Goal: Task Accomplishment & Management: Use online tool/utility

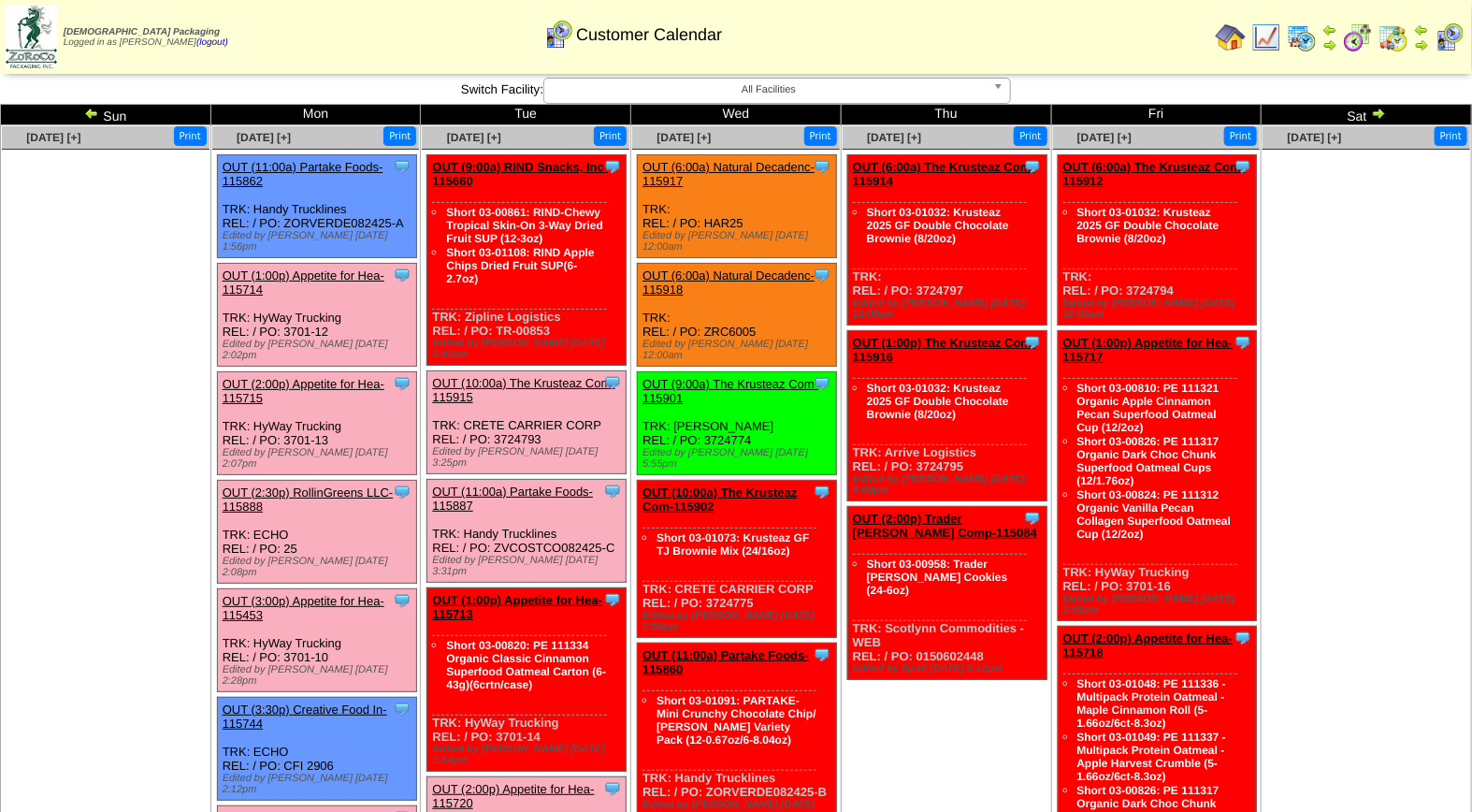
click at [315, 268] on link "OUT (1:00p) Appetite for Hea-115714" at bounding box center [303, 282] width 162 height 28
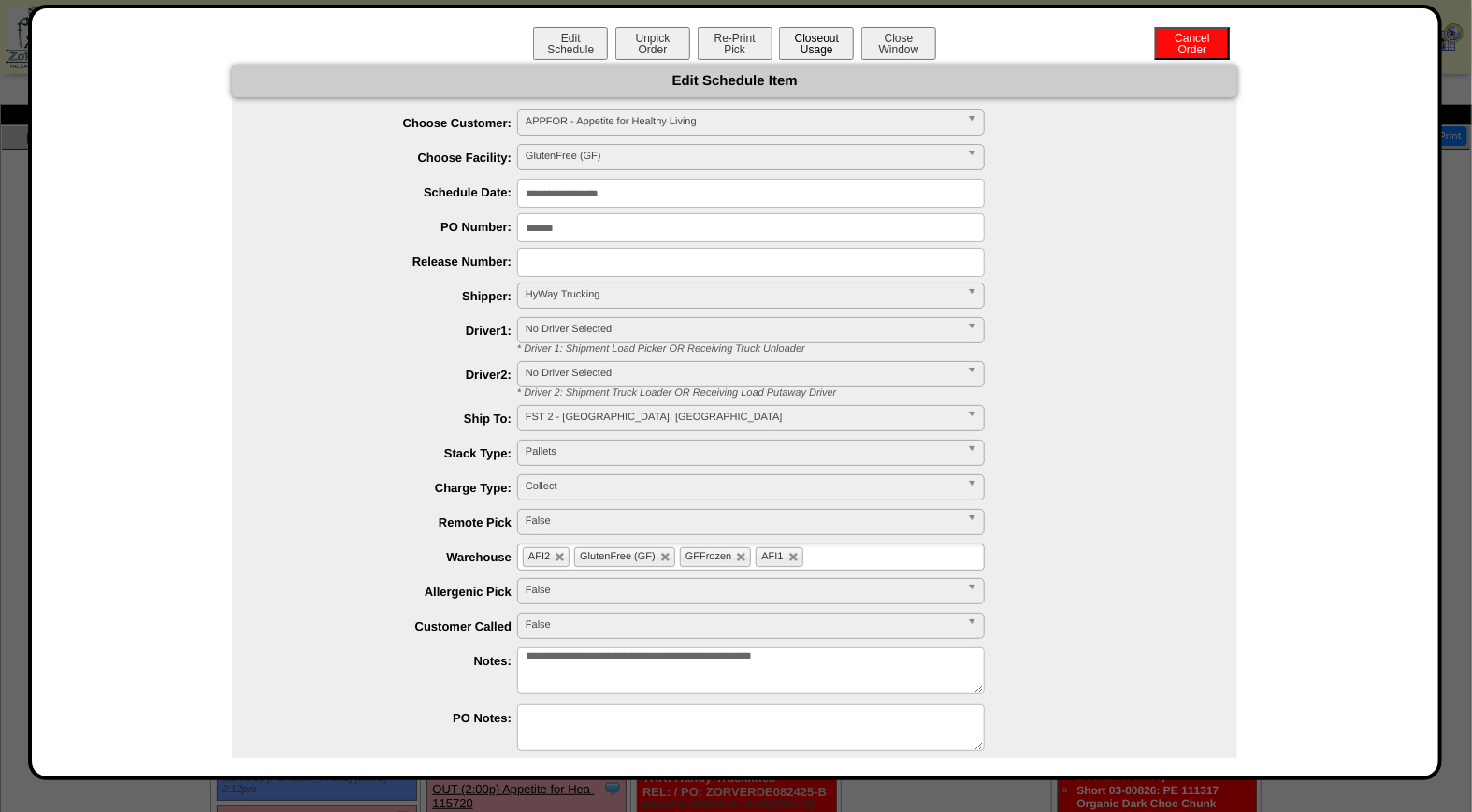
click at [828, 42] on button "Closeout Usage" at bounding box center [817, 43] width 75 height 33
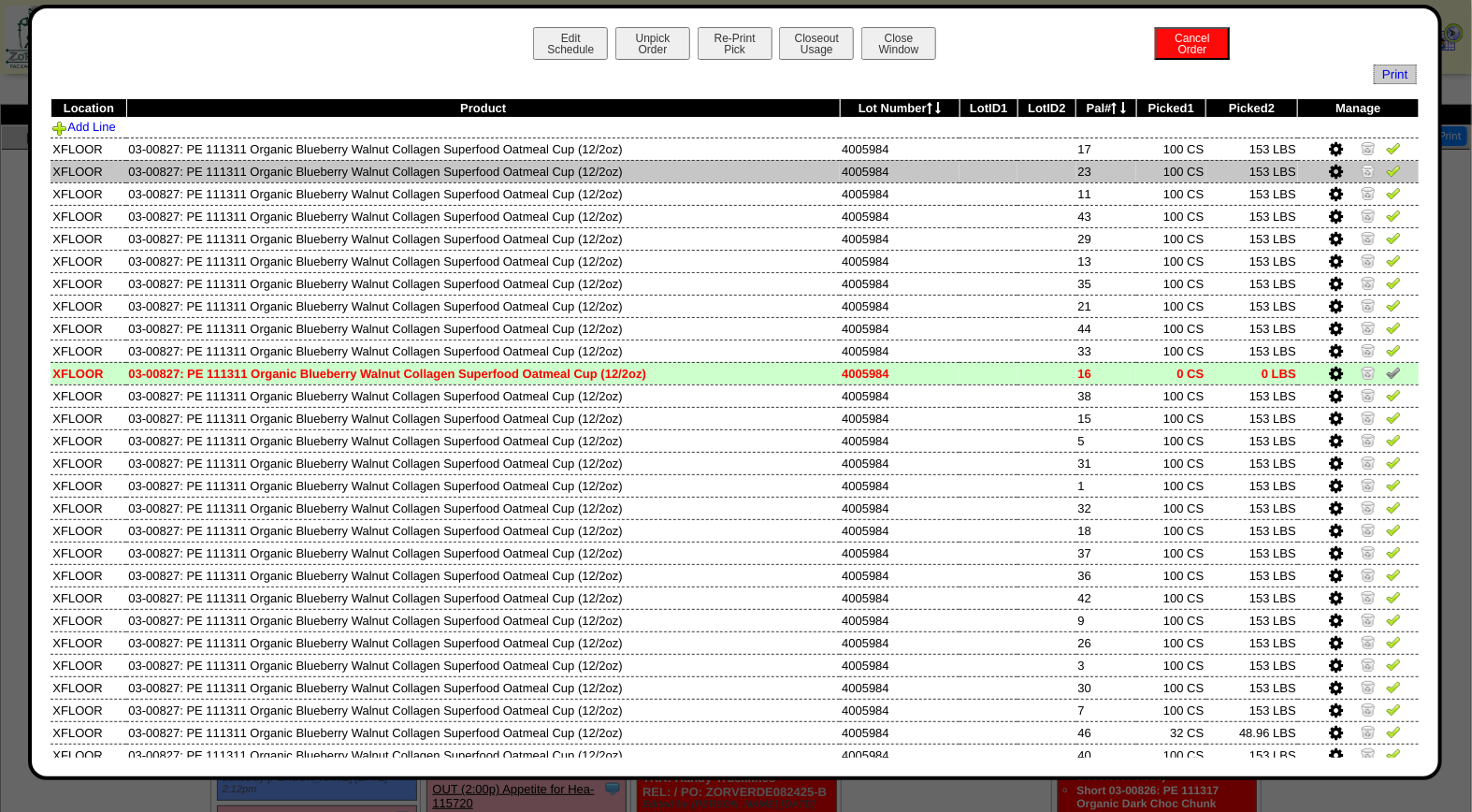
drag, startPoint x: 1379, startPoint y: 145, endPoint x: 1381, endPoint y: 169, distance: 24.1
click at [1386, 145] on img at bounding box center [1394, 148] width 15 height 15
click at [1386, 174] on img at bounding box center [1394, 170] width 15 height 15
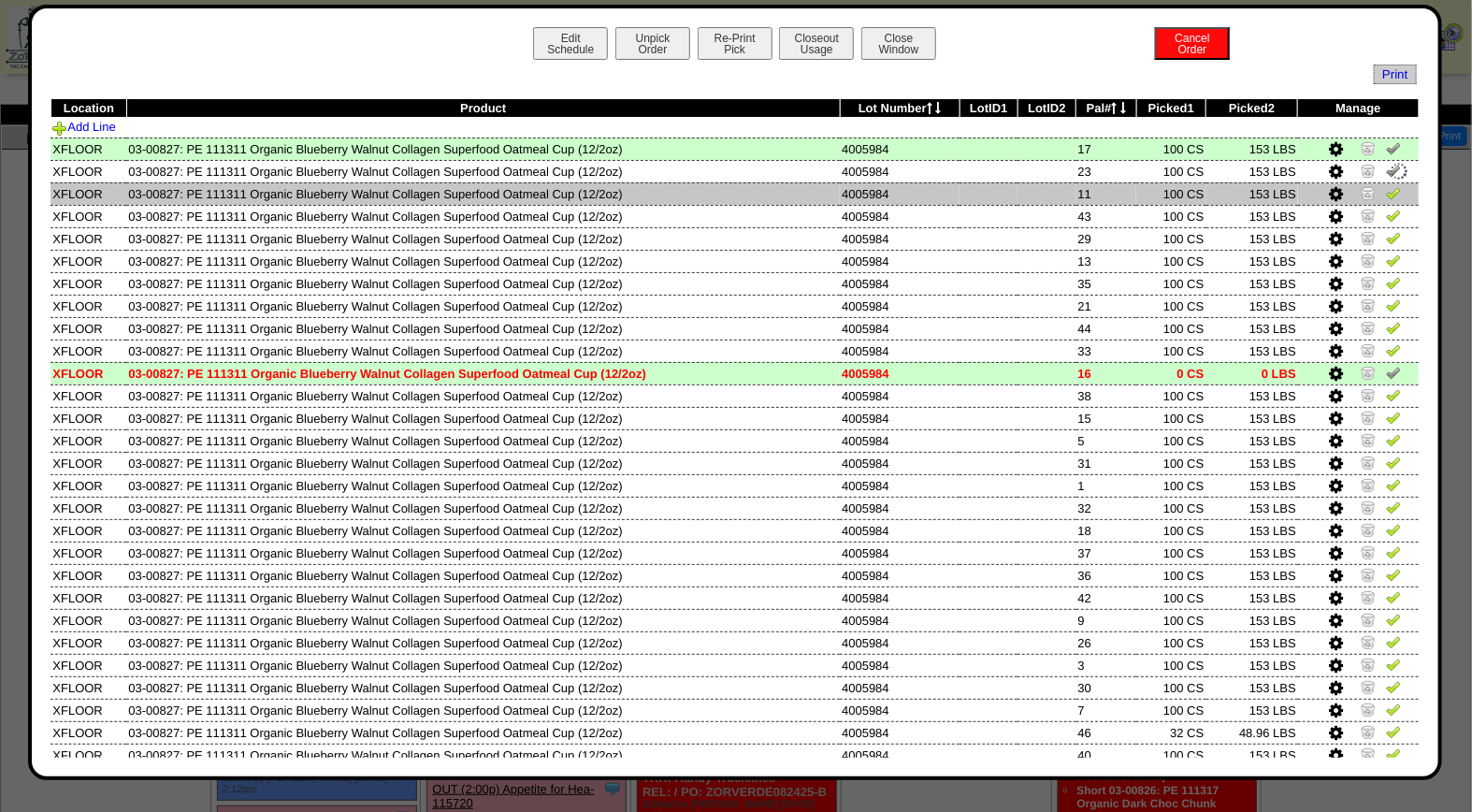
click at [1386, 193] on img at bounding box center [1394, 192] width 15 height 15
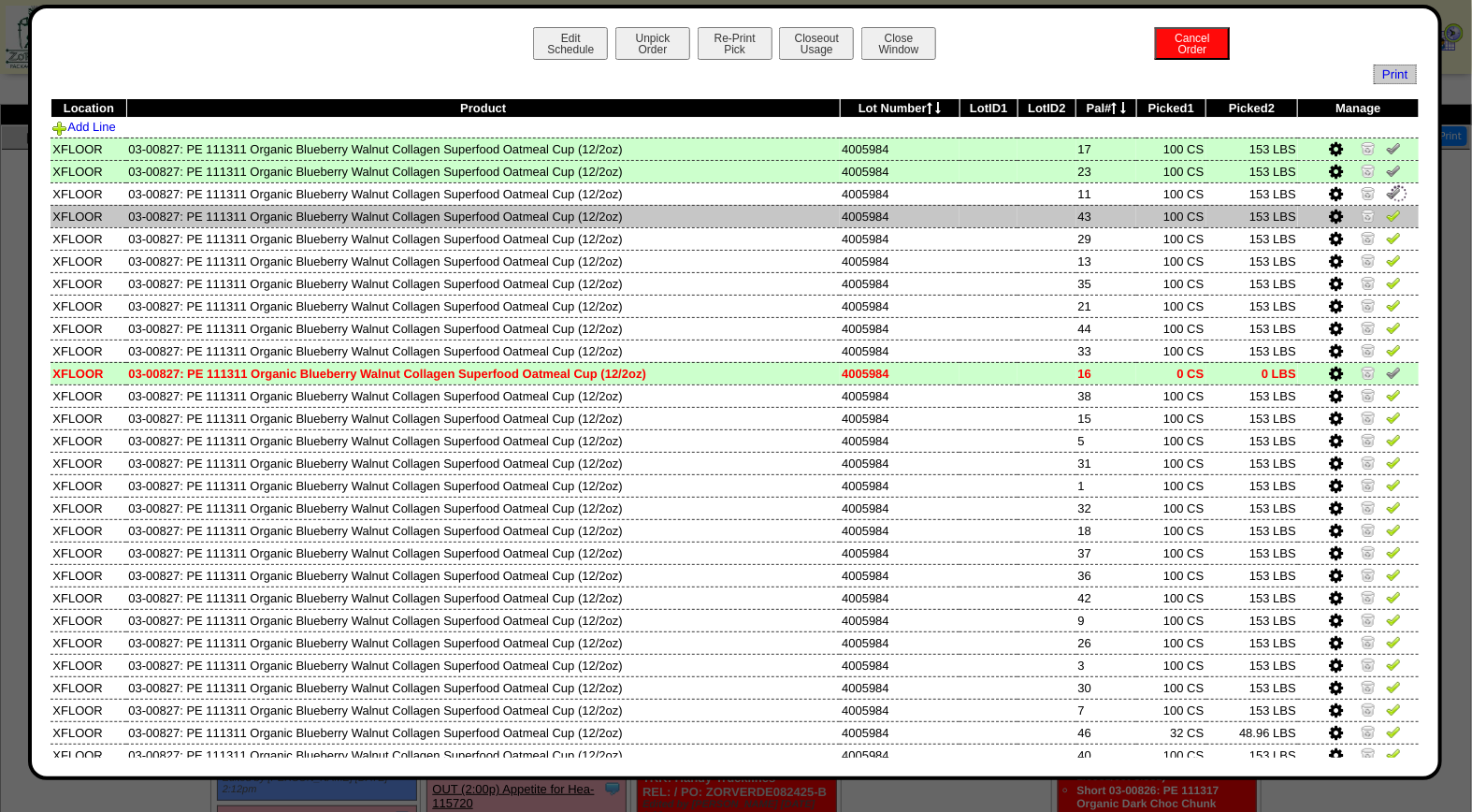
click at [1386, 221] on link at bounding box center [1394, 218] width 15 height 14
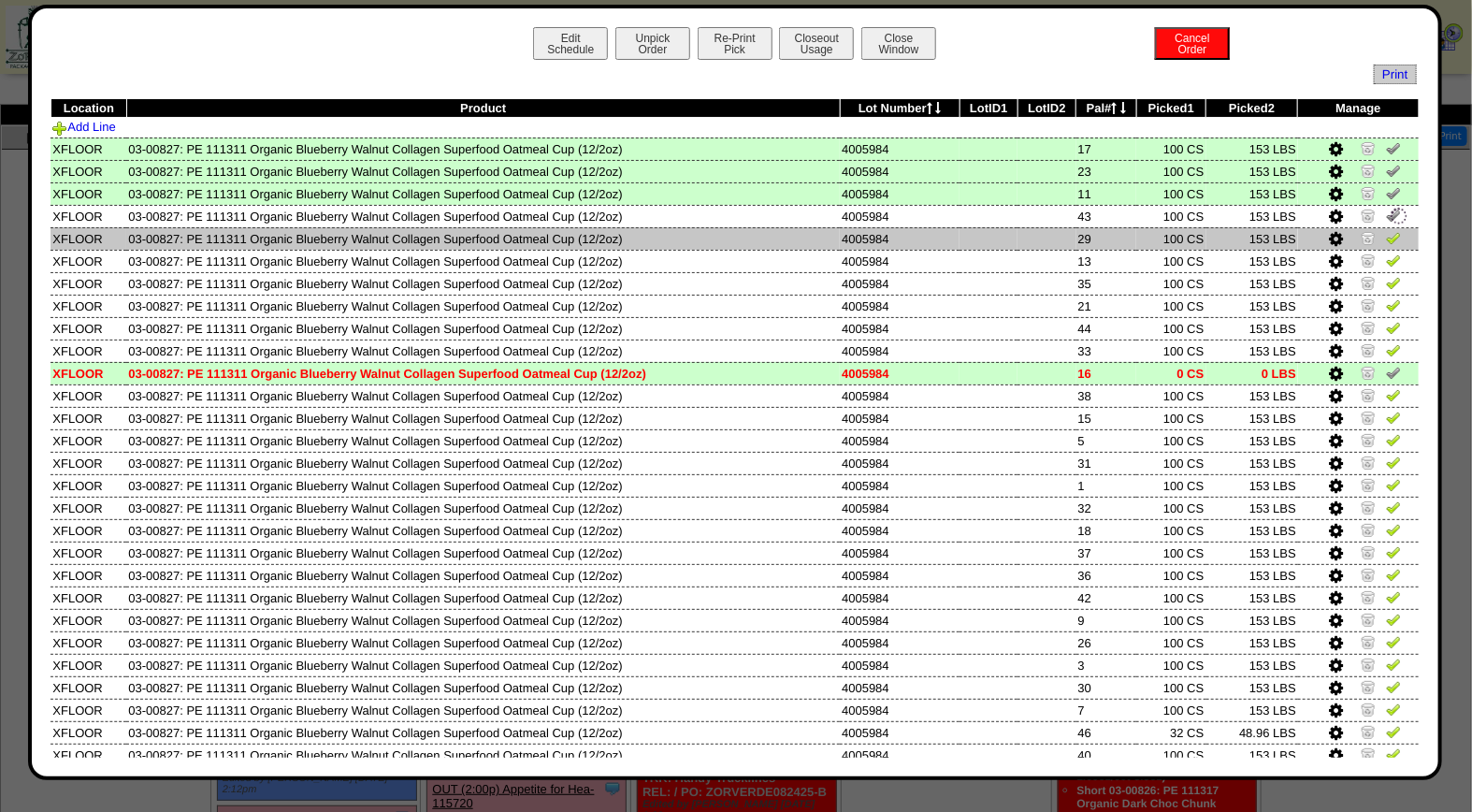
click at [1386, 243] on img at bounding box center [1394, 238] width 15 height 15
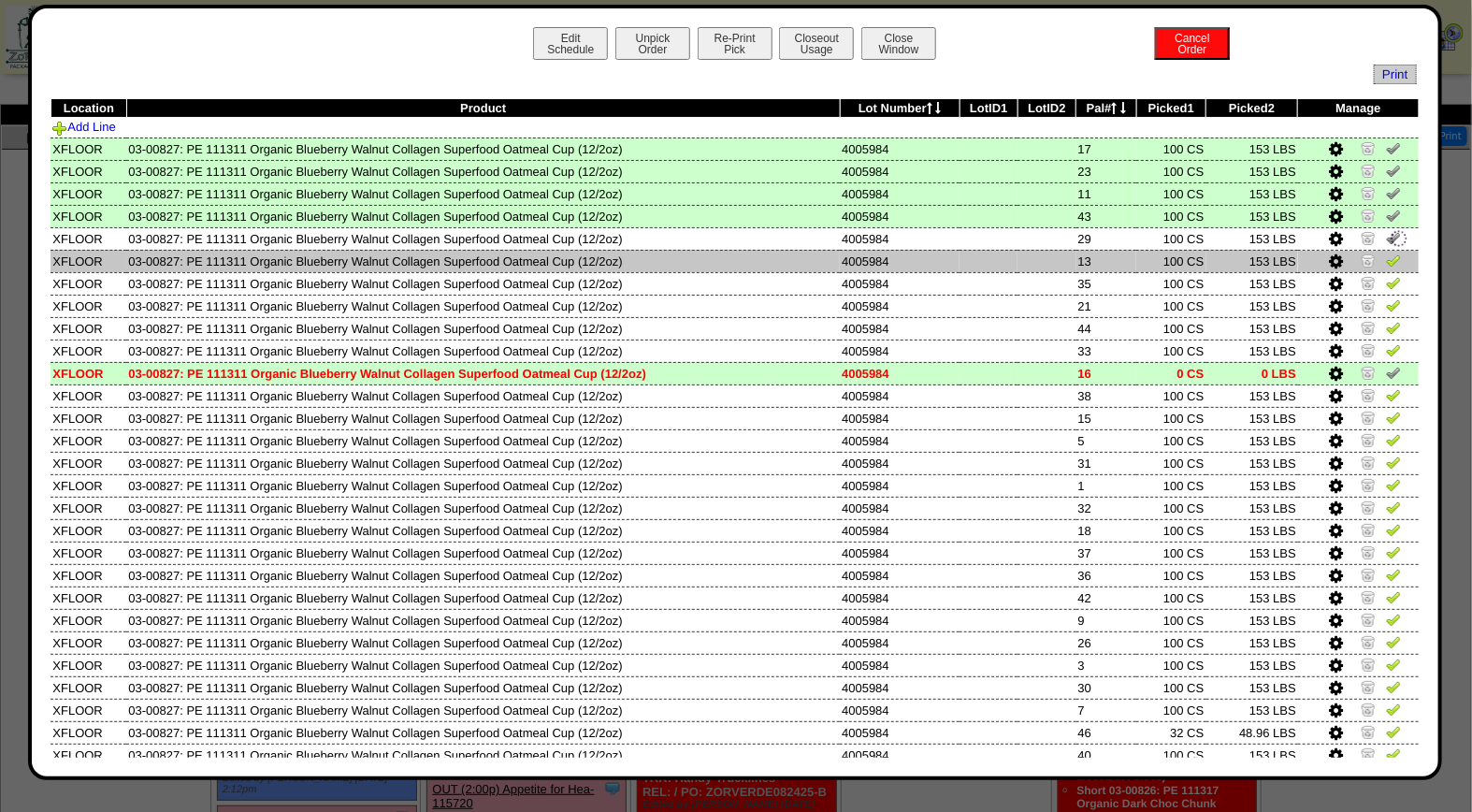
click at [1386, 257] on img at bounding box center [1394, 260] width 15 height 15
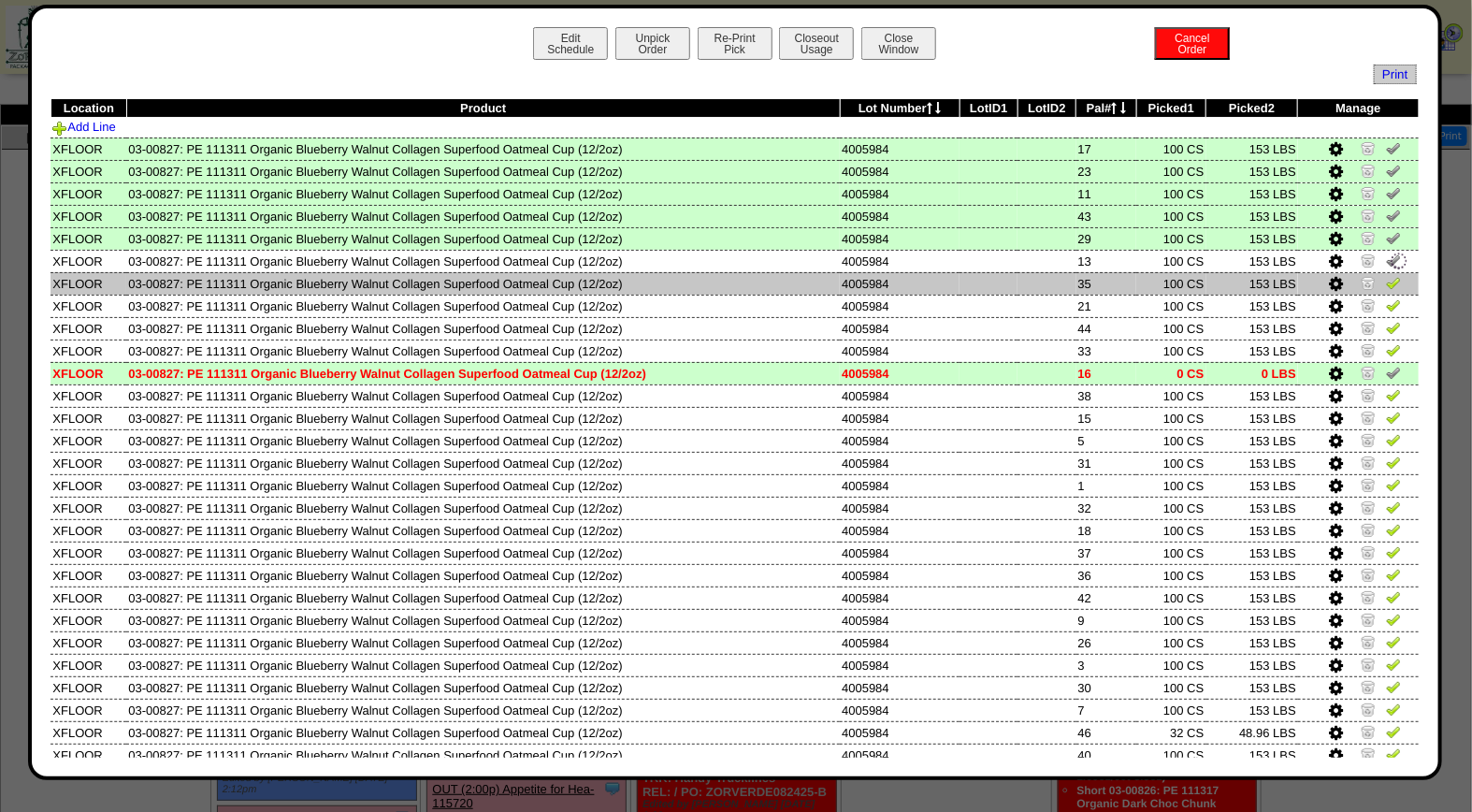
click at [1386, 285] on img at bounding box center [1394, 283] width 15 height 15
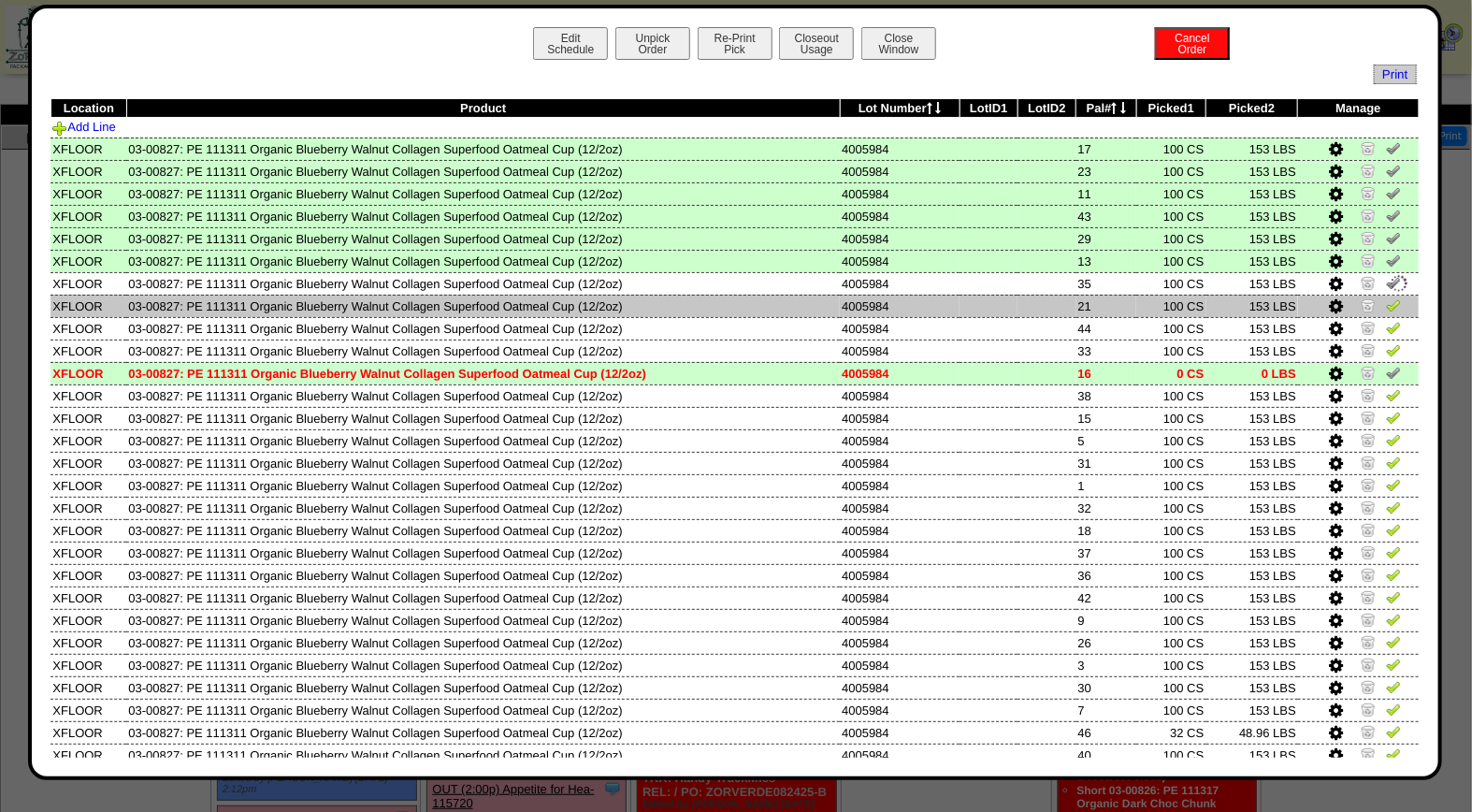
click at [1386, 297] on img at bounding box center [1394, 305] width 15 height 15
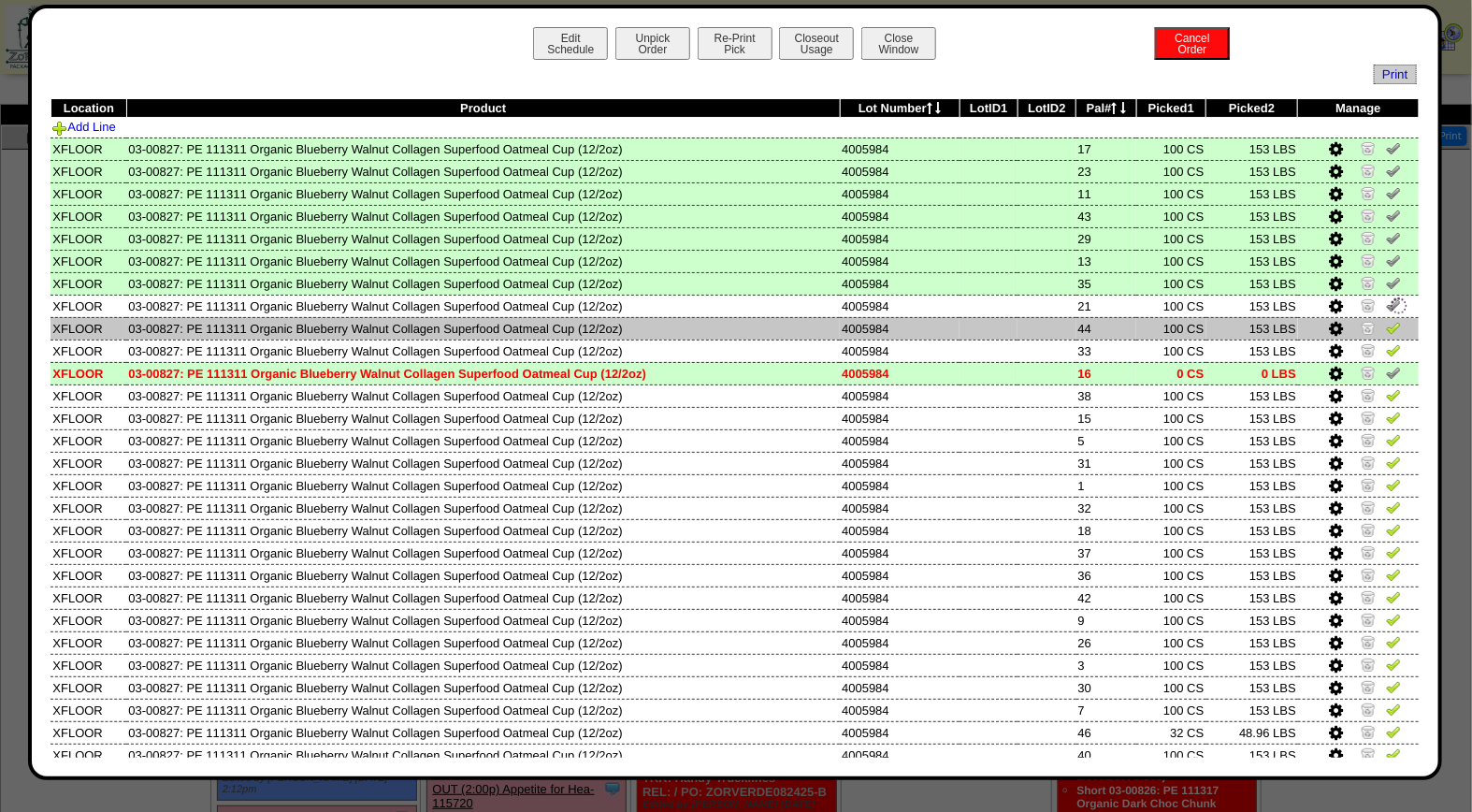
click at [1386, 319] on img at bounding box center [1394, 327] width 15 height 15
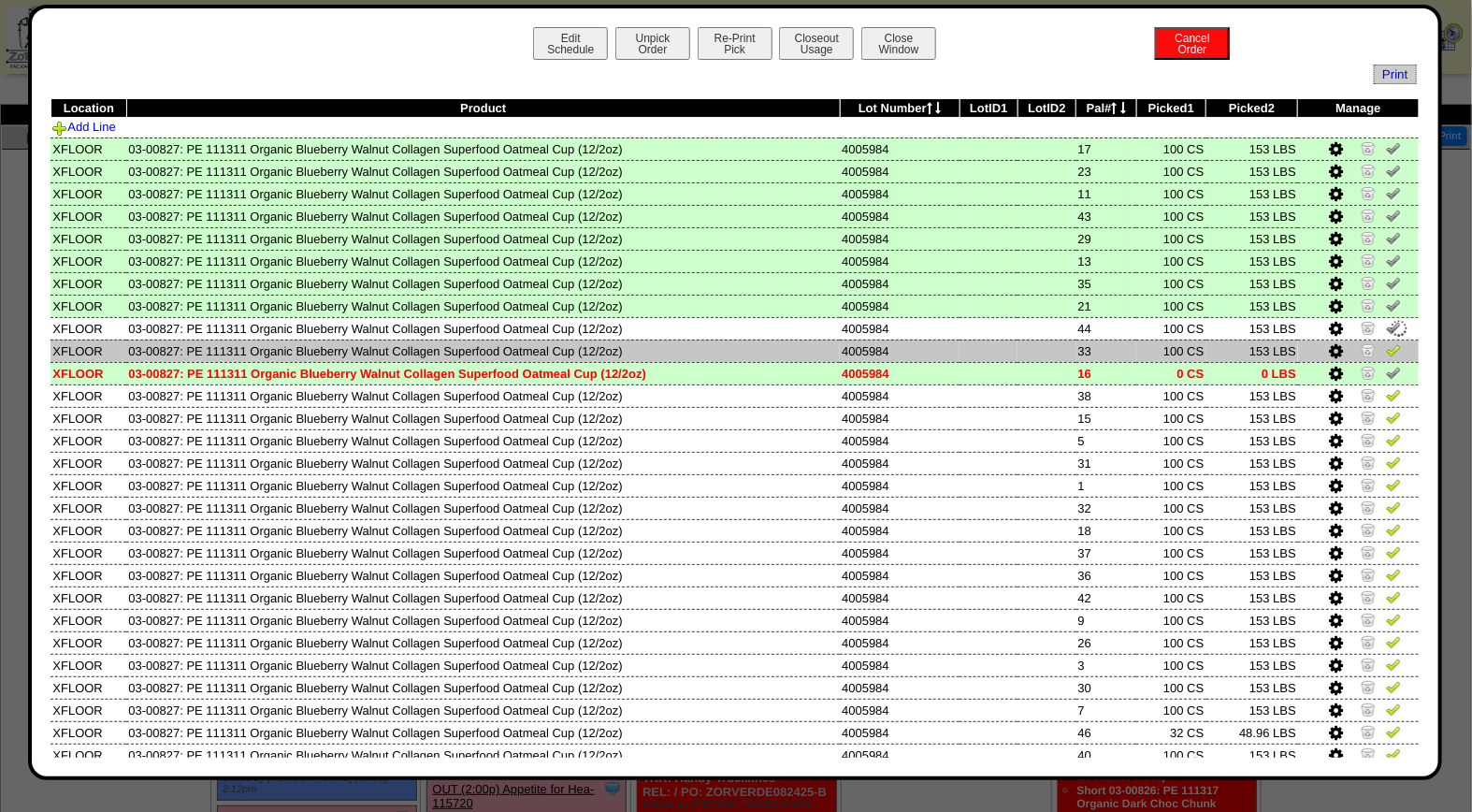
click at [1386, 349] on img at bounding box center [1394, 350] width 15 height 15
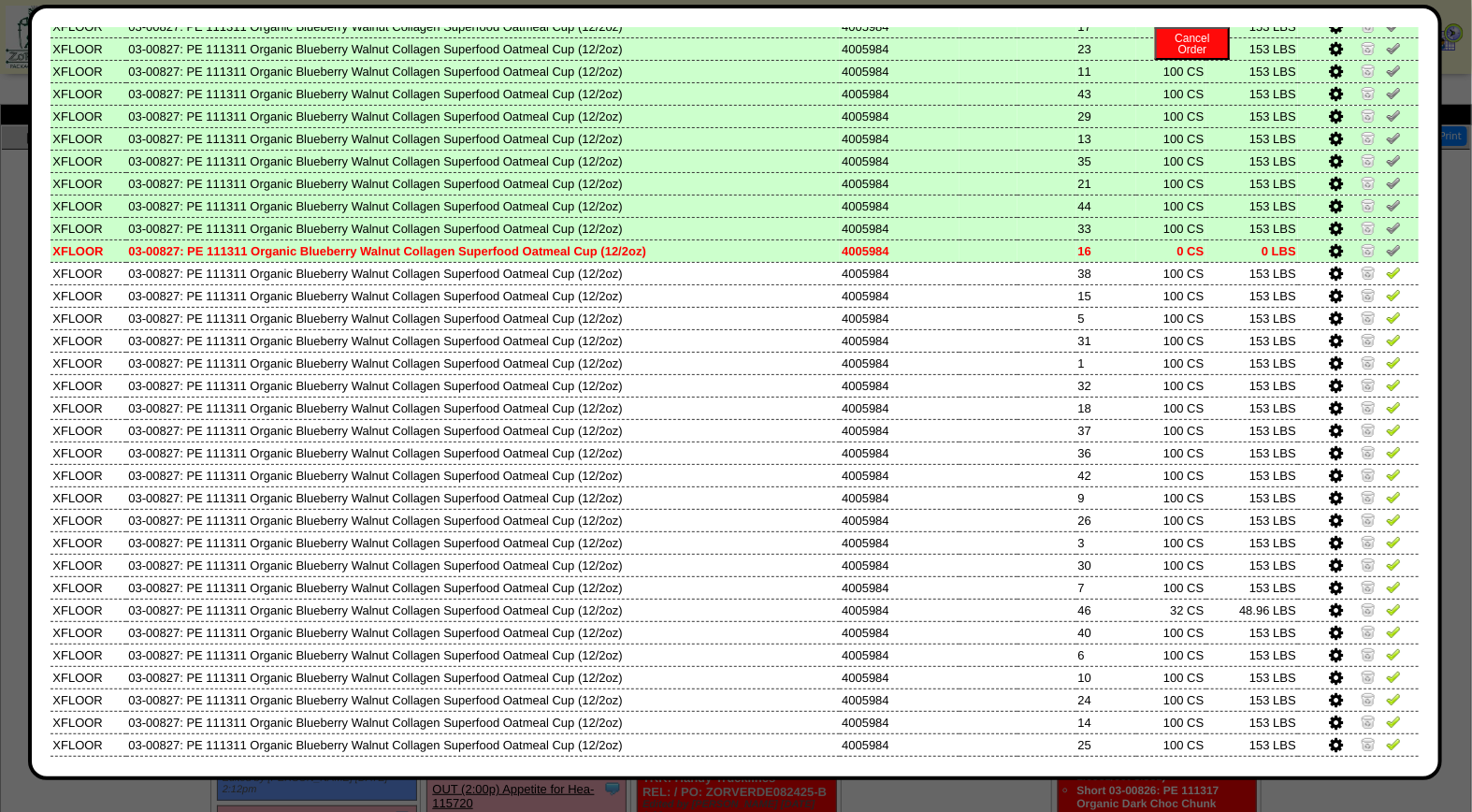
scroll to position [163, 0]
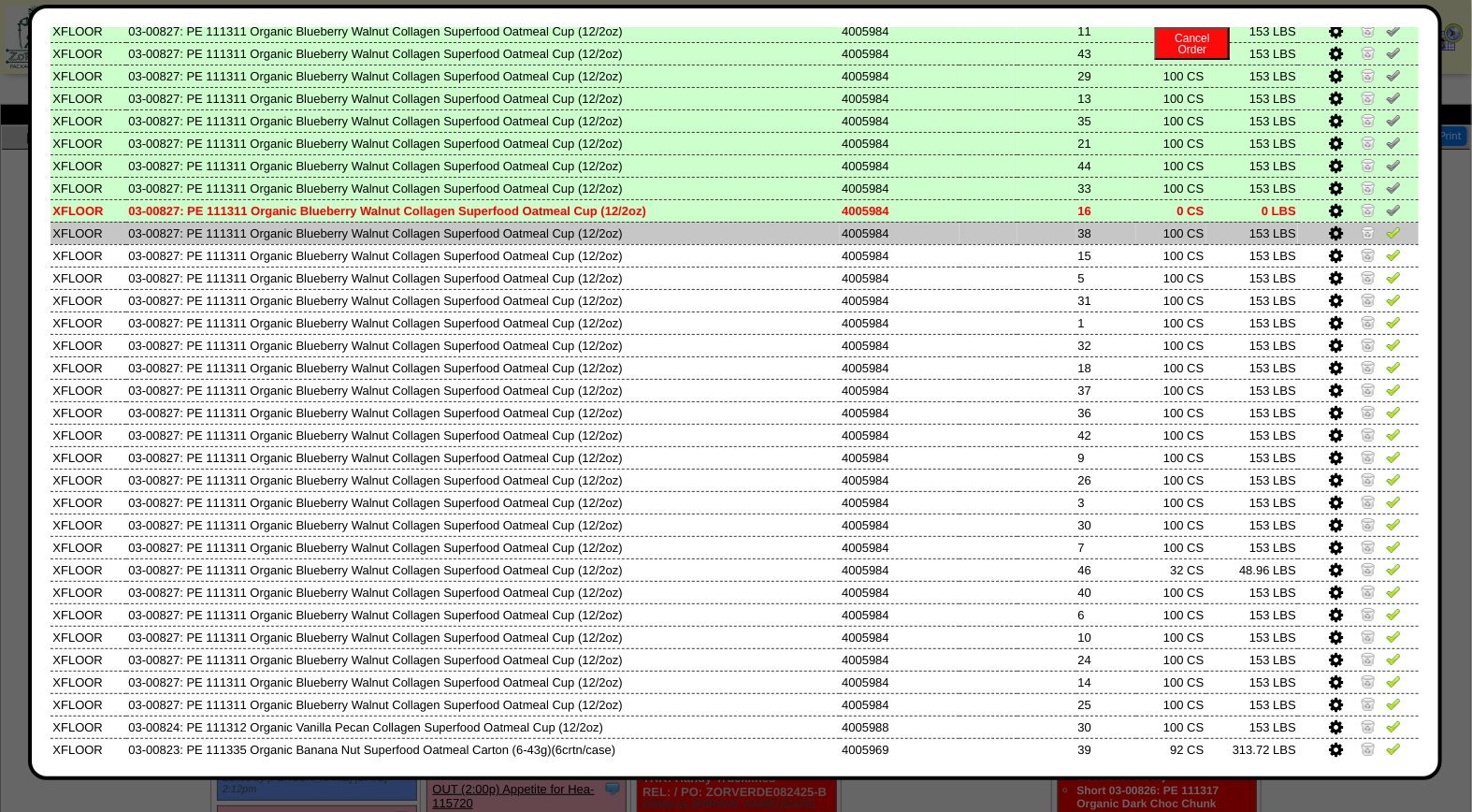
click at [1386, 228] on img at bounding box center [1394, 232] width 15 height 15
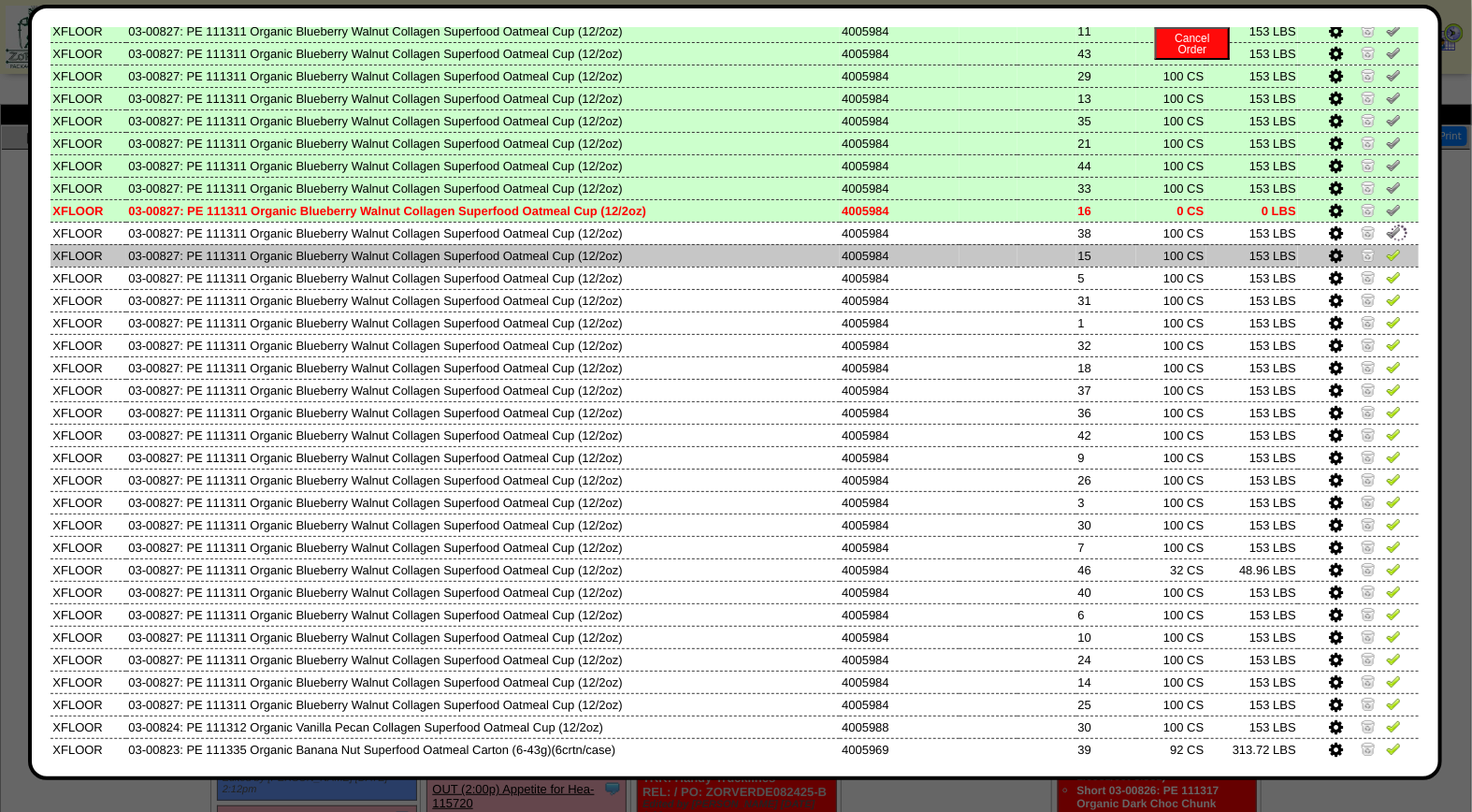
click at [1386, 253] on img at bounding box center [1394, 255] width 15 height 15
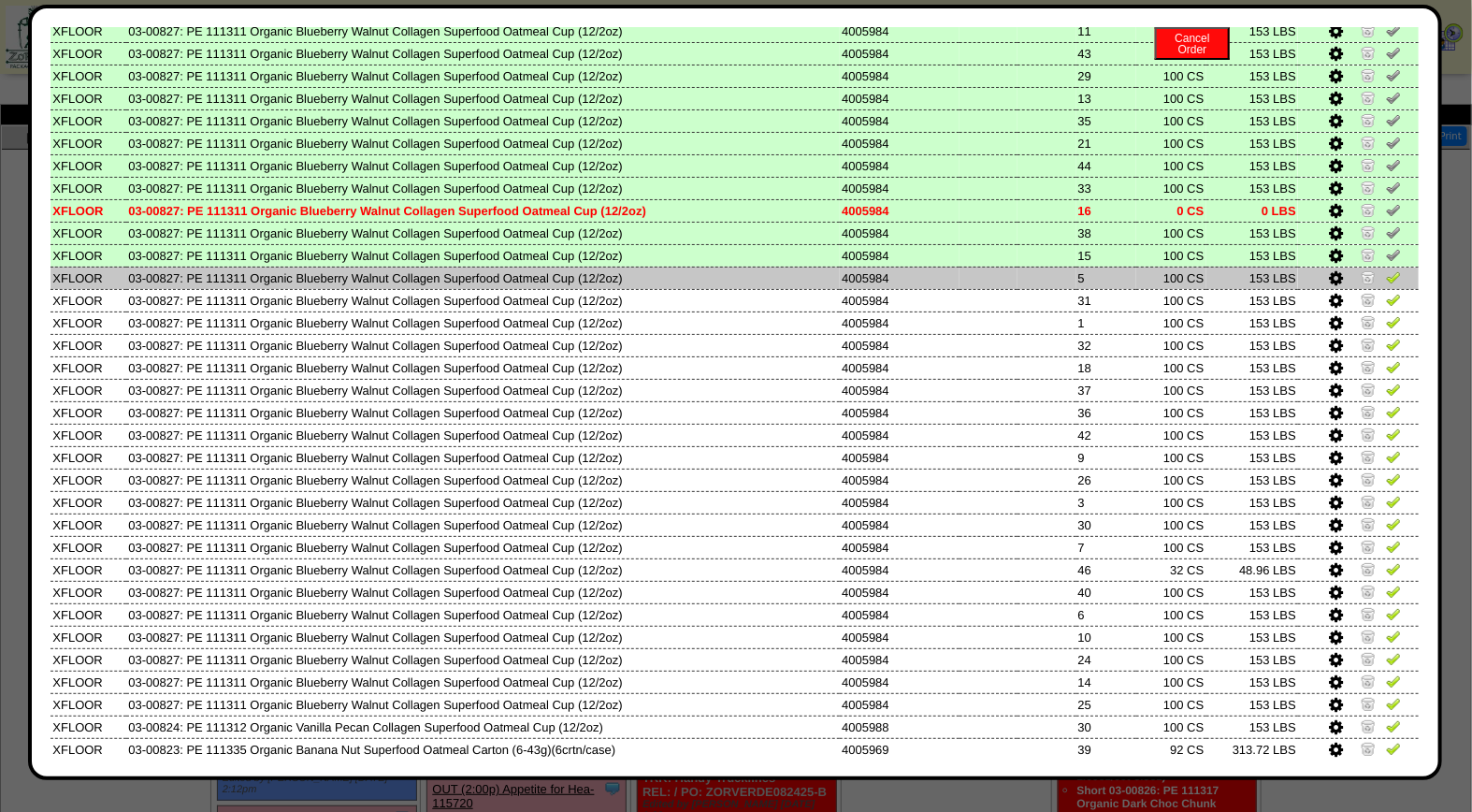
click at [1386, 274] on img at bounding box center [1394, 277] width 15 height 15
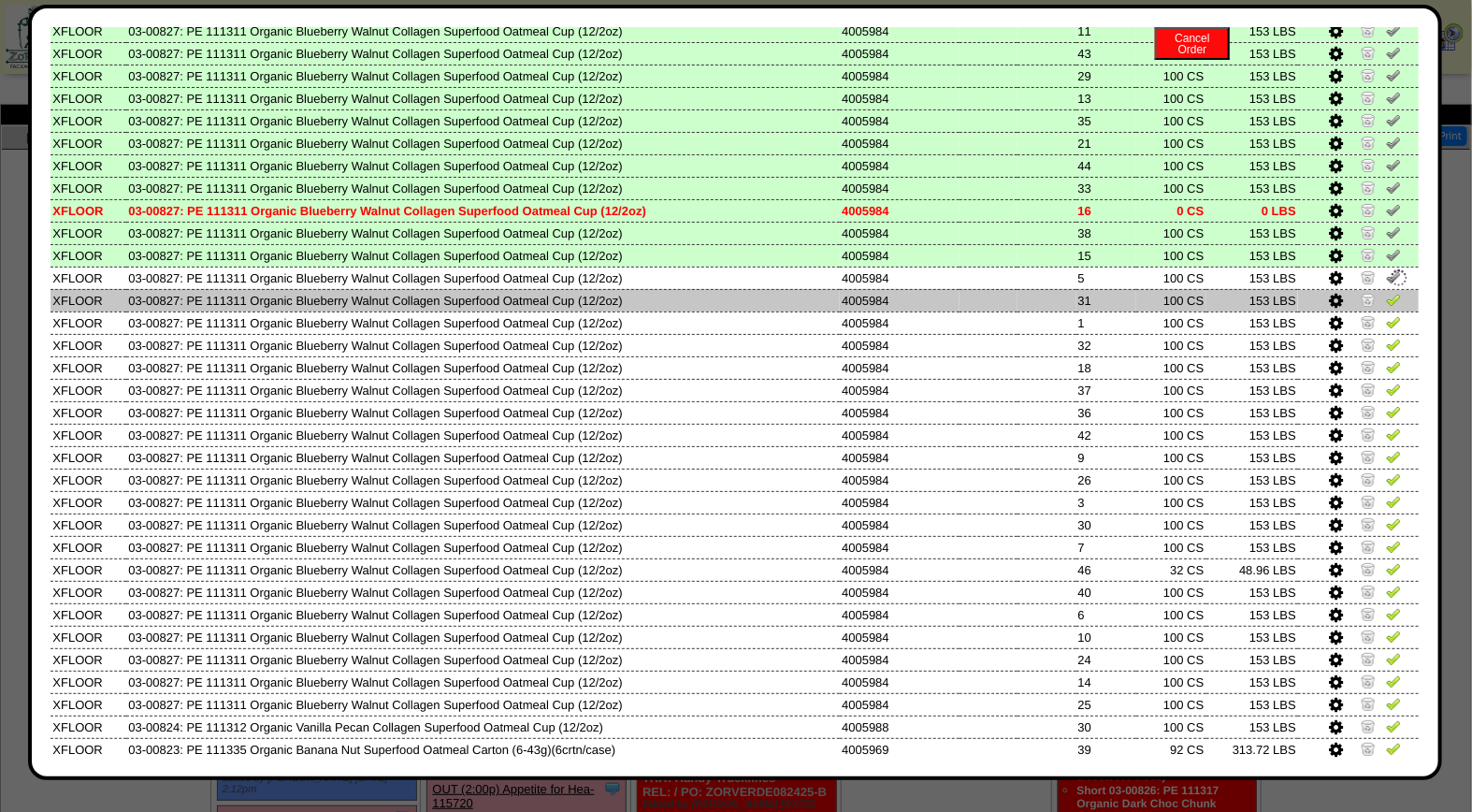
click at [1386, 294] on img at bounding box center [1394, 299] width 15 height 15
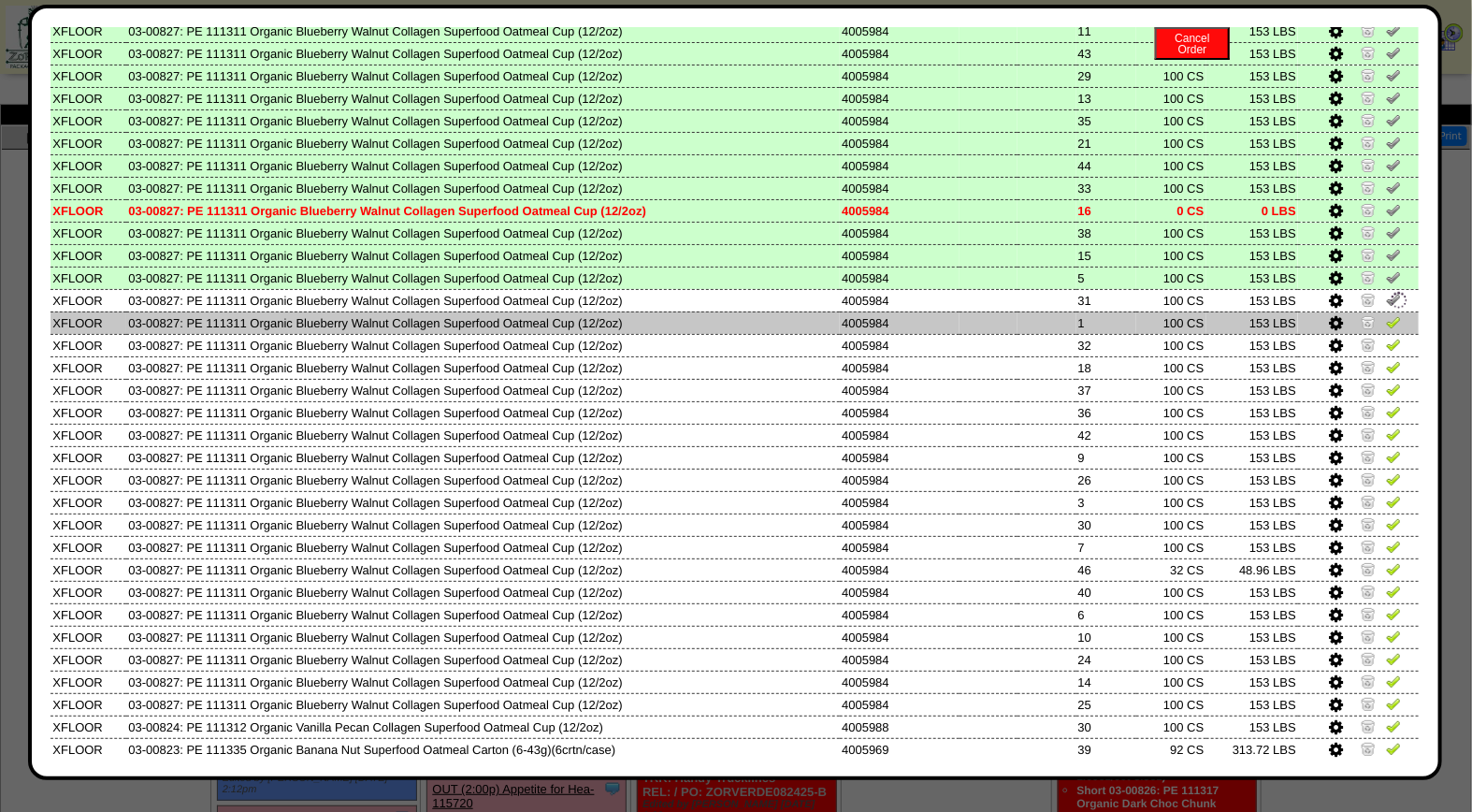
click at [1386, 316] on img at bounding box center [1394, 322] width 15 height 15
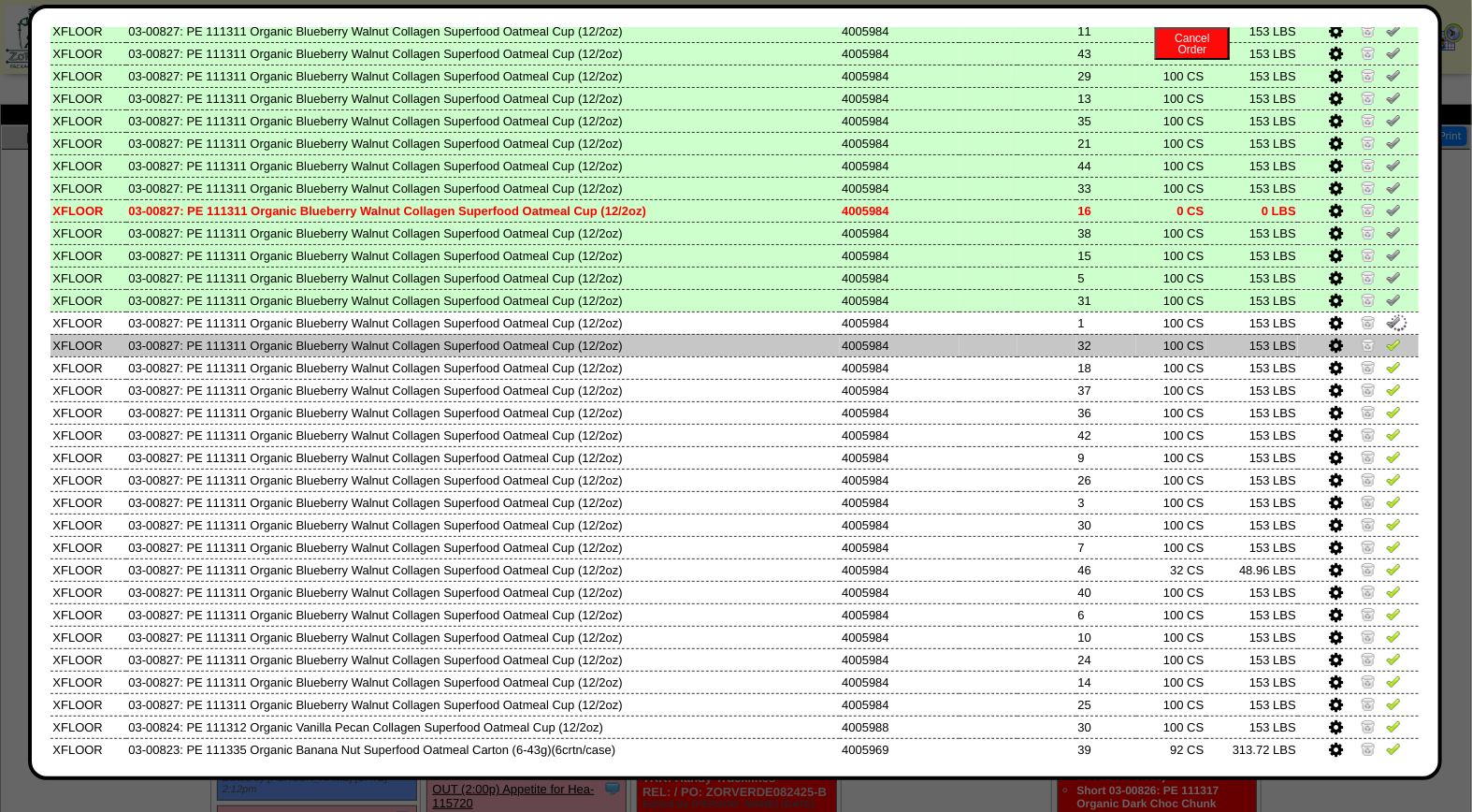
click at [1386, 337] on img at bounding box center [1394, 344] width 15 height 15
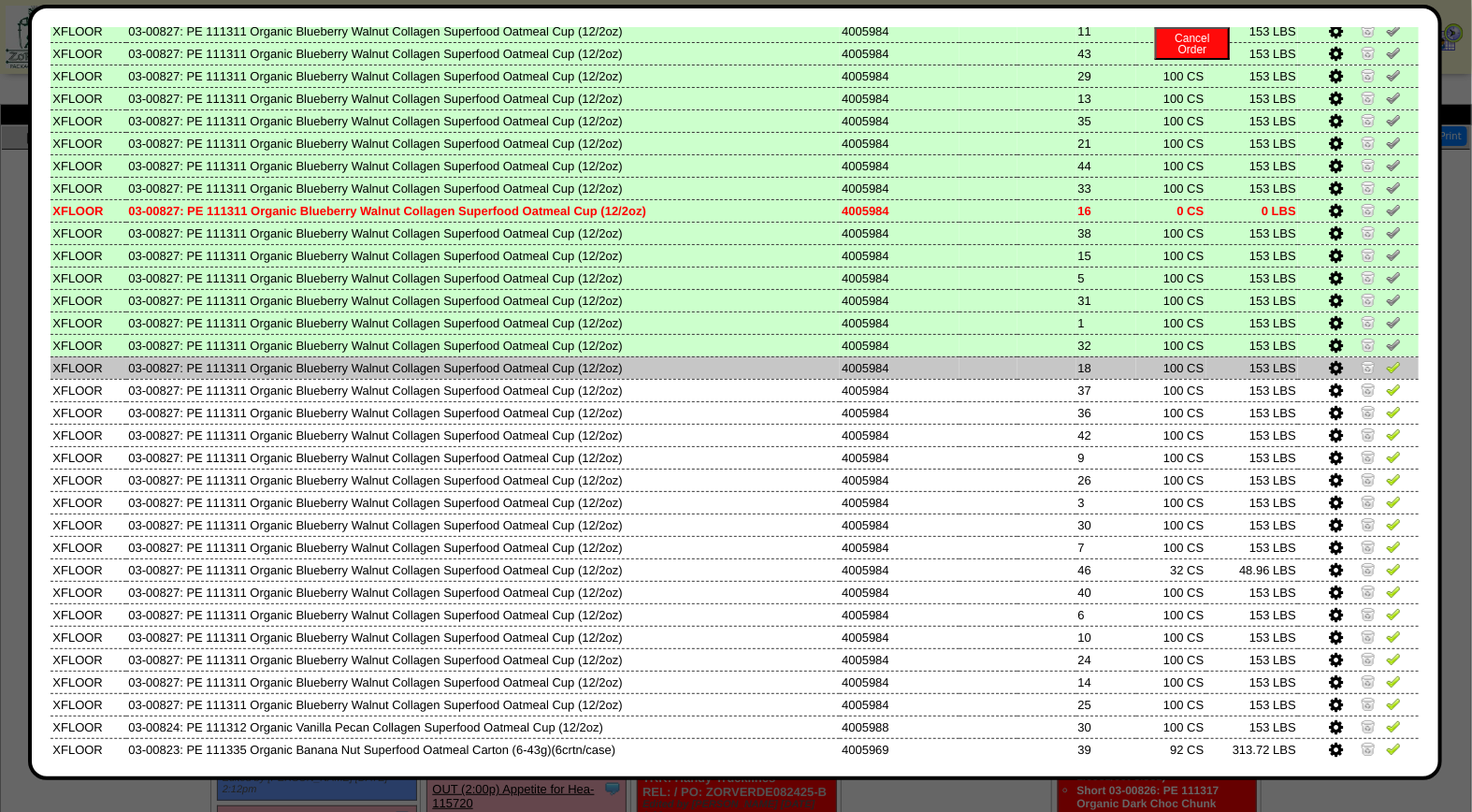
click at [1386, 365] on img at bounding box center [1394, 367] width 15 height 15
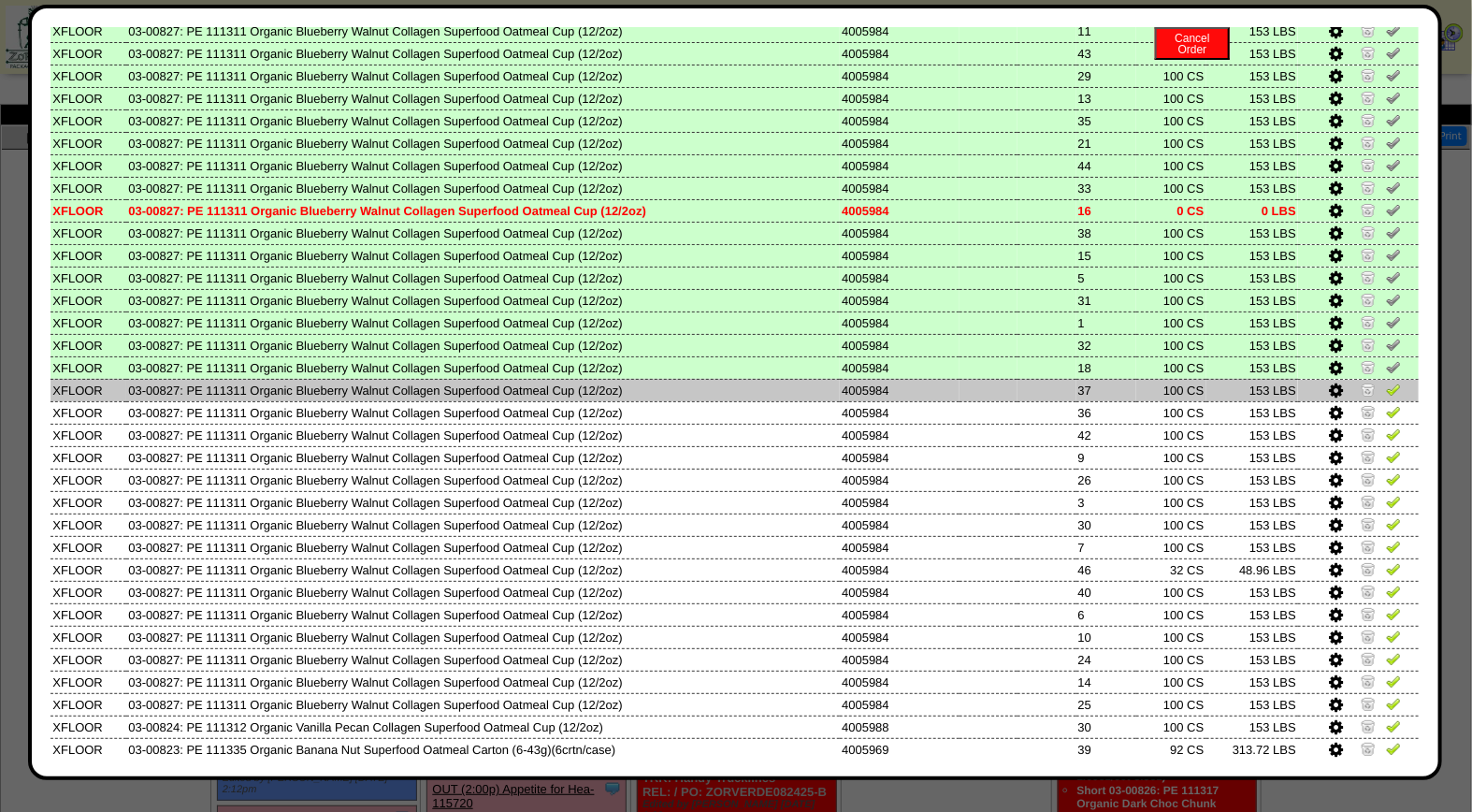
click at [1386, 382] on img at bounding box center [1394, 390] width 15 height 15
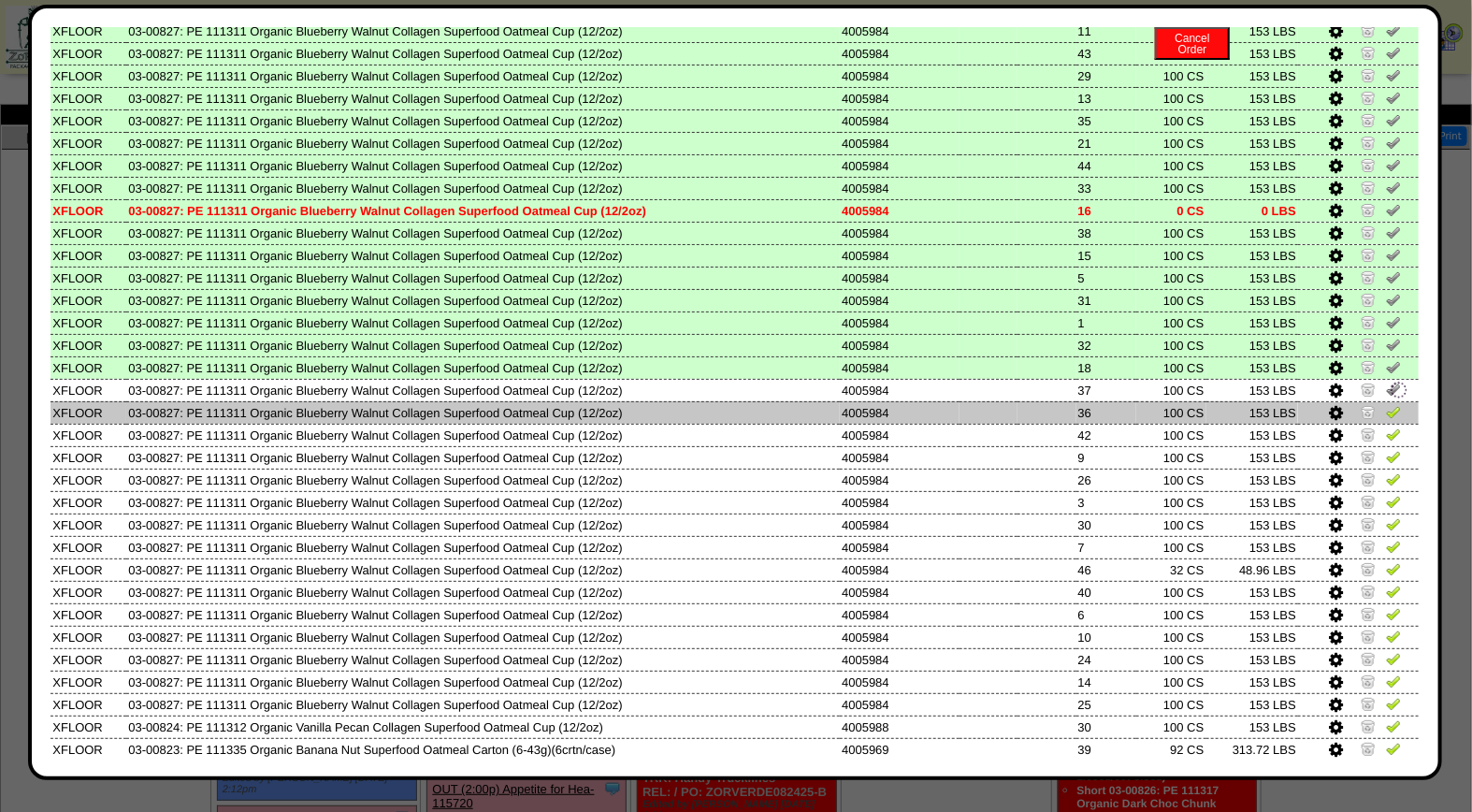
click at [1386, 404] on img at bounding box center [1394, 412] width 15 height 15
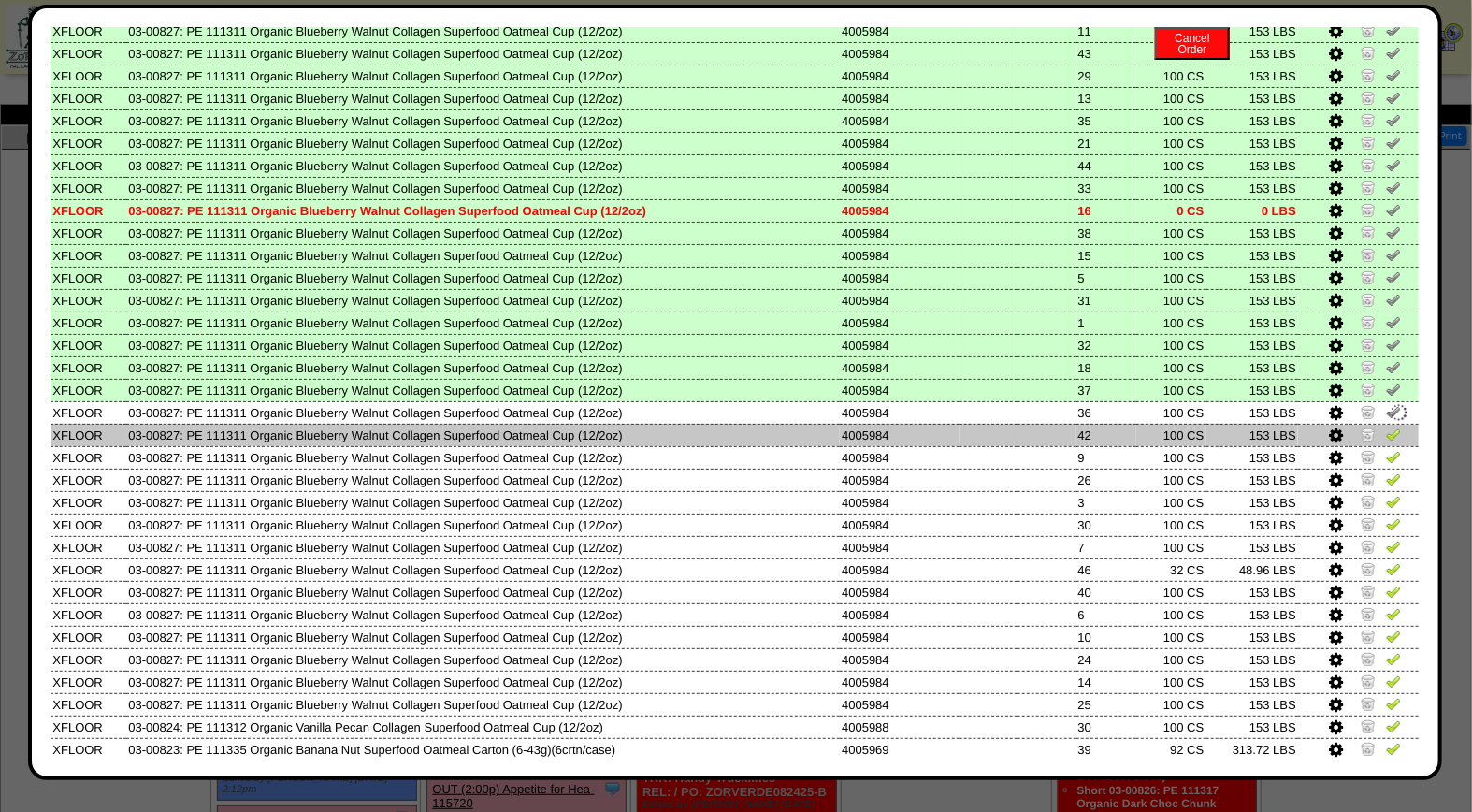
click at [1386, 426] on img at bounding box center [1394, 434] width 15 height 15
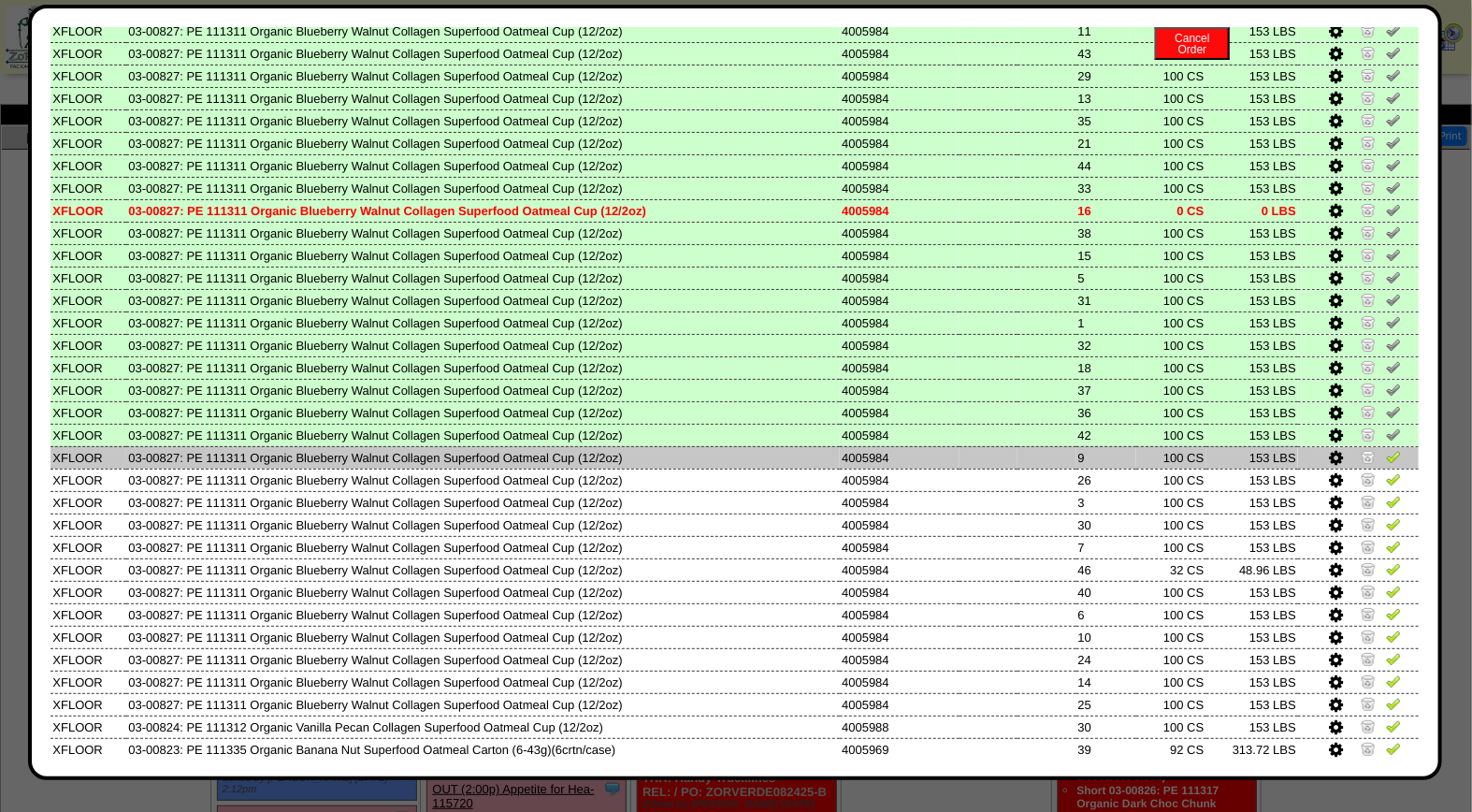
click at [1386, 451] on img at bounding box center [1394, 457] width 15 height 15
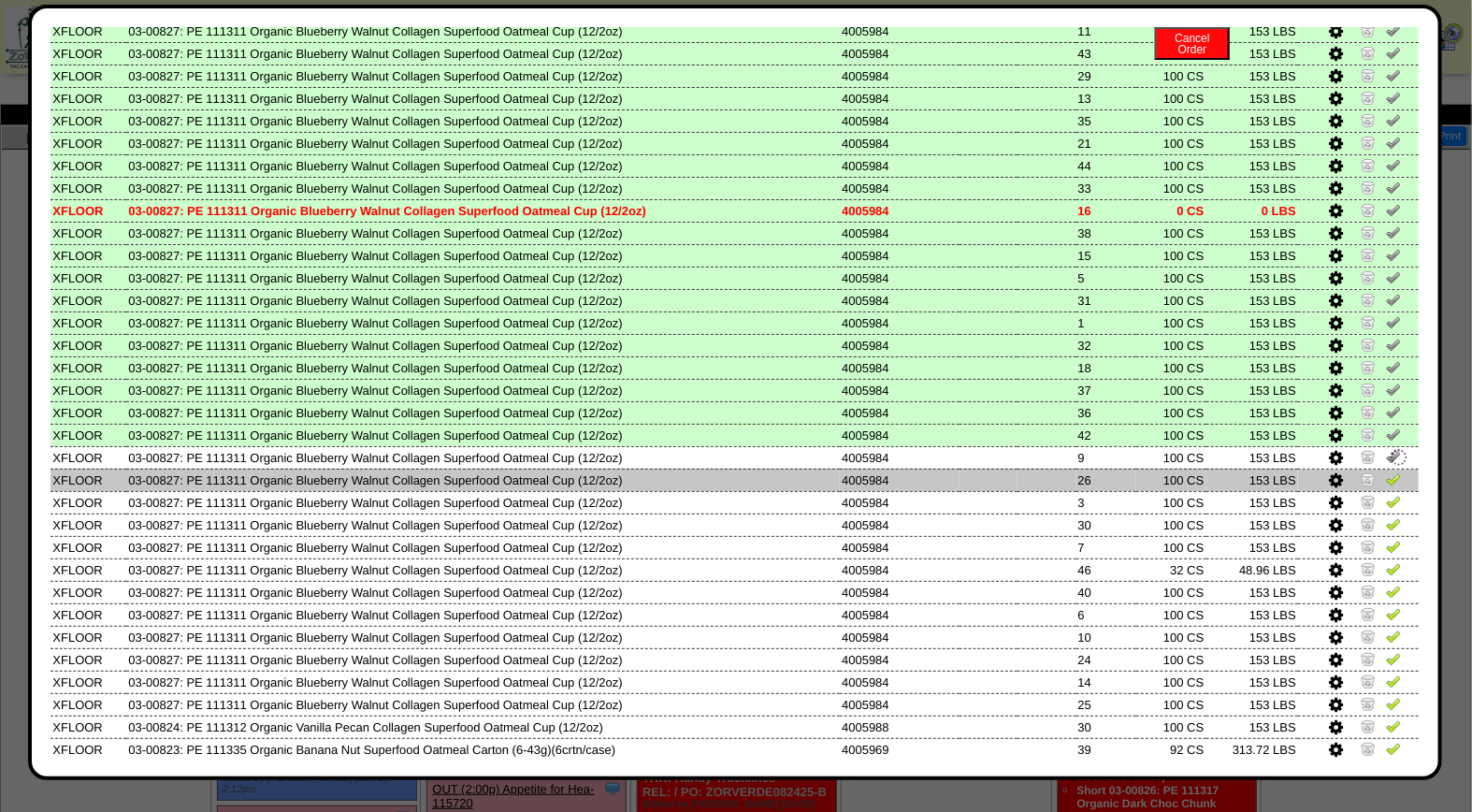
click at [1386, 473] on img at bounding box center [1394, 479] width 15 height 15
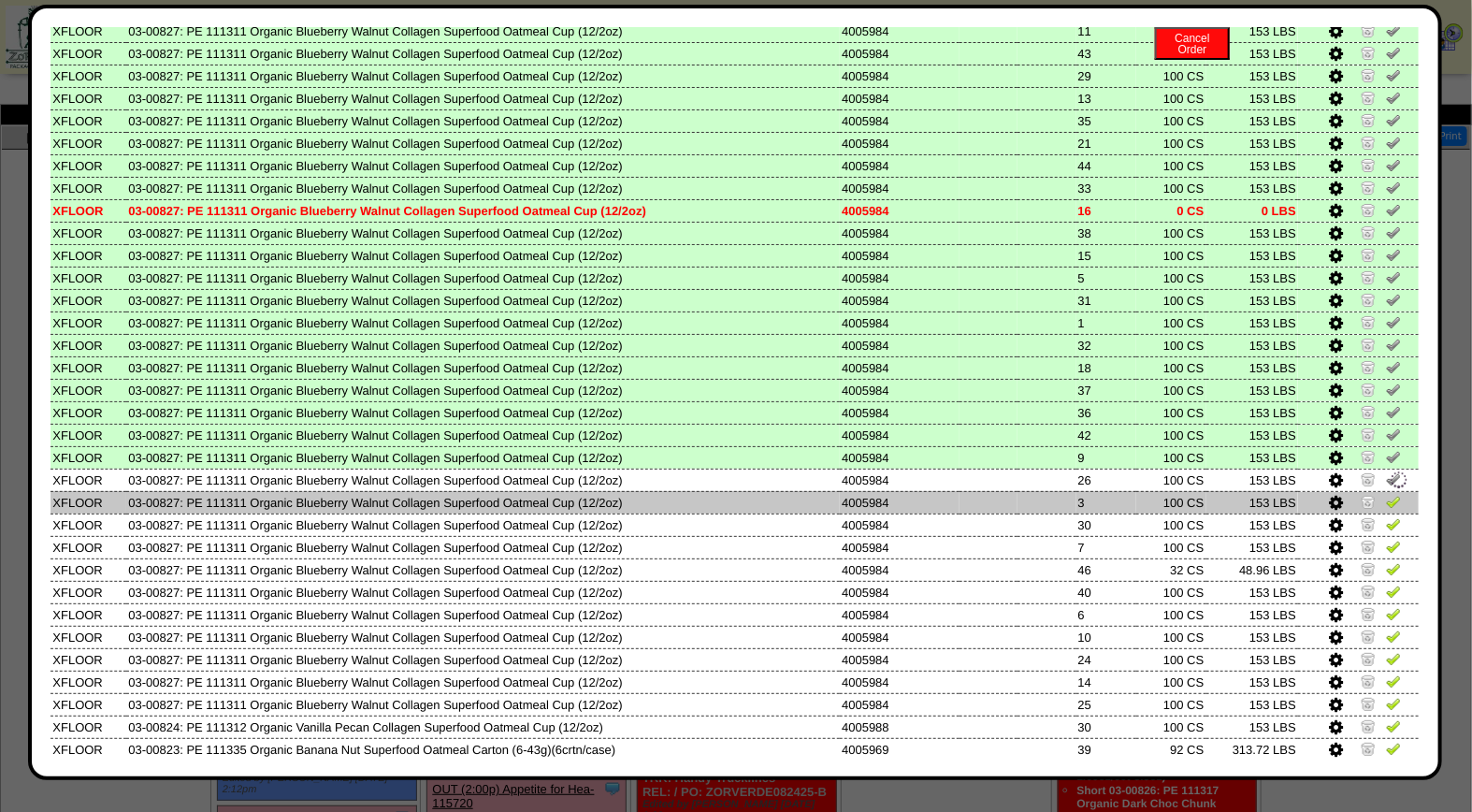
click at [1386, 494] on img at bounding box center [1394, 501] width 15 height 15
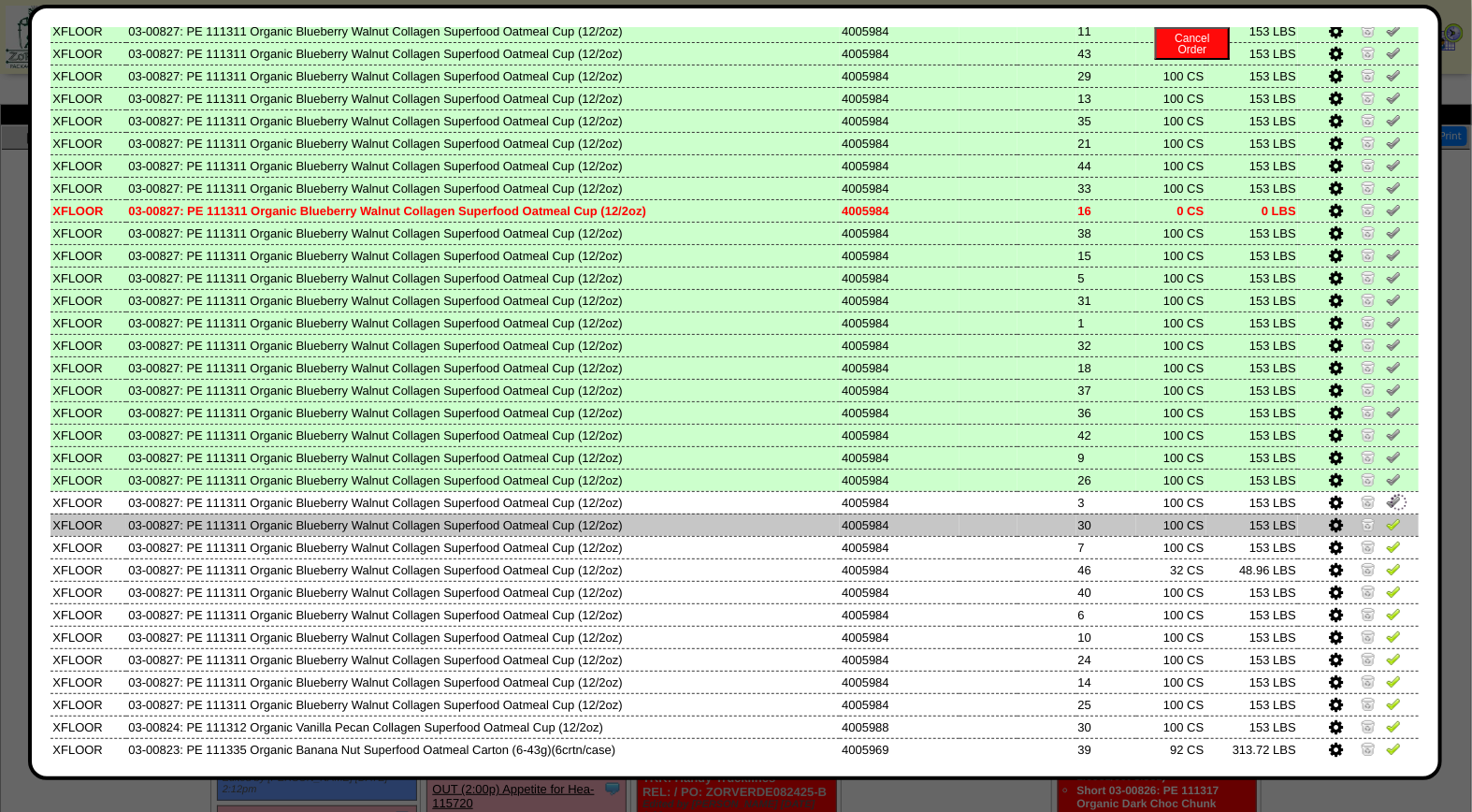
click at [1386, 517] on img at bounding box center [1394, 524] width 15 height 15
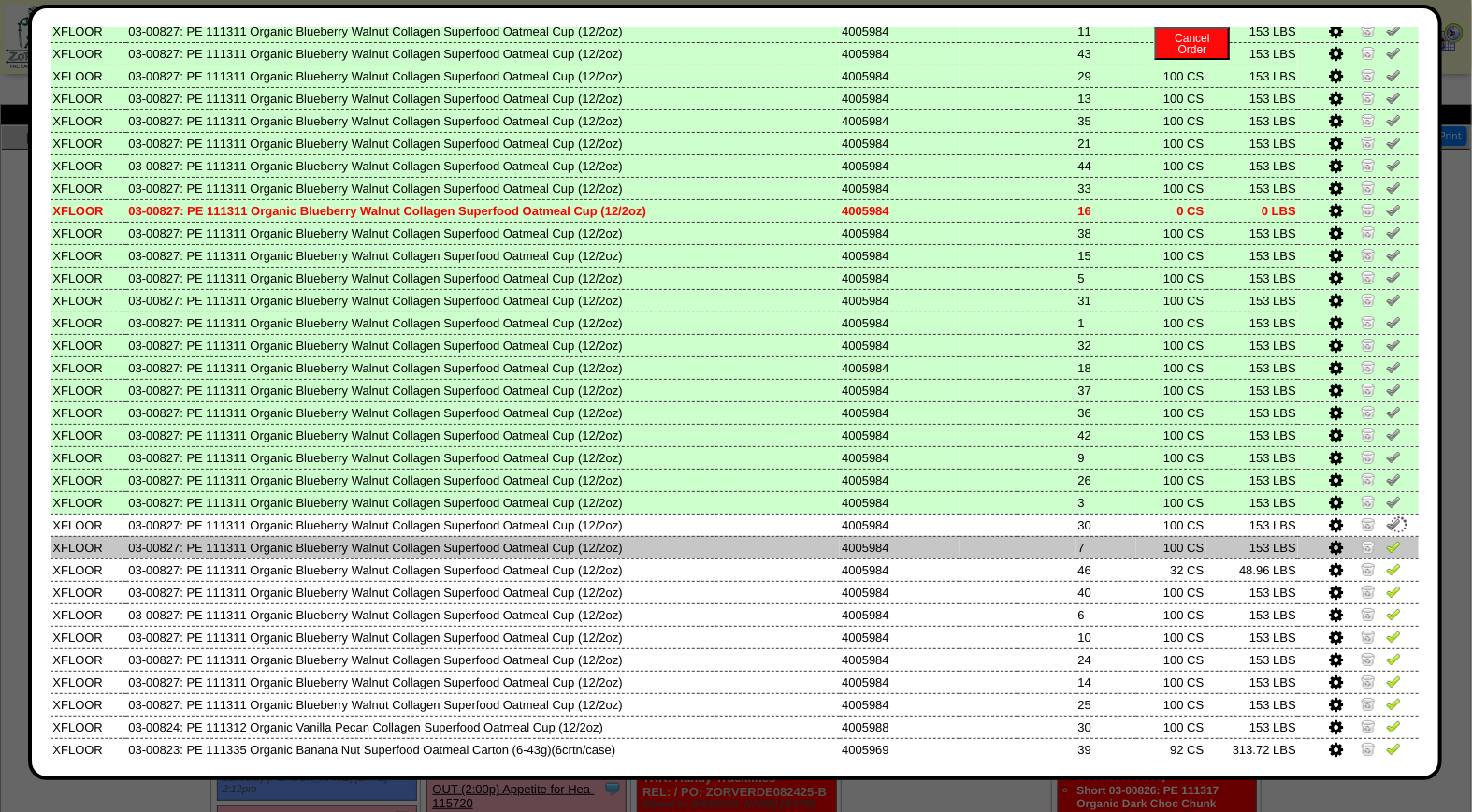
click at [1386, 539] on img at bounding box center [1394, 546] width 15 height 15
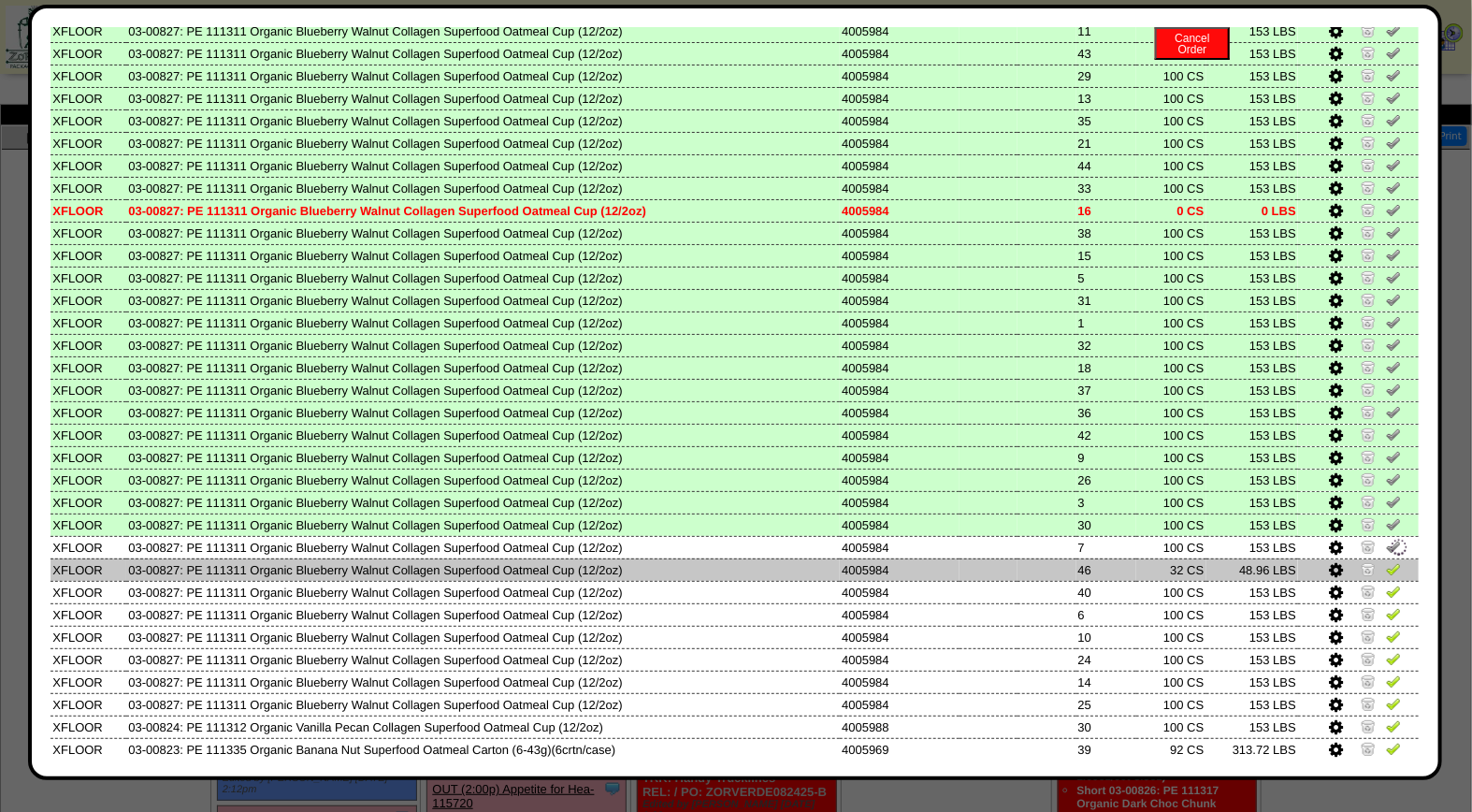
click at [1386, 565] on img at bounding box center [1394, 569] width 15 height 15
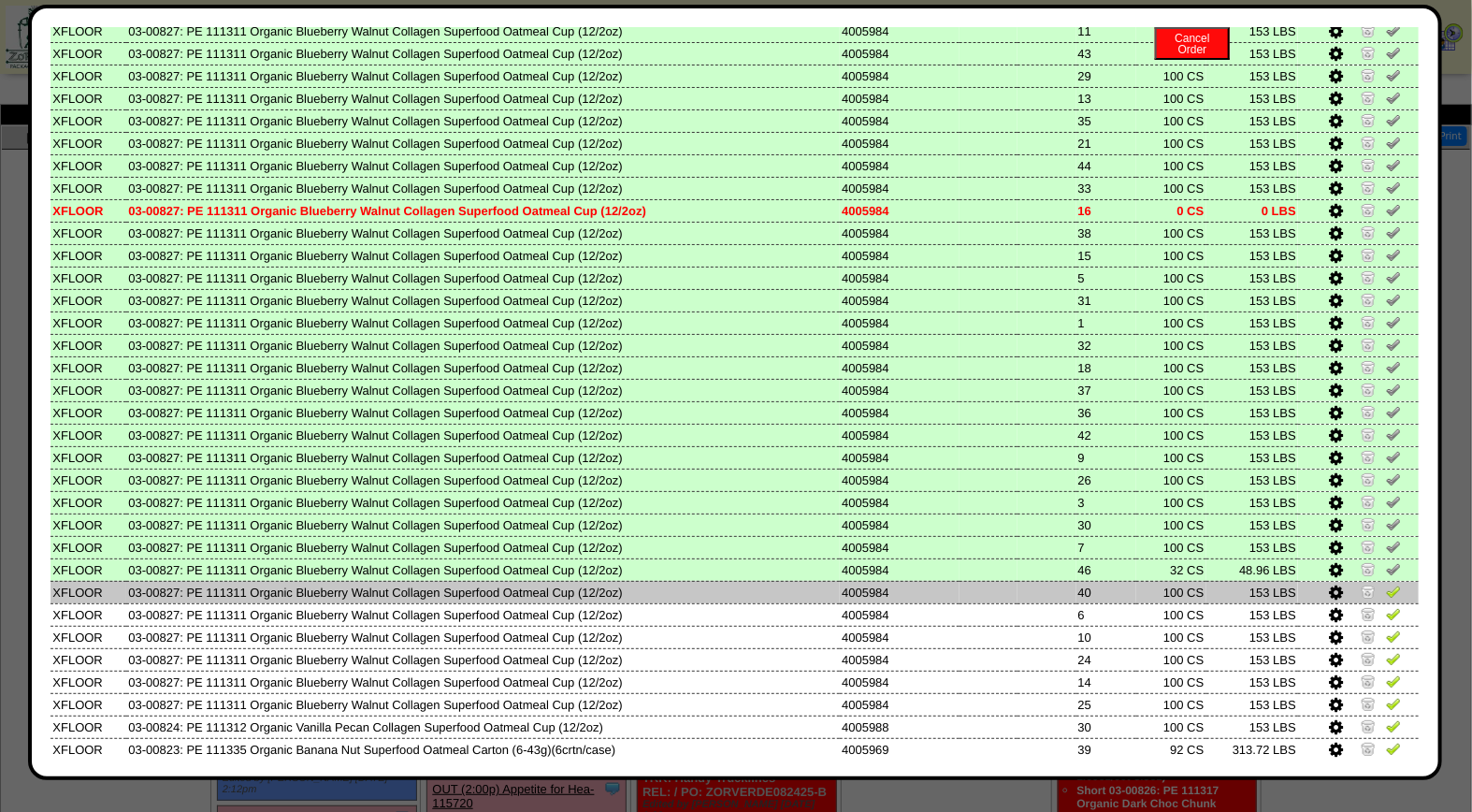
click at [1386, 584] on img at bounding box center [1394, 592] width 15 height 15
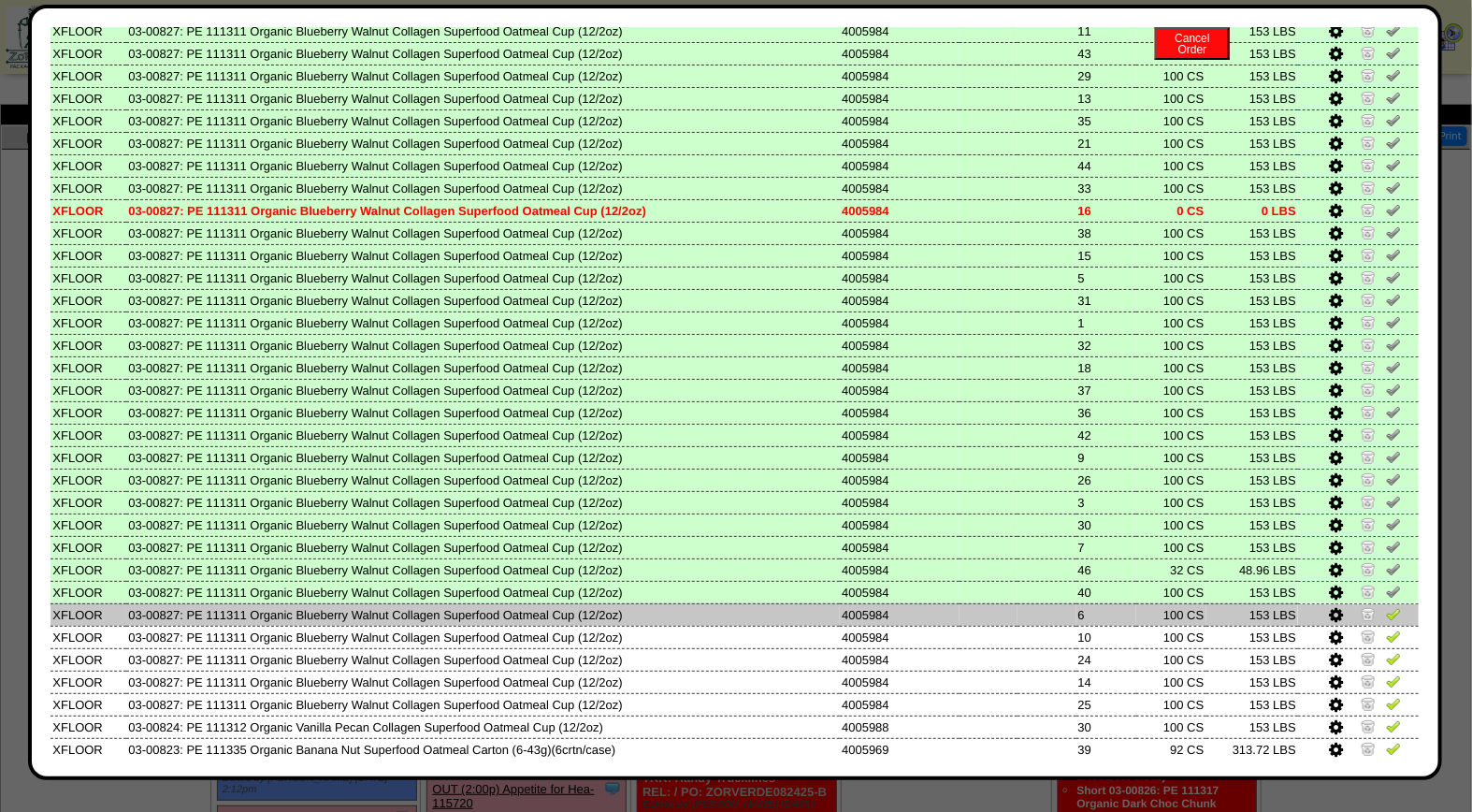
click at [1386, 606] on img at bounding box center [1394, 614] width 15 height 15
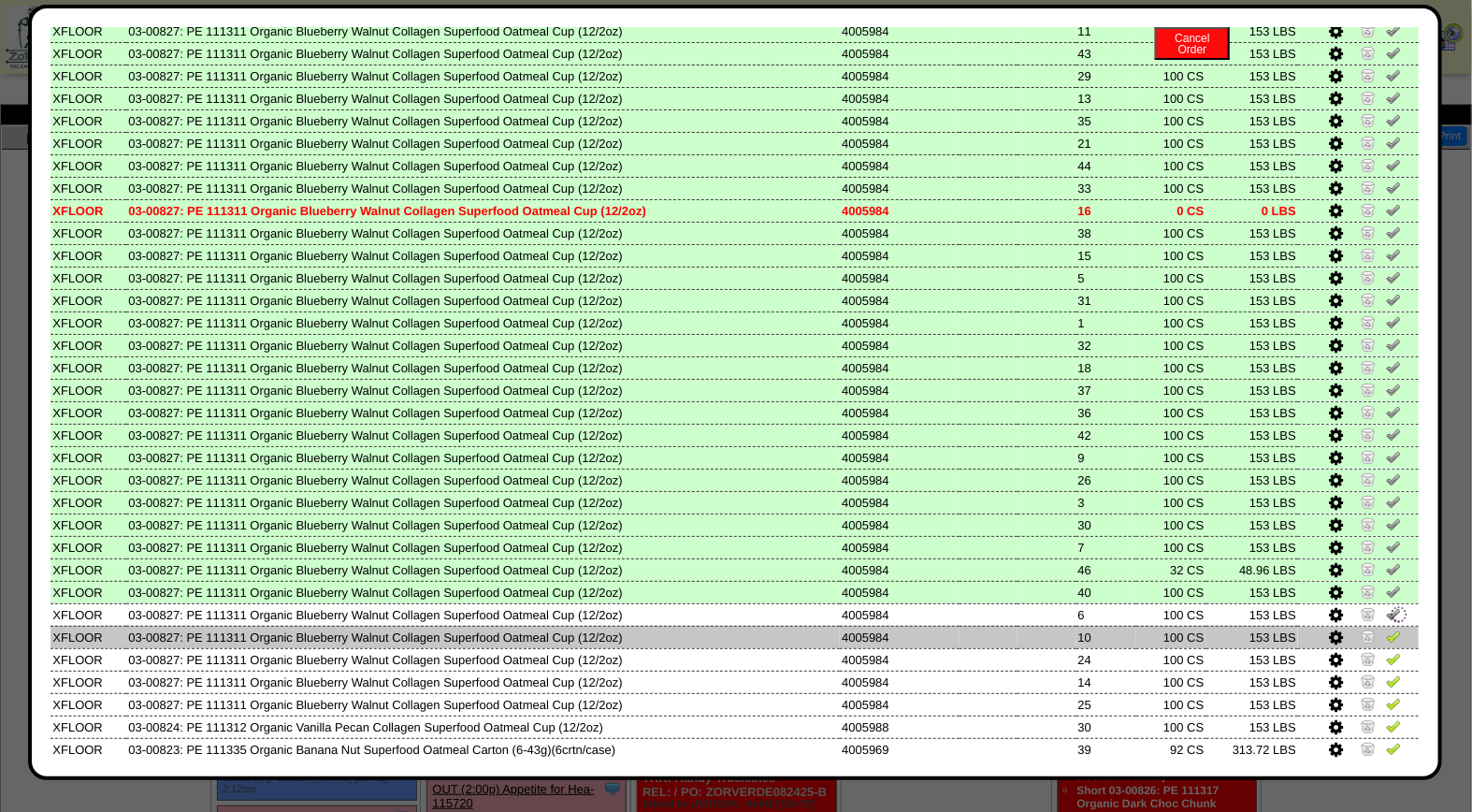
click at [1386, 628] on img at bounding box center [1394, 636] width 15 height 15
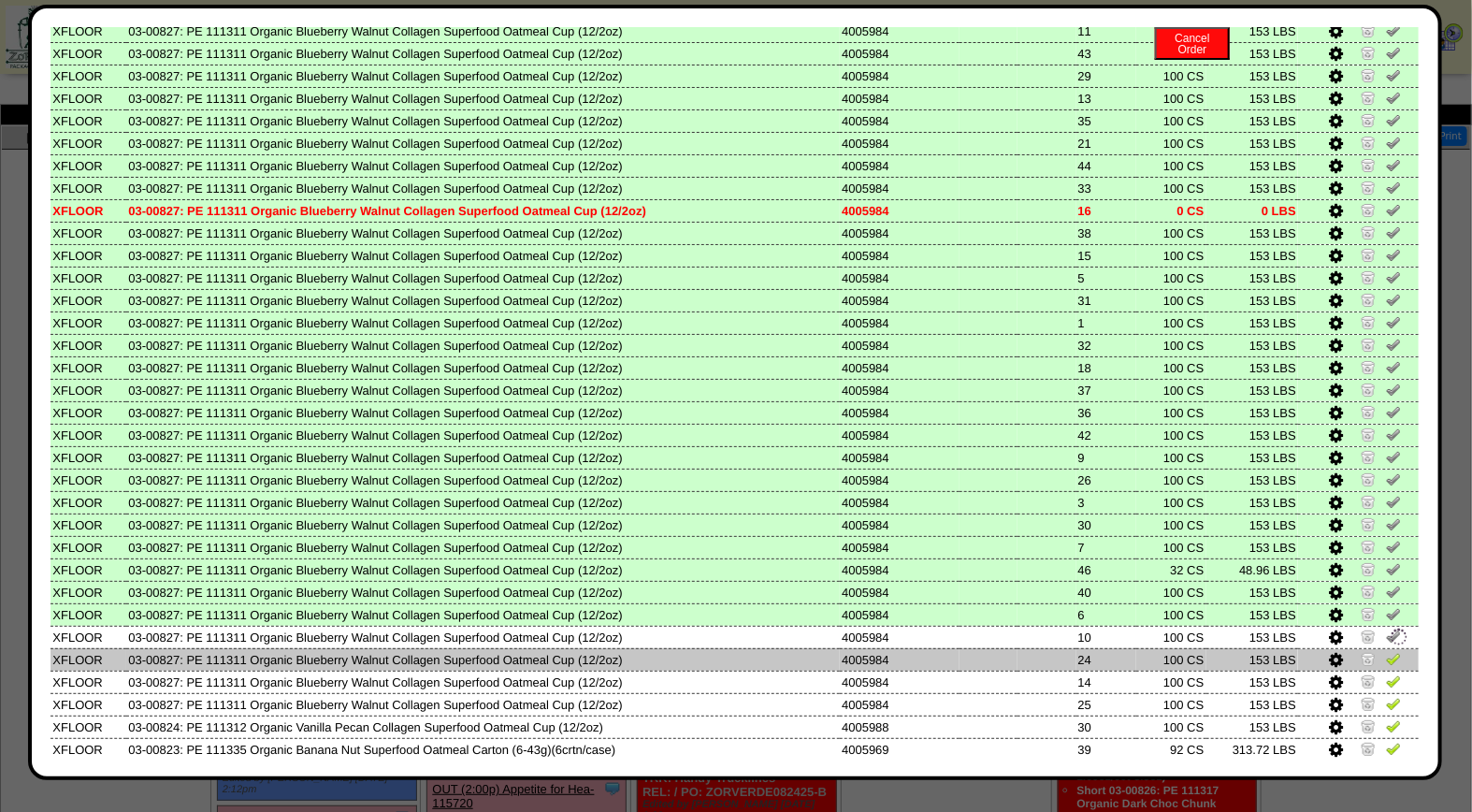
click at [1386, 652] on img at bounding box center [1394, 659] width 15 height 15
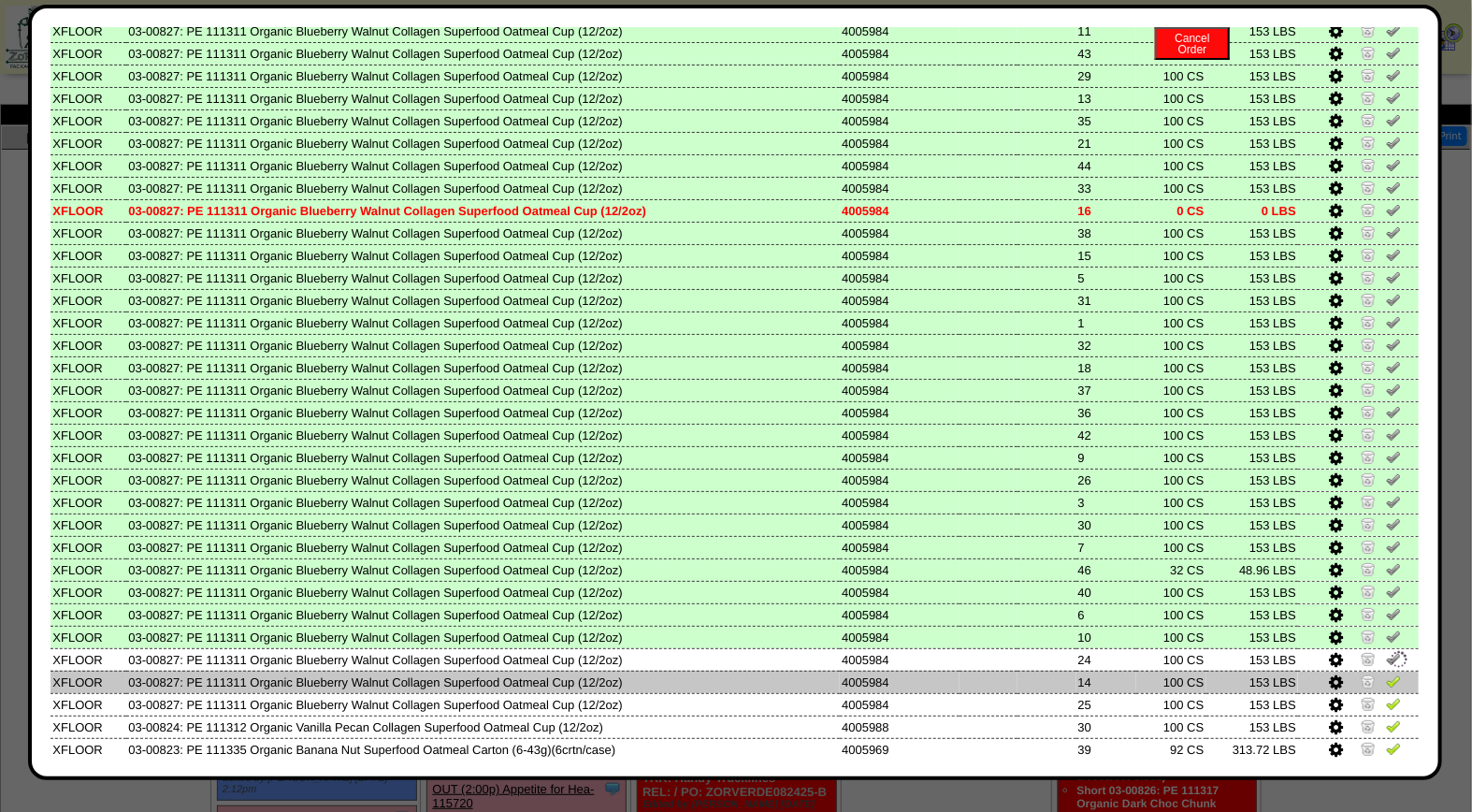
click at [1386, 673] on img at bounding box center [1394, 681] width 15 height 15
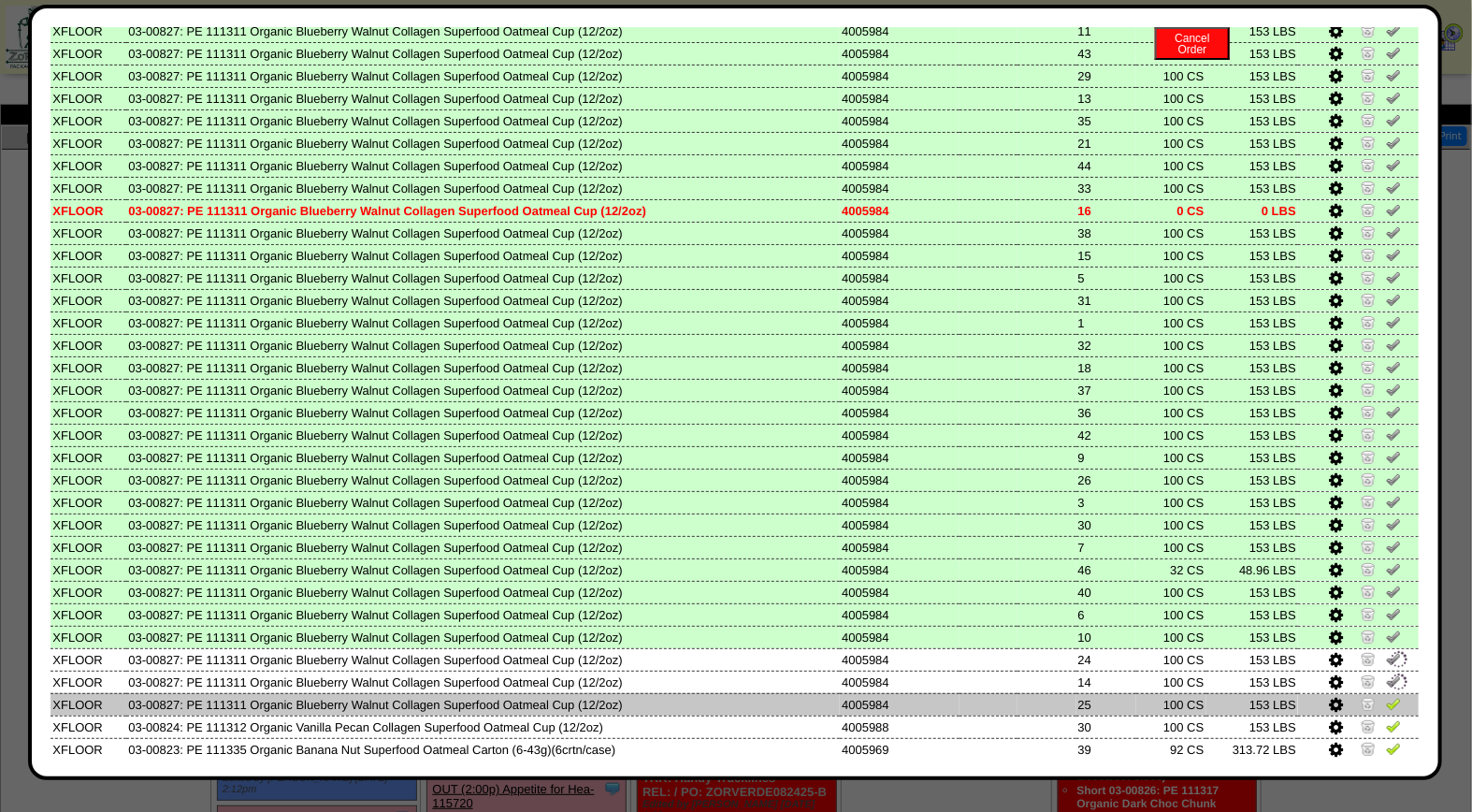
click at [1386, 696] on img at bounding box center [1394, 703] width 15 height 15
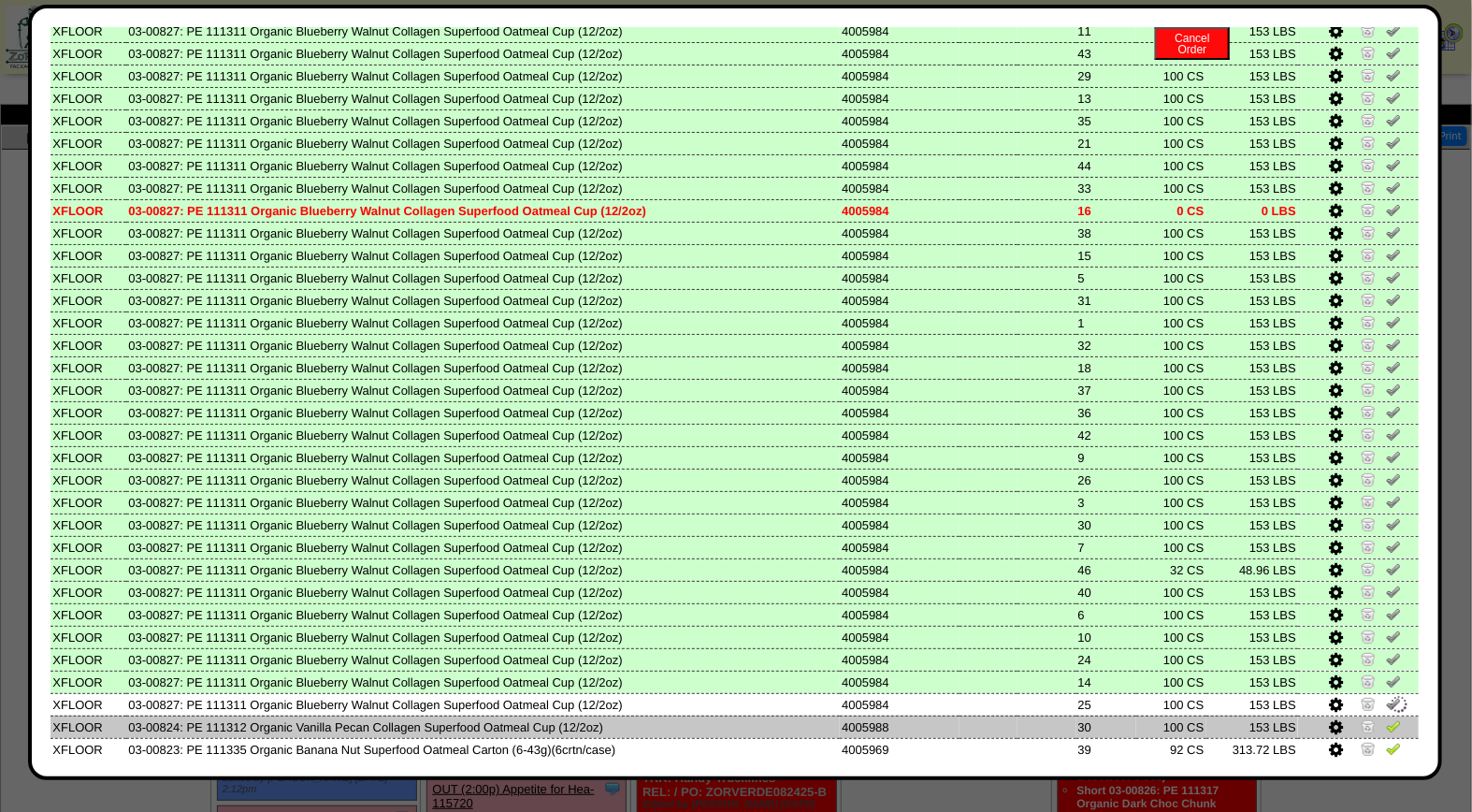
click at [1386, 719] on img at bounding box center [1394, 726] width 15 height 15
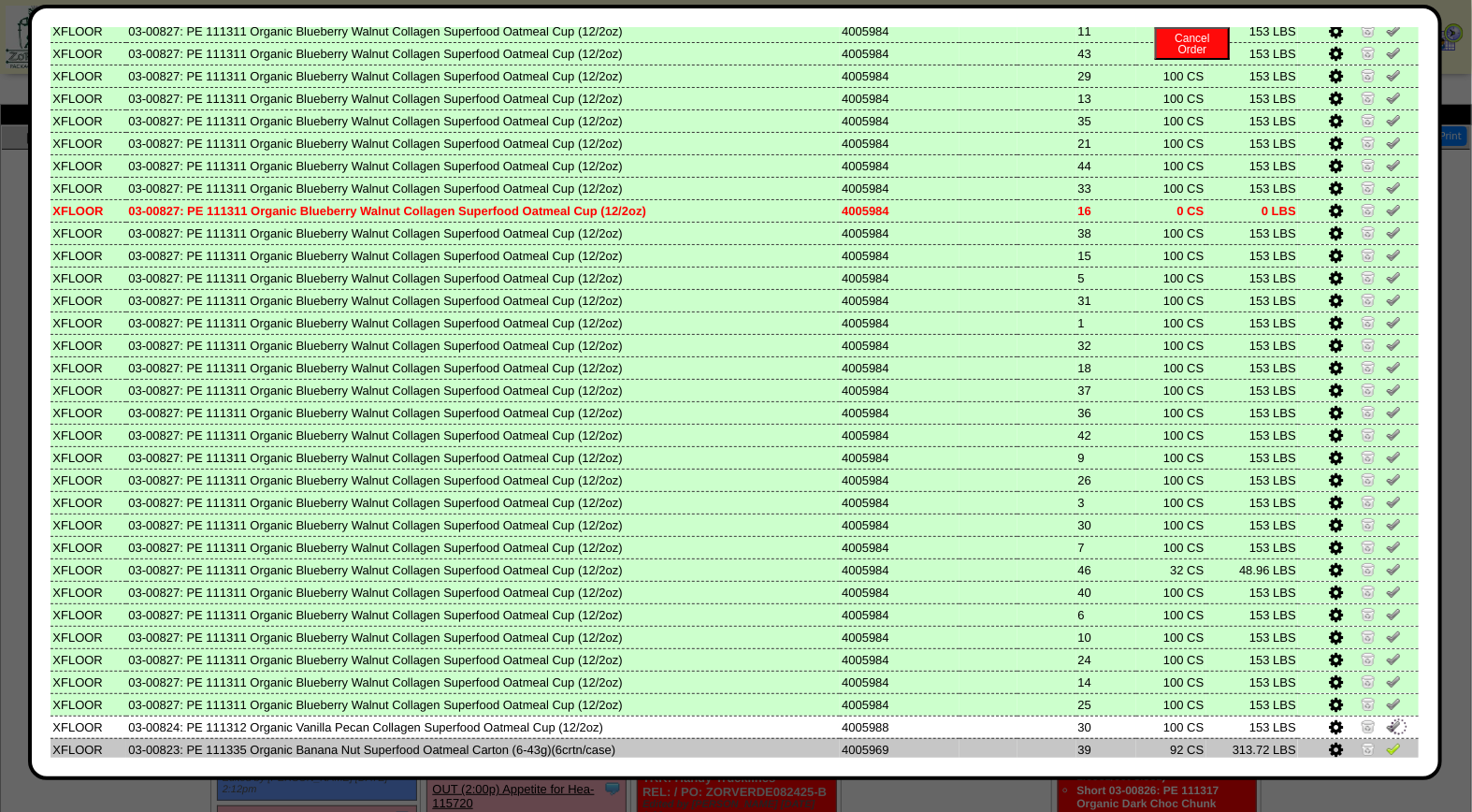
click at [1386, 741] on img at bounding box center [1394, 749] width 15 height 15
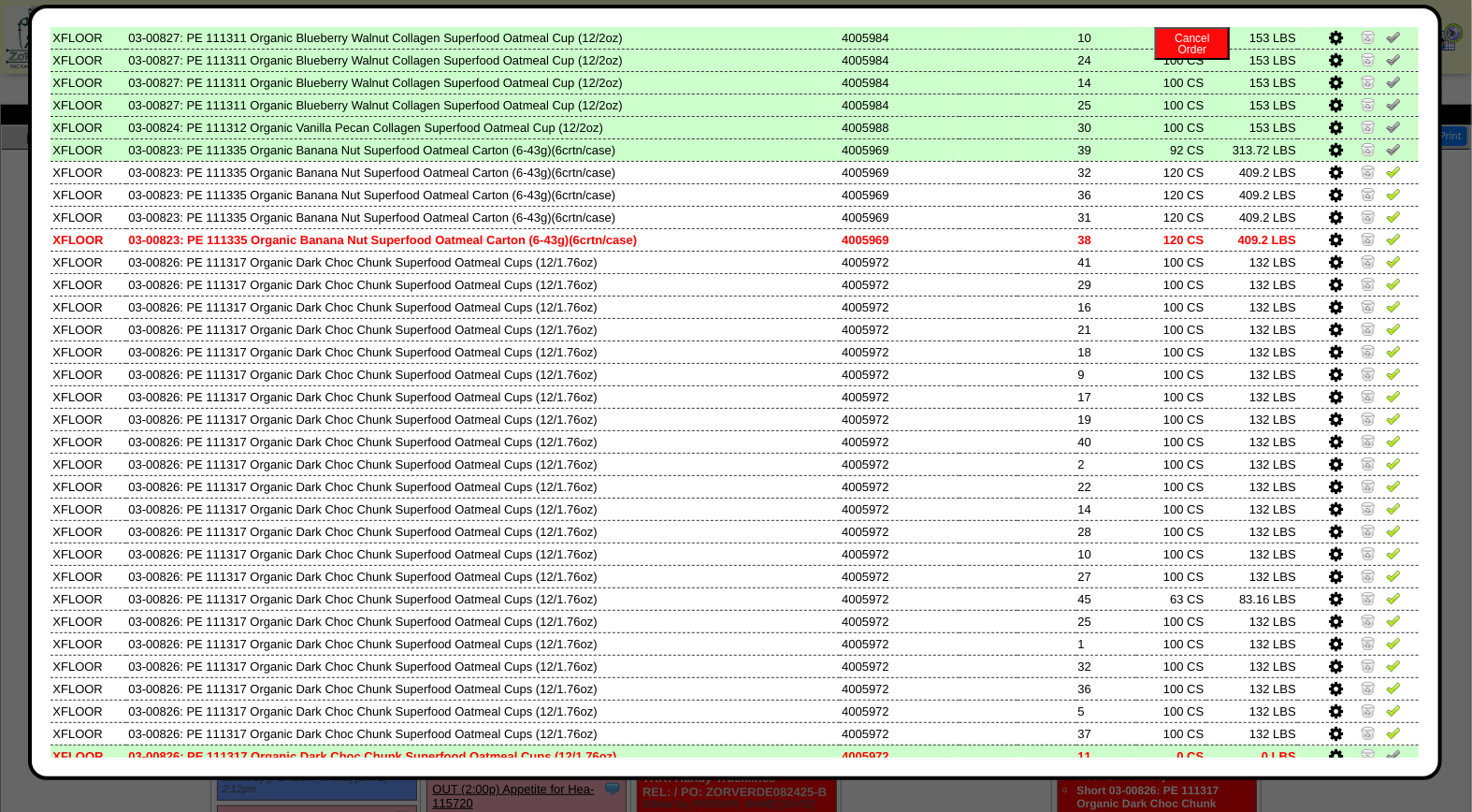
scroll to position [819, 0]
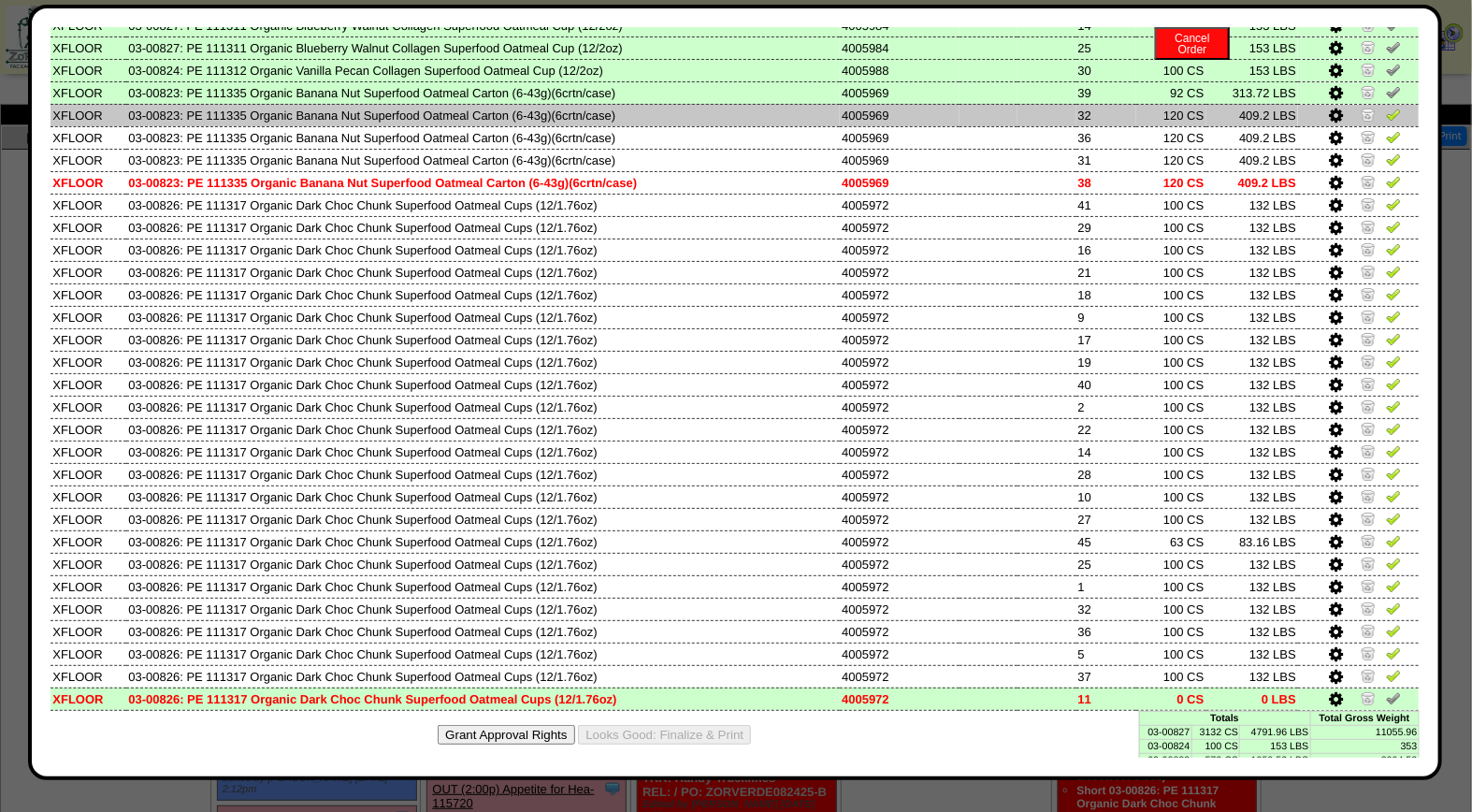
click at [1386, 107] on img at bounding box center [1394, 114] width 15 height 15
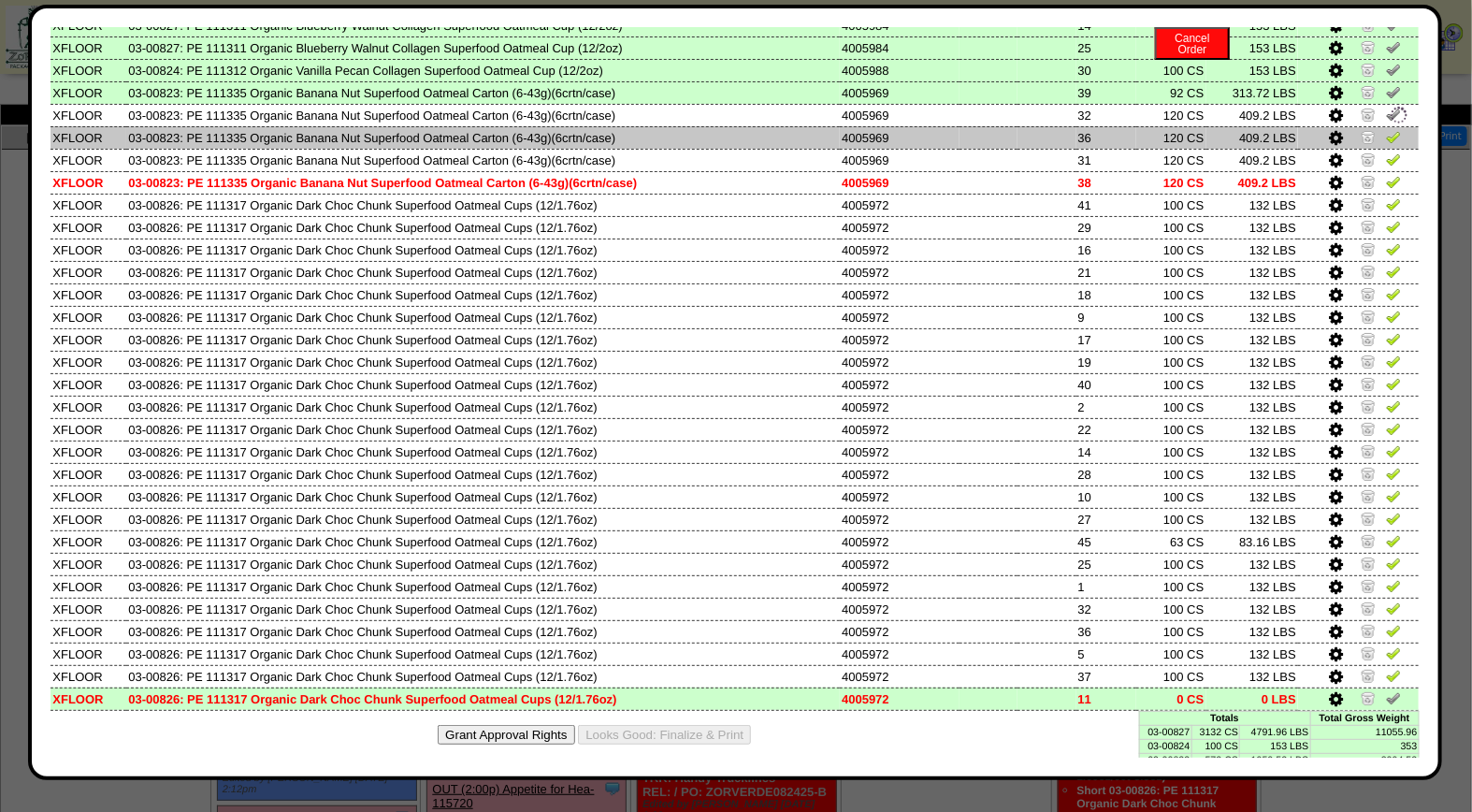
click at [1386, 129] on img at bounding box center [1394, 137] width 15 height 15
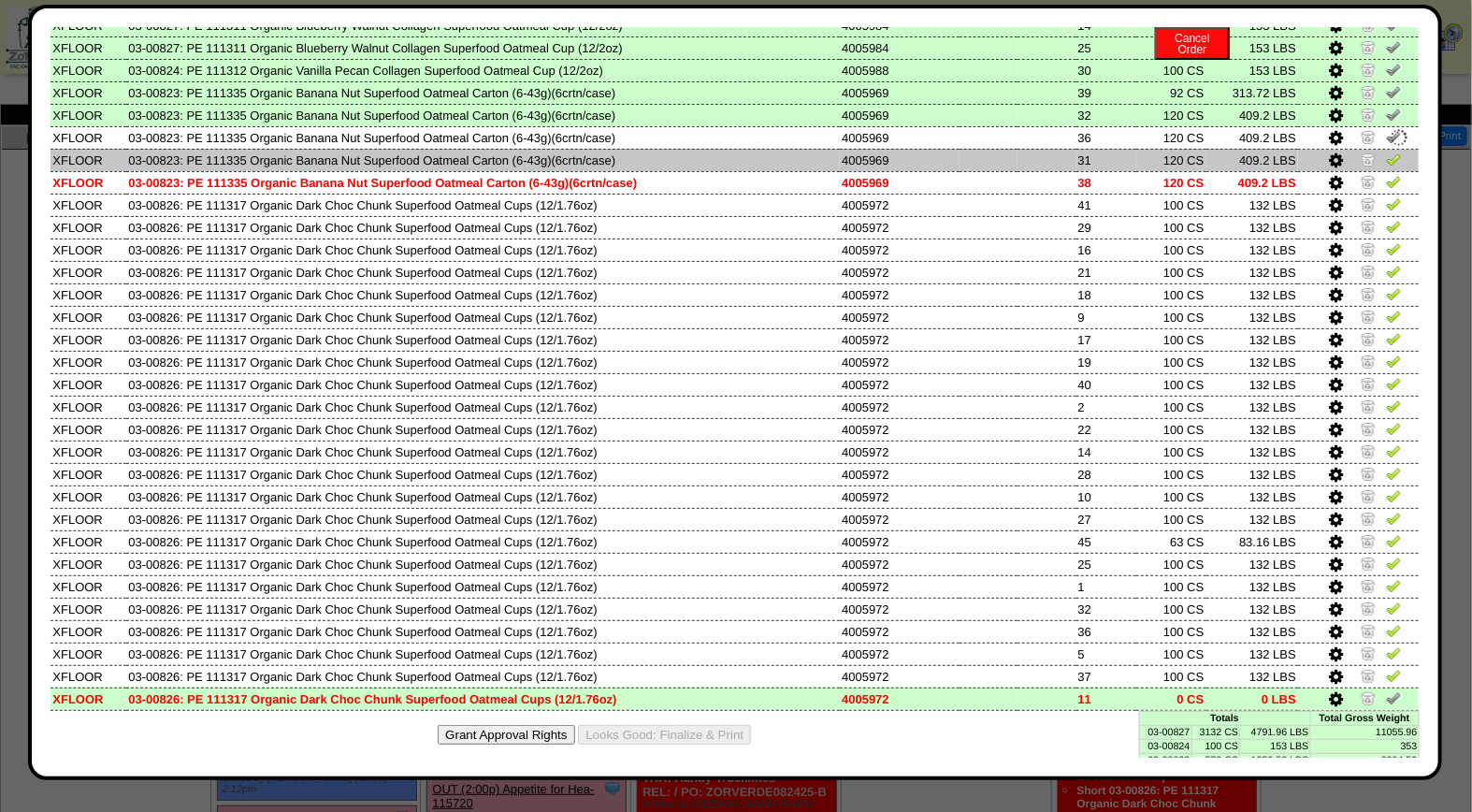
click at [1386, 151] on img at bounding box center [1394, 159] width 15 height 15
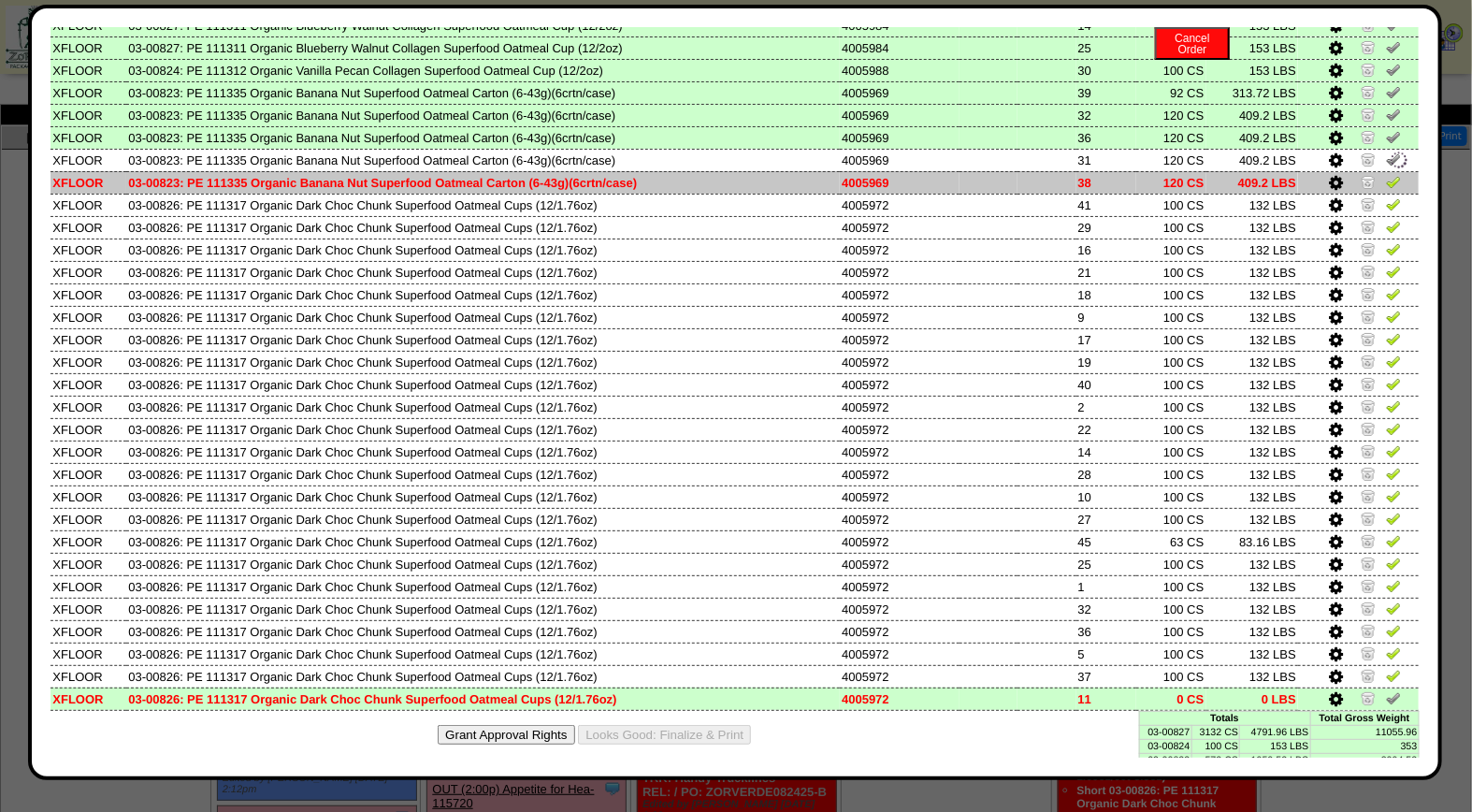
click at [1386, 174] on img at bounding box center [1394, 182] width 15 height 15
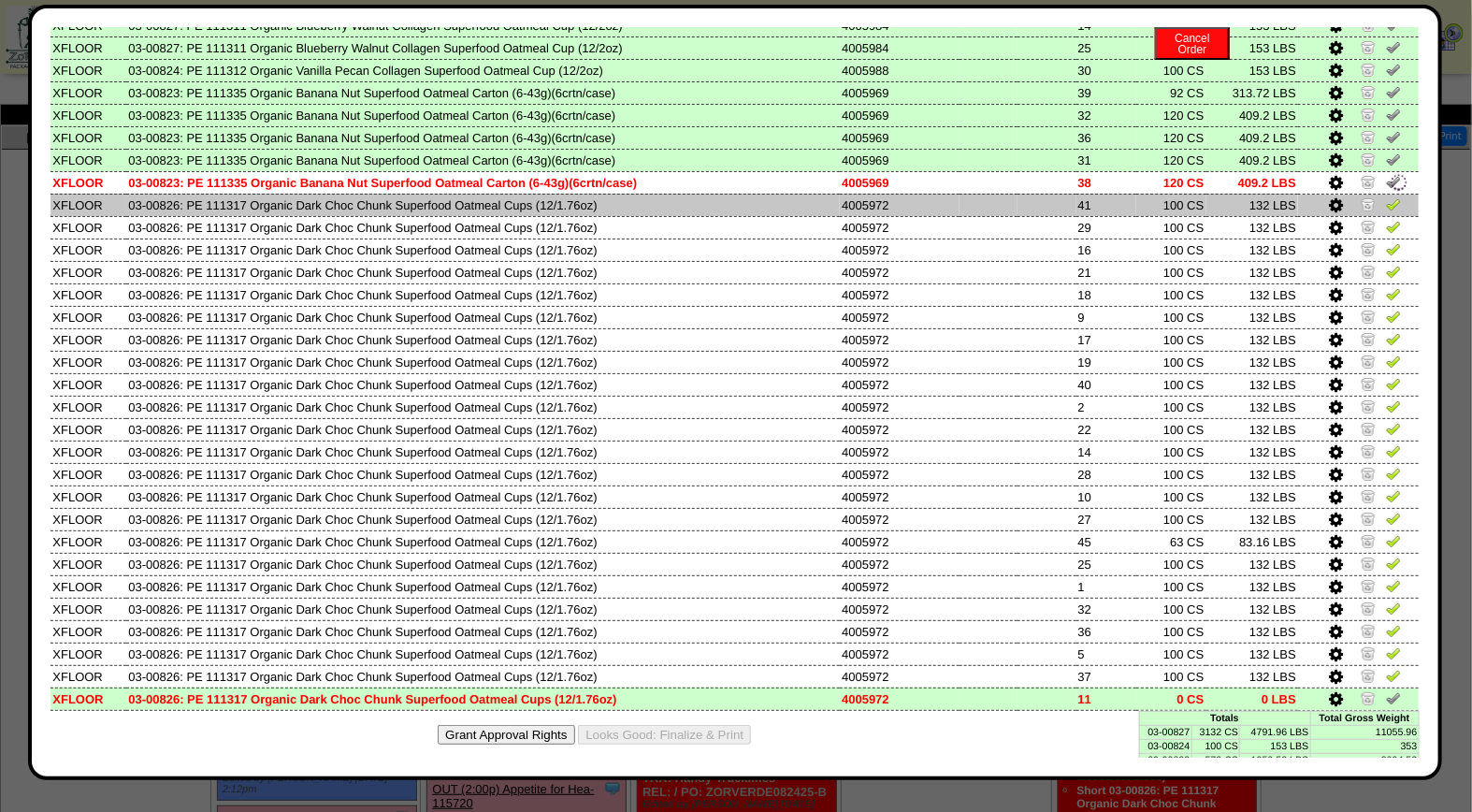
click at [1386, 196] on img at bounding box center [1394, 204] width 15 height 15
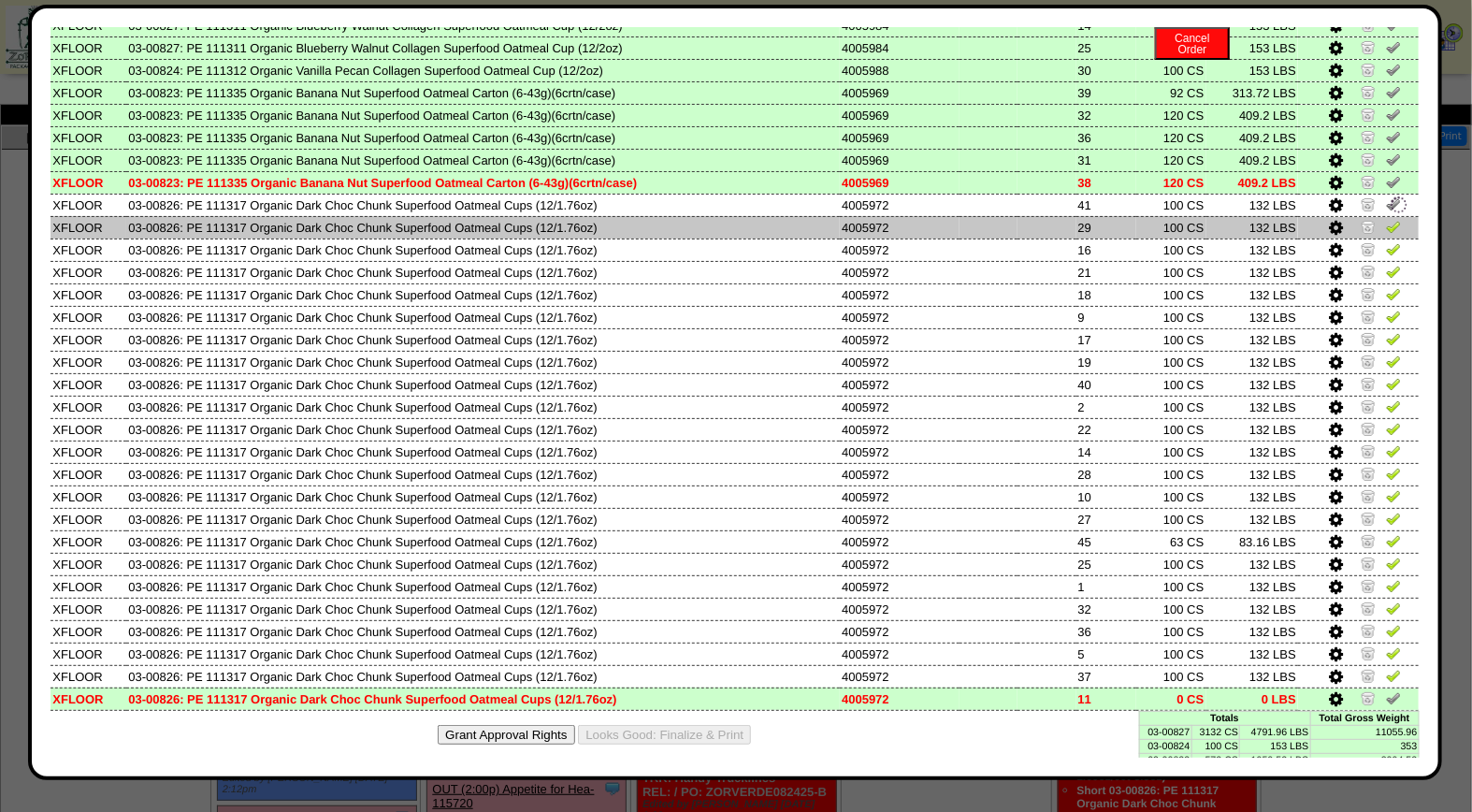
click at [1386, 218] on img at bounding box center [1394, 226] width 15 height 15
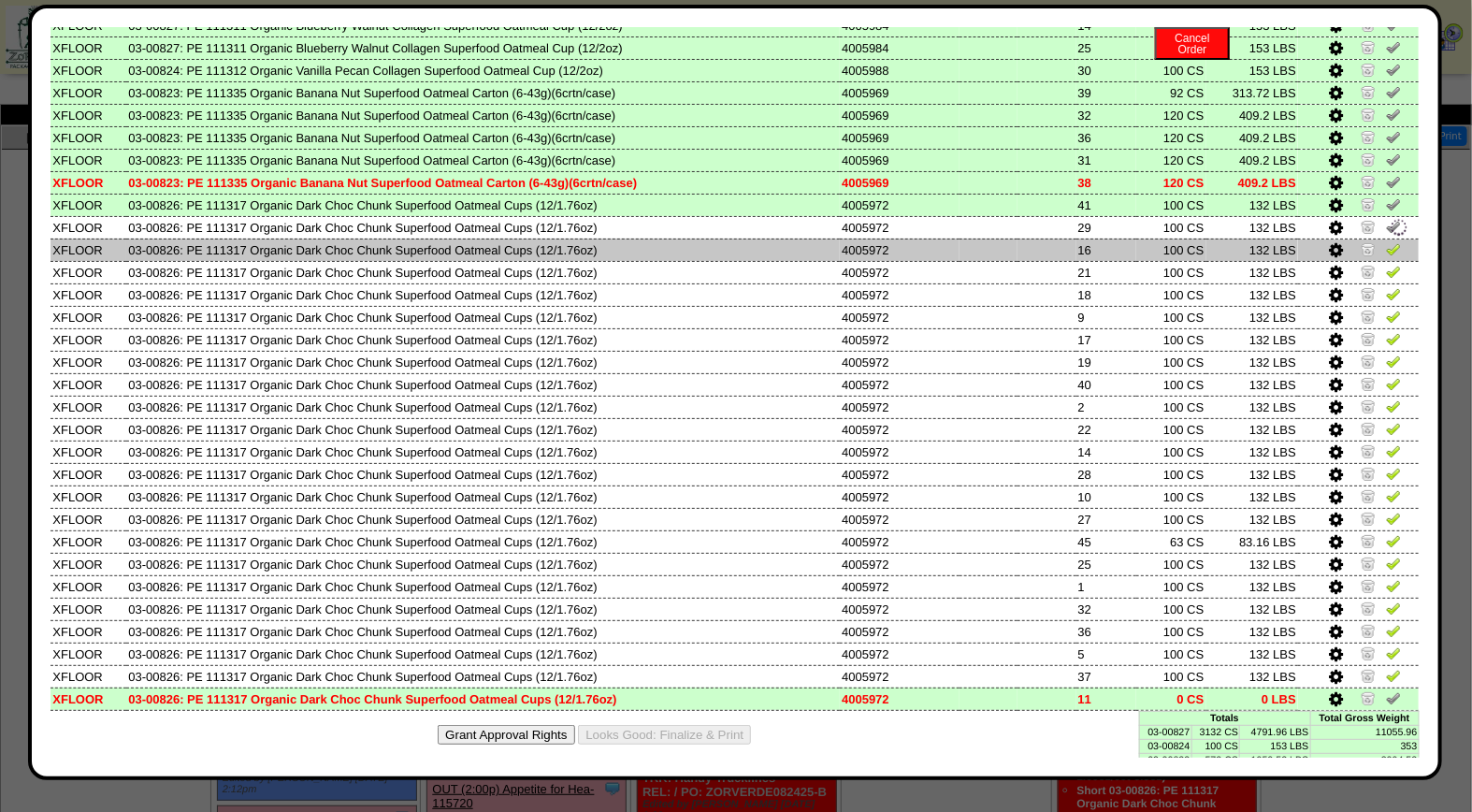
click at [1382, 241] on td at bounding box center [1358, 249] width 120 height 22
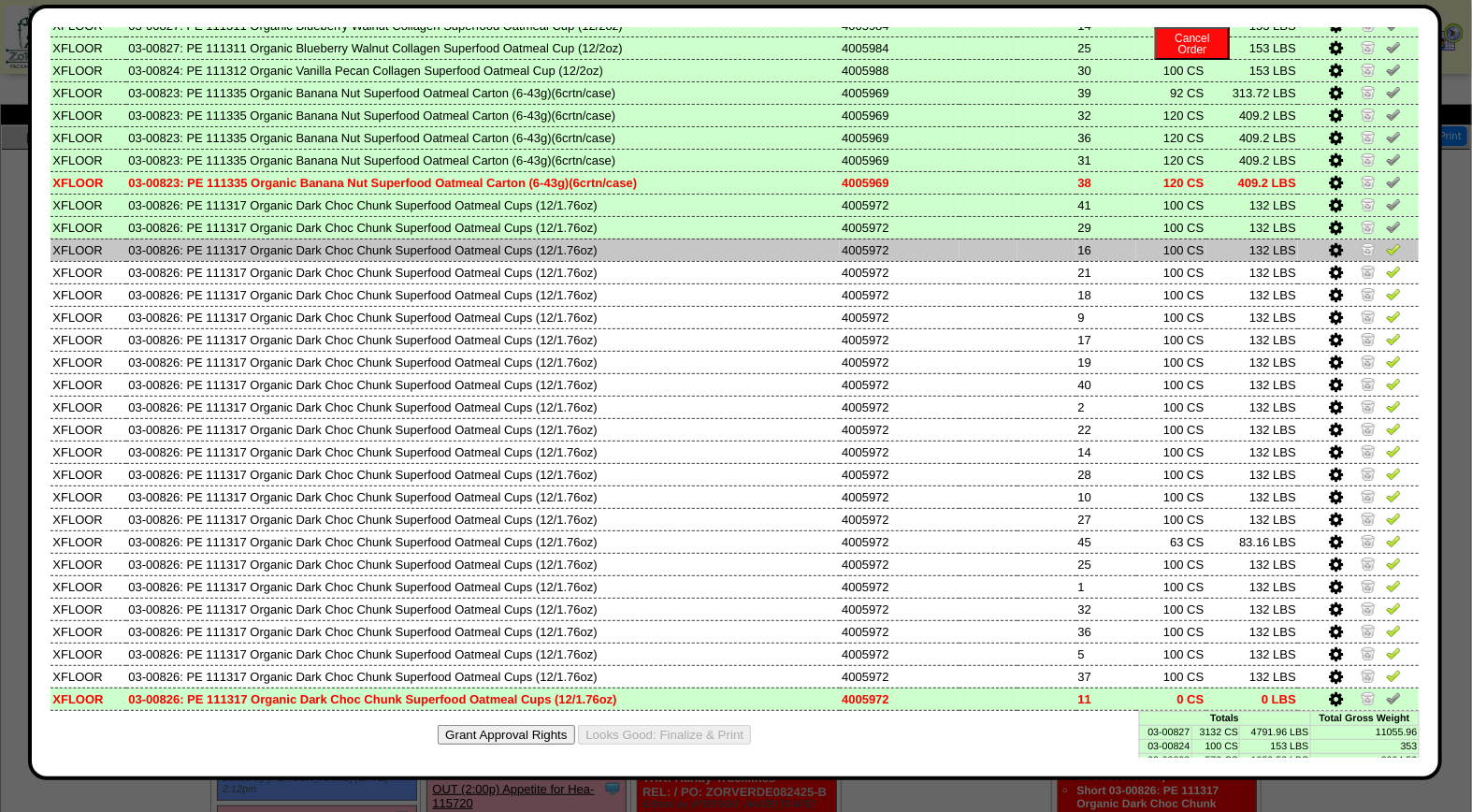
click at [1386, 241] on img at bounding box center [1394, 249] width 15 height 15
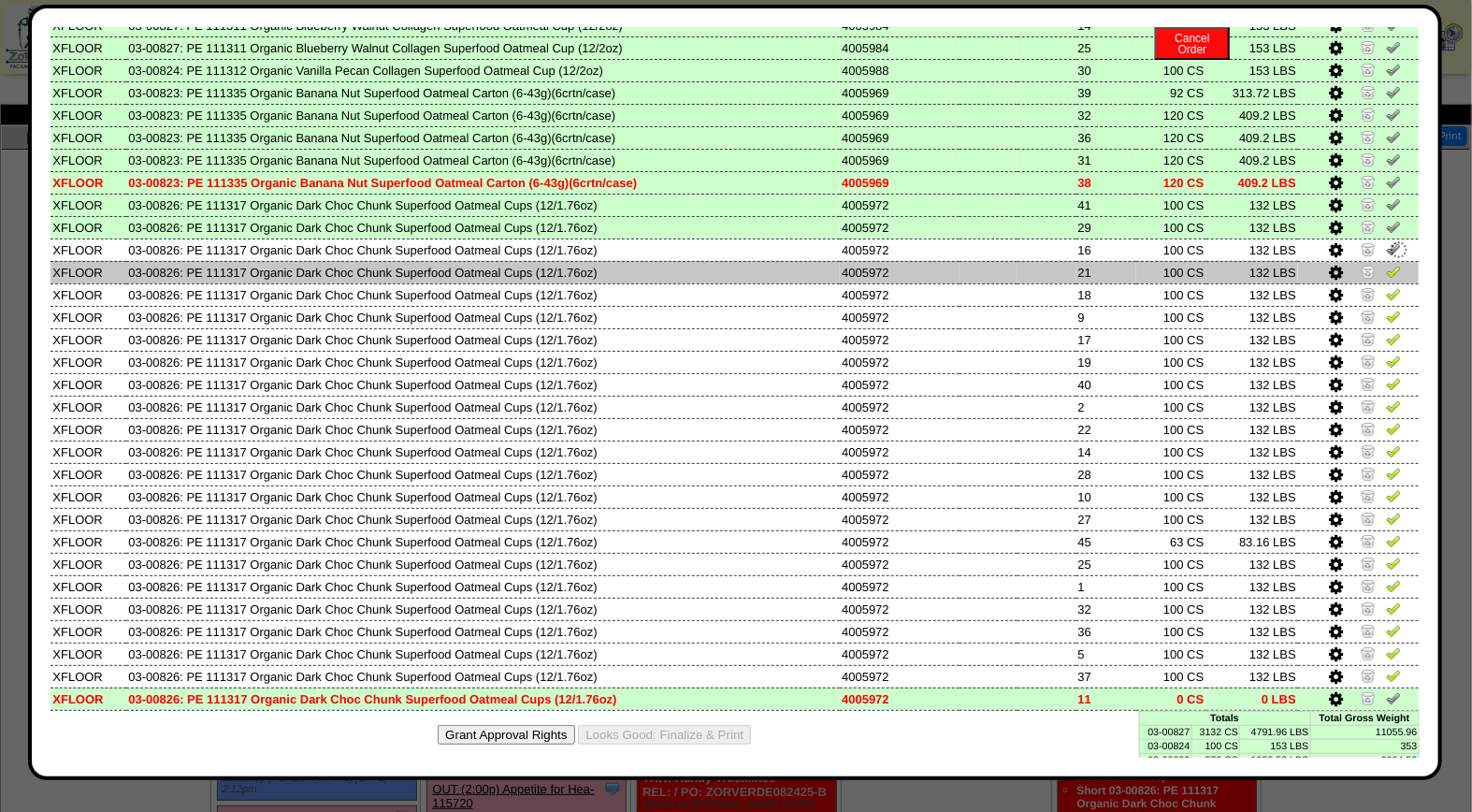
click at [1386, 264] on img at bounding box center [1394, 271] width 15 height 15
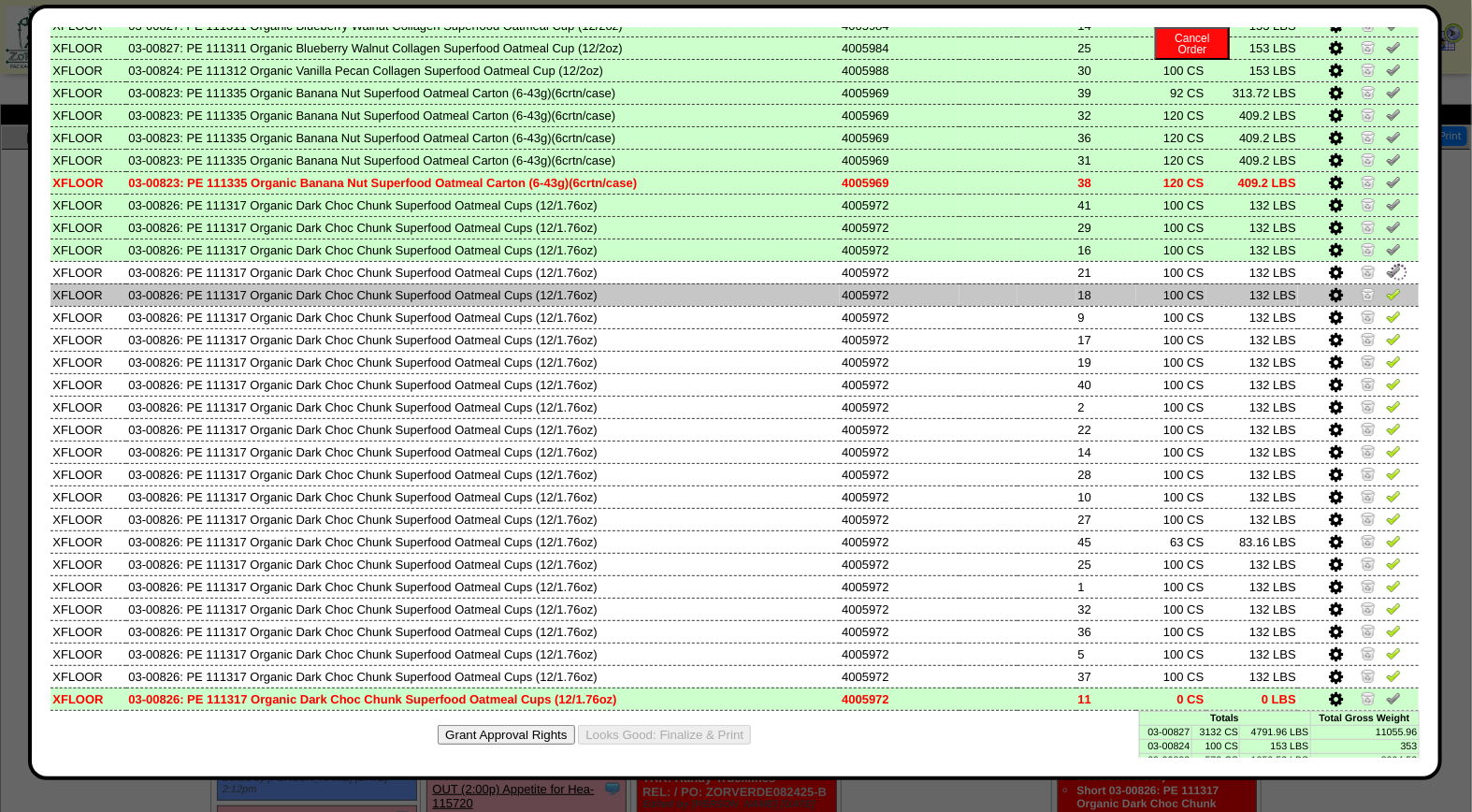
click at [1386, 286] on img at bounding box center [1394, 293] width 15 height 15
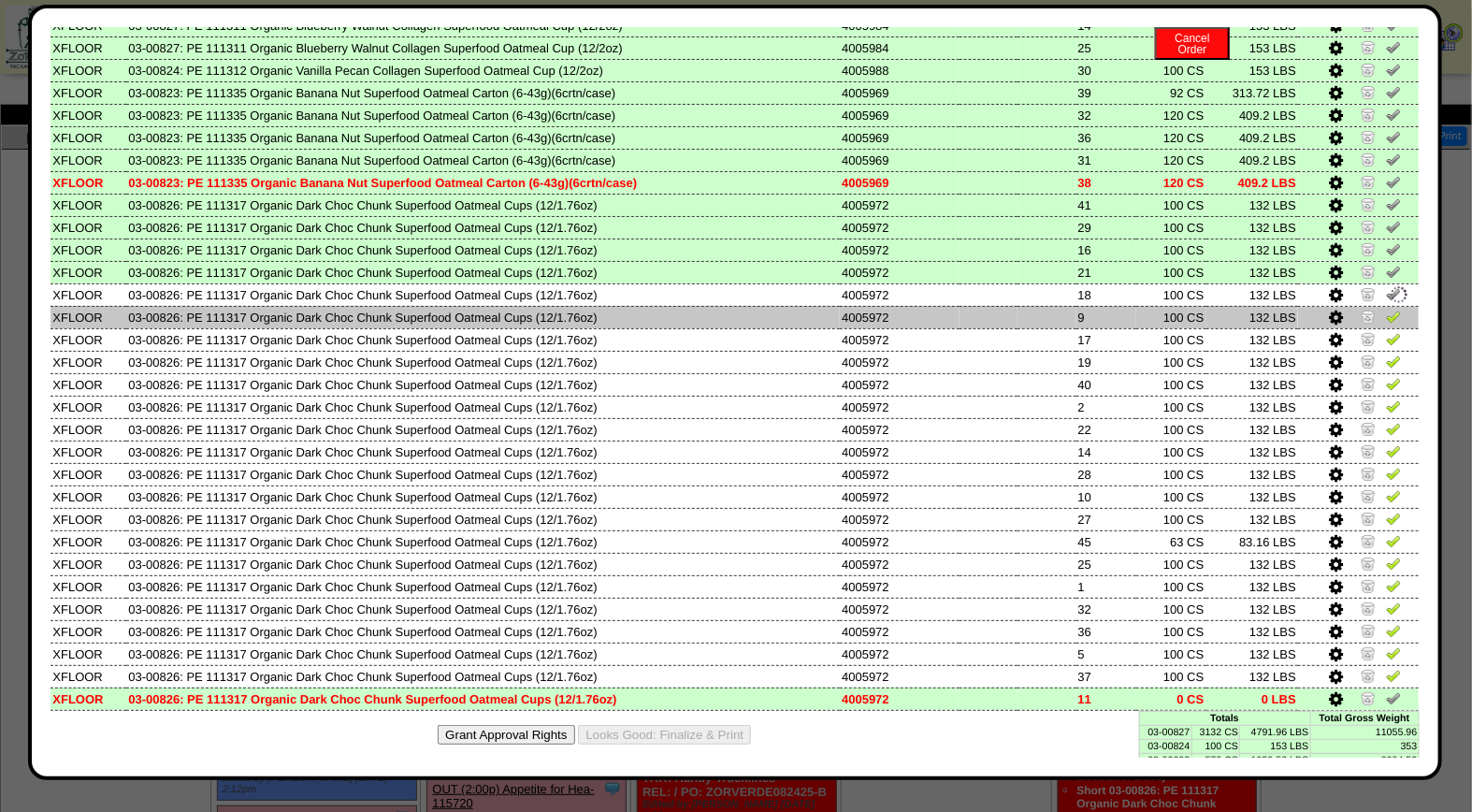
click at [1386, 309] on img at bounding box center [1394, 317] width 15 height 15
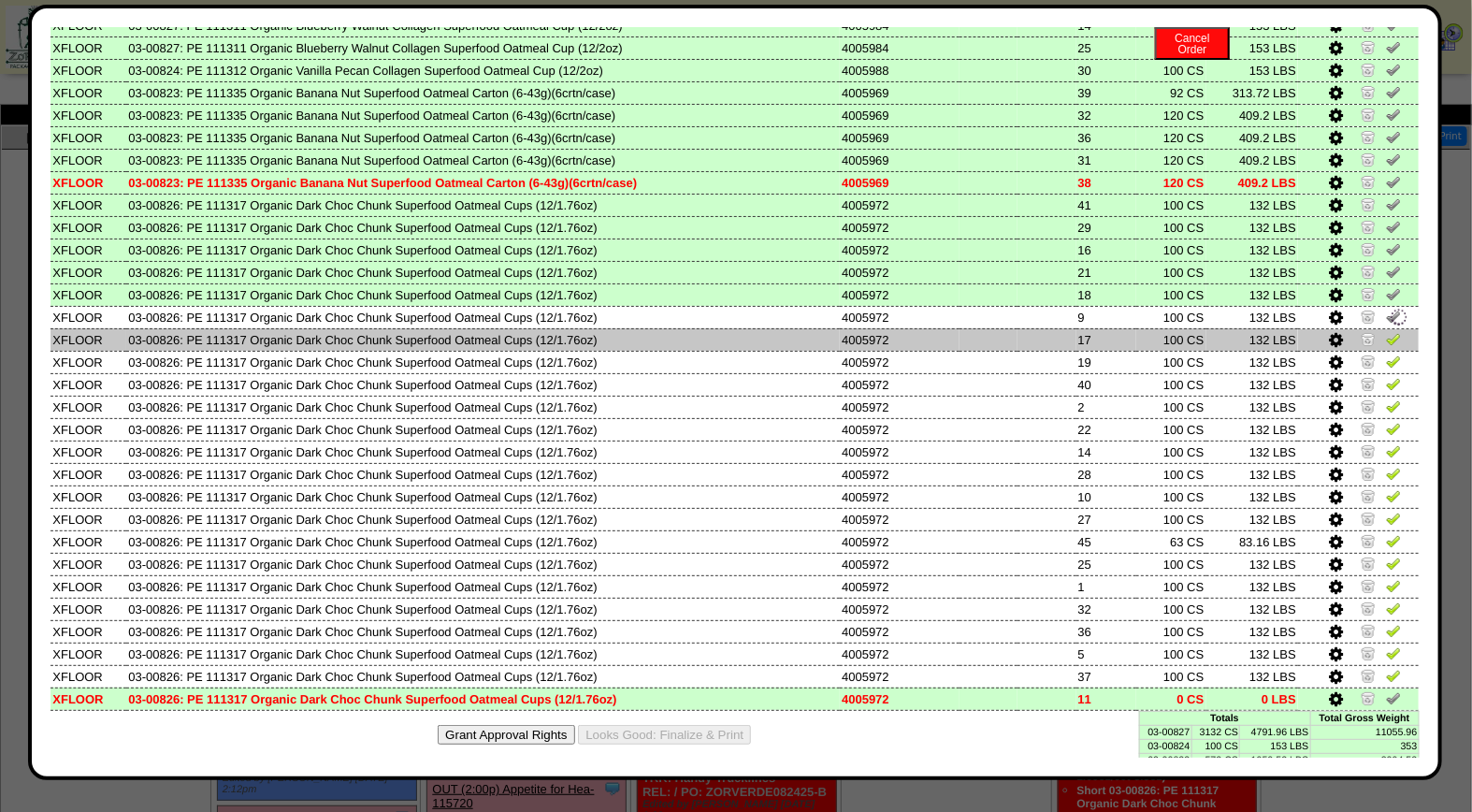
click at [1386, 331] on img at bounding box center [1394, 339] width 15 height 15
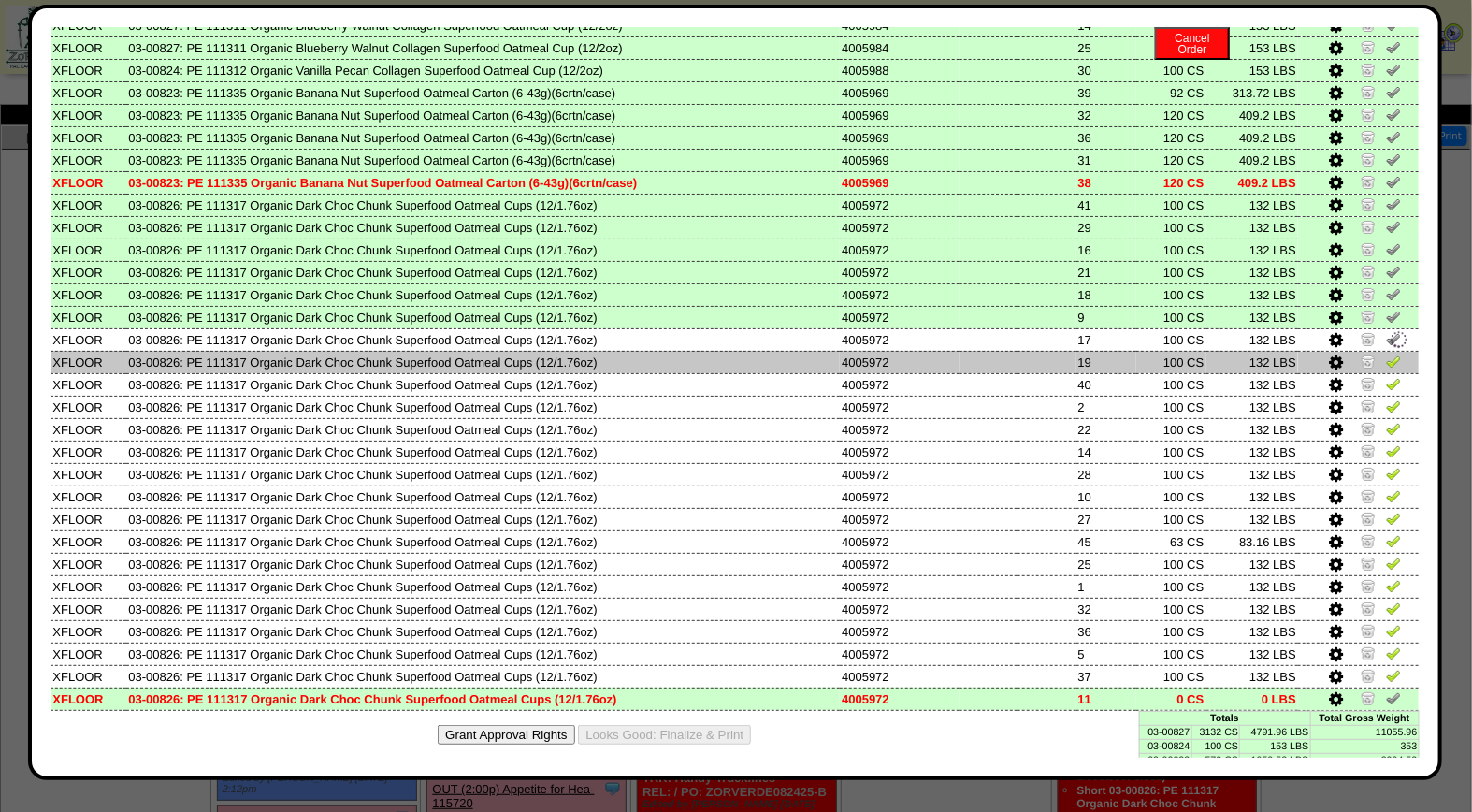
click at [1386, 353] on img at bounding box center [1394, 361] width 15 height 15
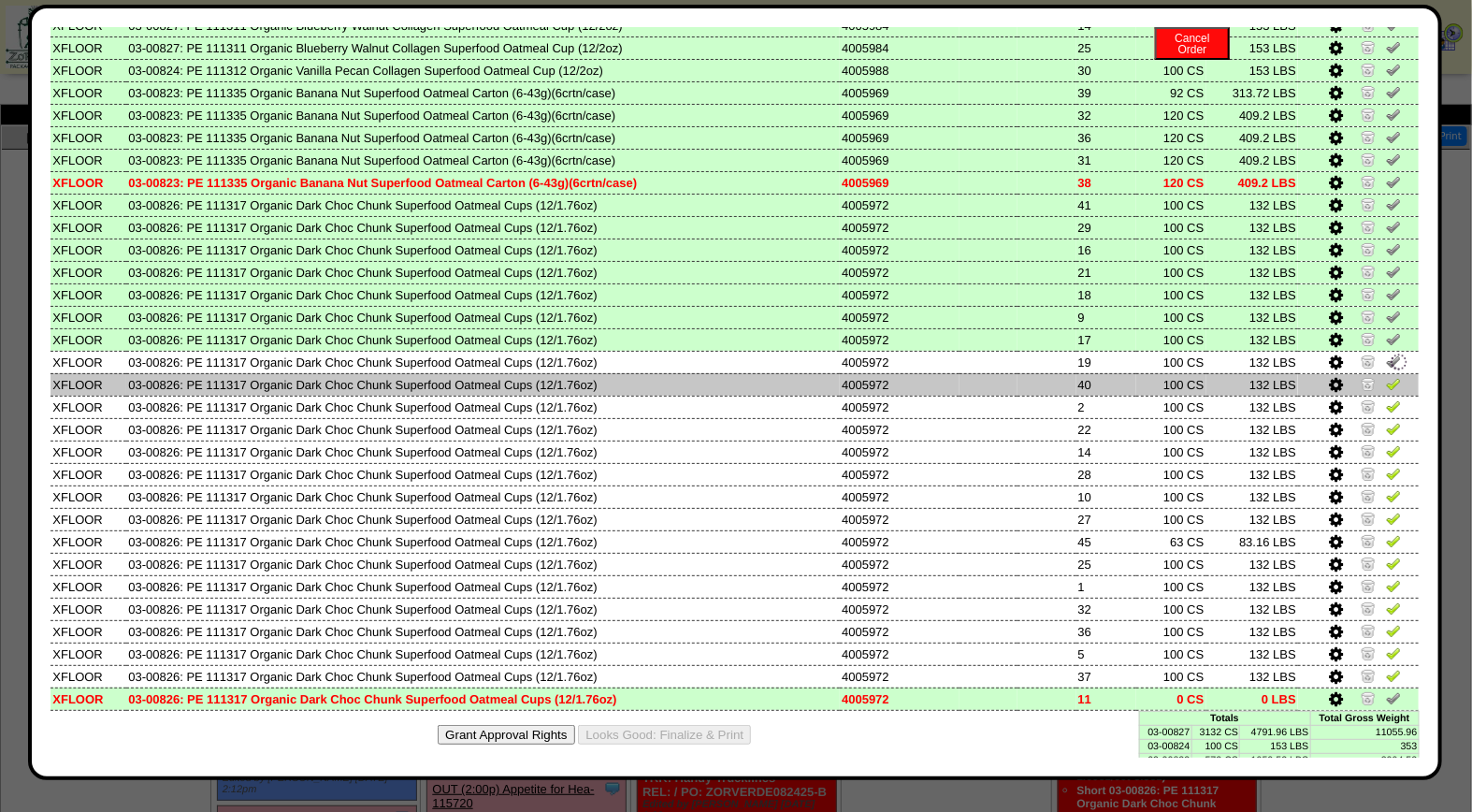
click at [1386, 376] on img at bounding box center [1394, 384] width 15 height 15
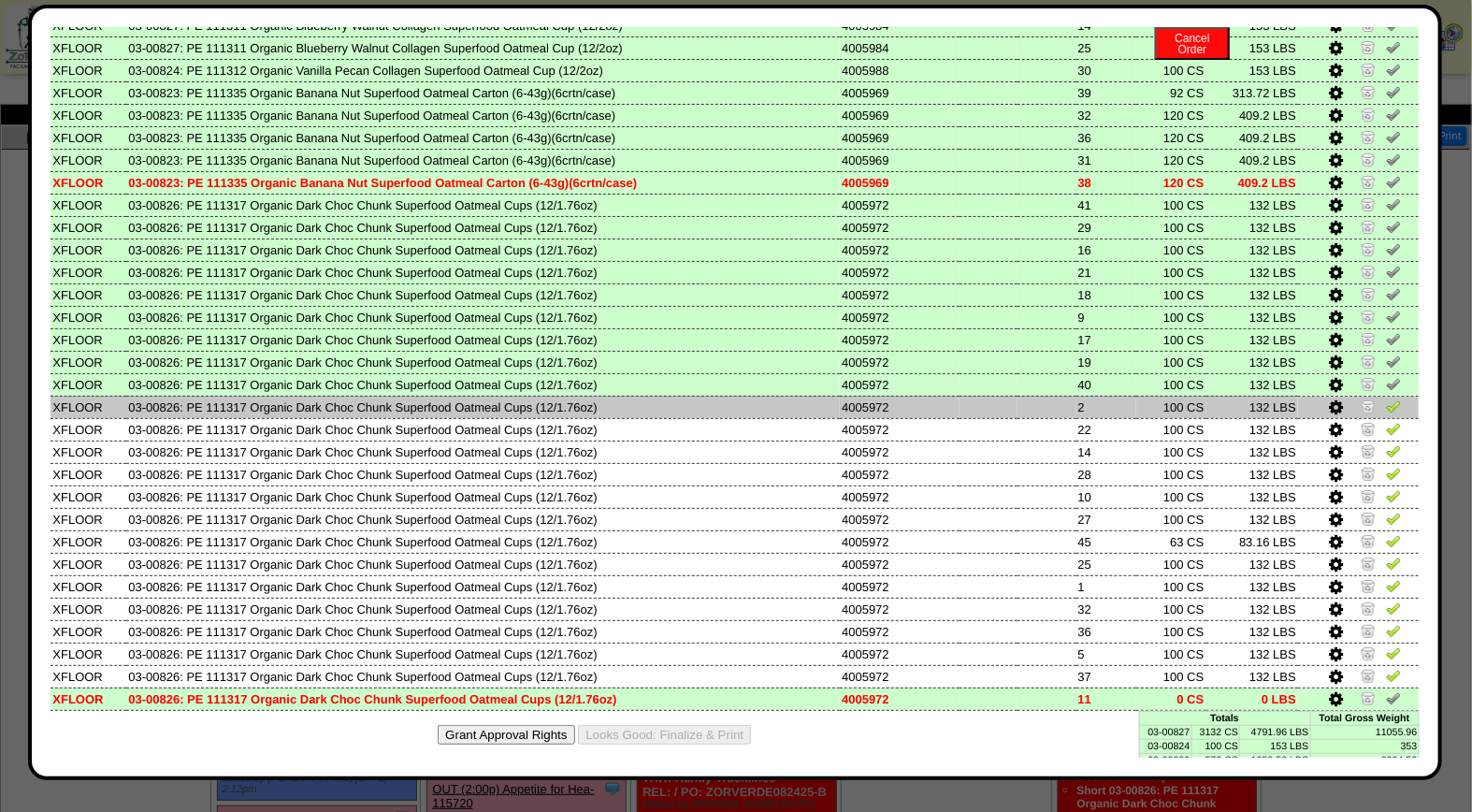
click at [1386, 398] on img at bounding box center [1394, 406] width 15 height 15
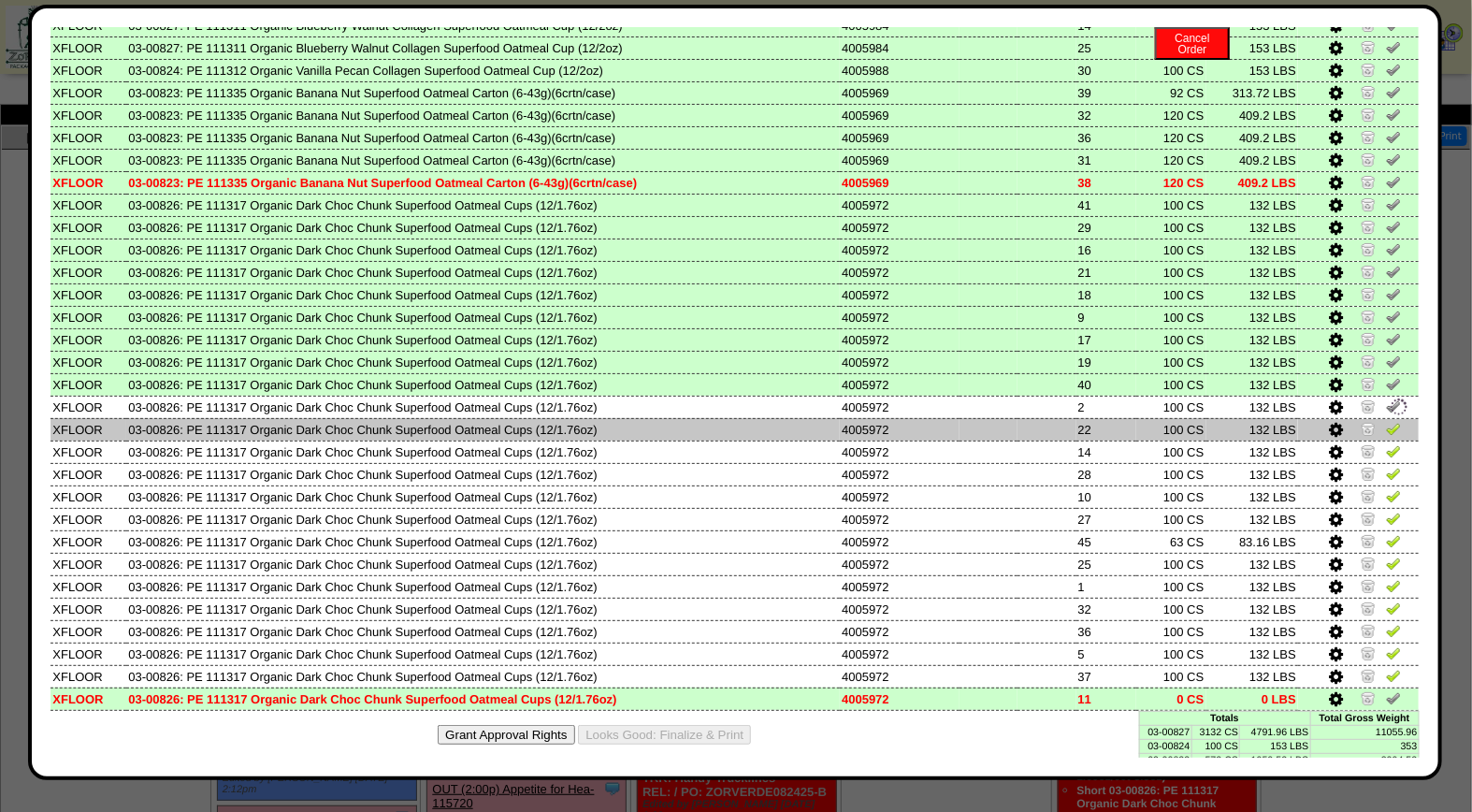
click at [1386, 420] on img at bounding box center [1394, 428] width 15 height 15
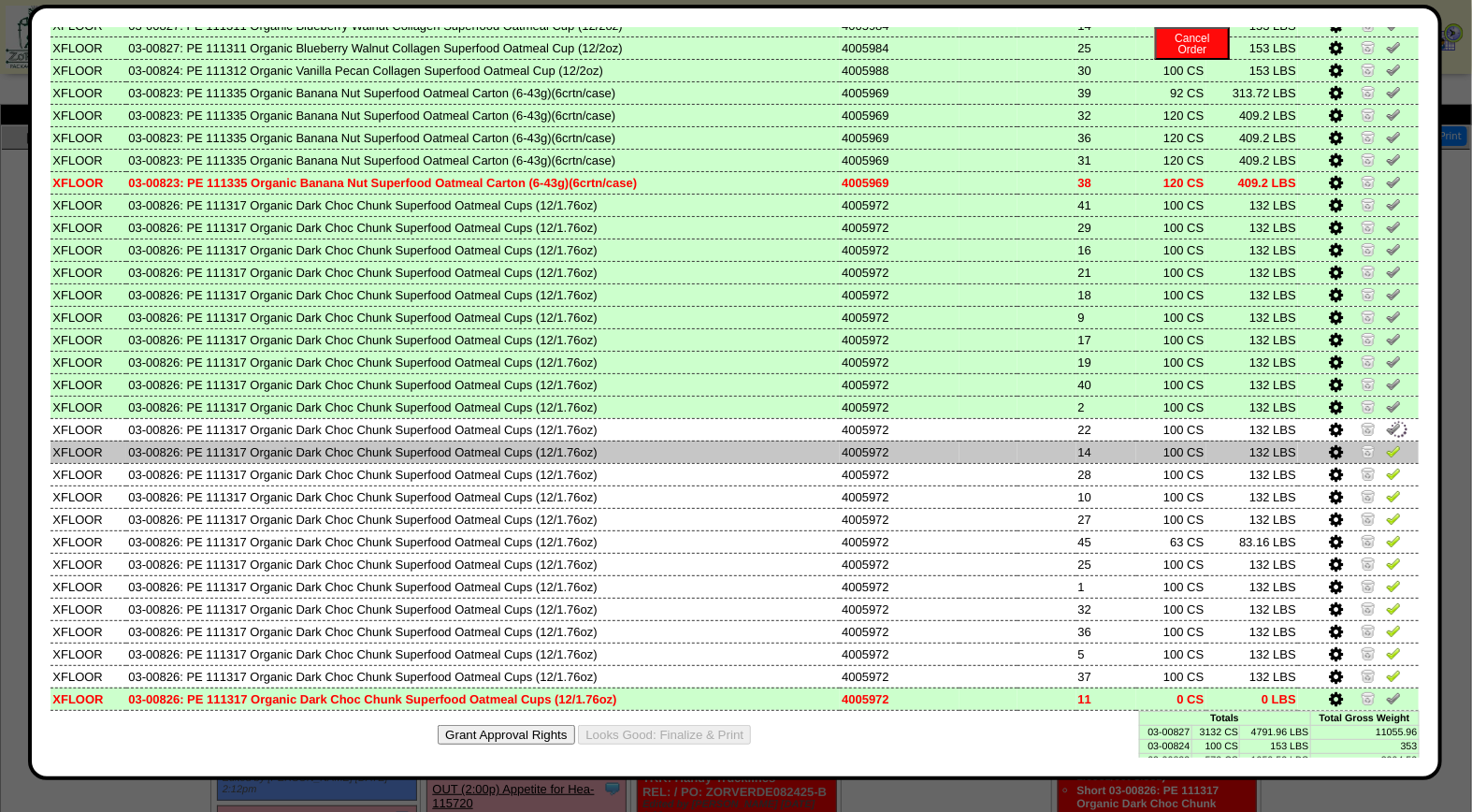
click at [1386, 444] on img at bounding box center [1394, 451] width 15 height 15
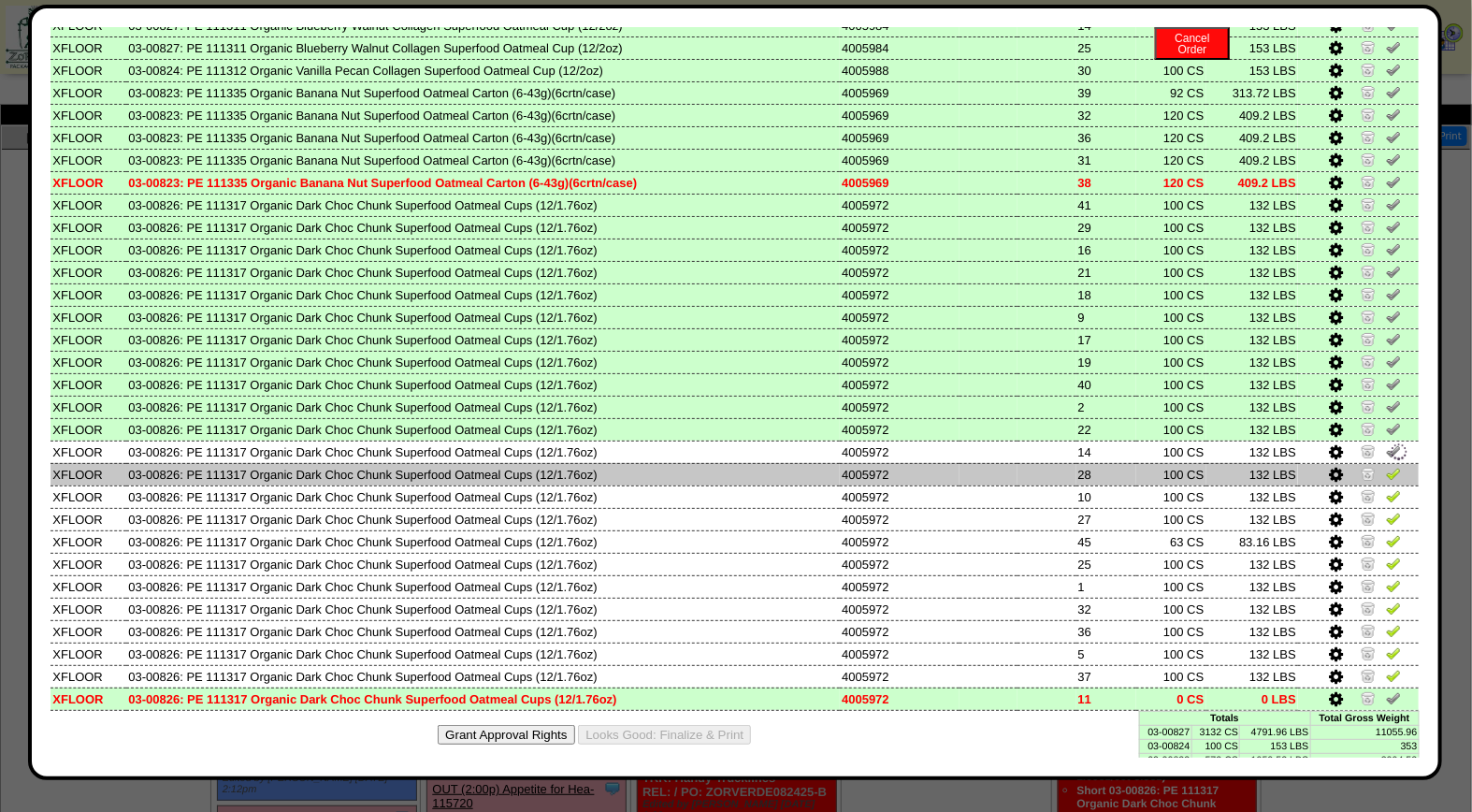
click at [1386, 466] on img at bounding box center [1394, 473] width 15 height 15
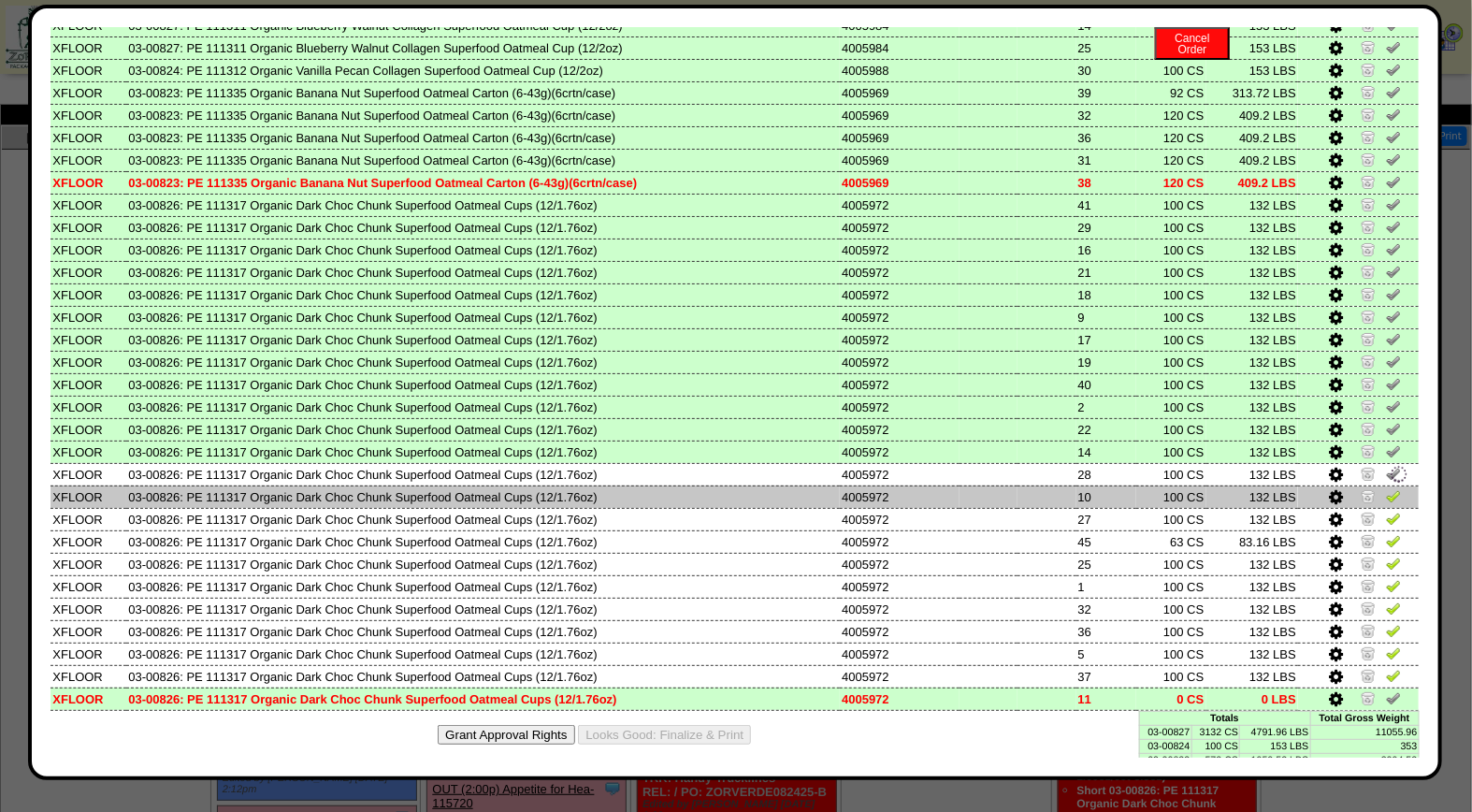
click at [1386, 488] on img at bounding box center [1394, 495] width 15 height 15
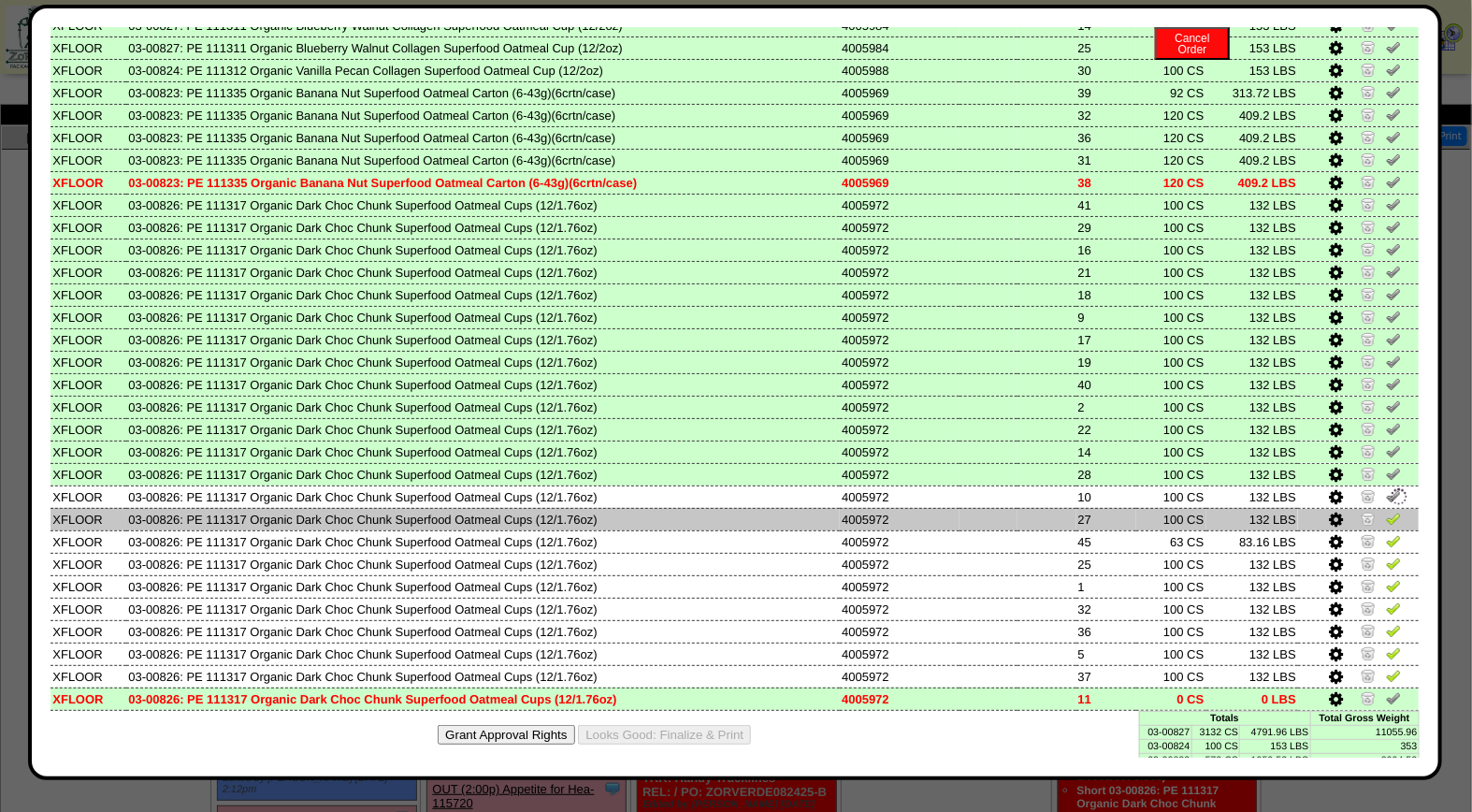
click at [1386, 511] on img at bounding box center [1394, 519] width 15 height 15
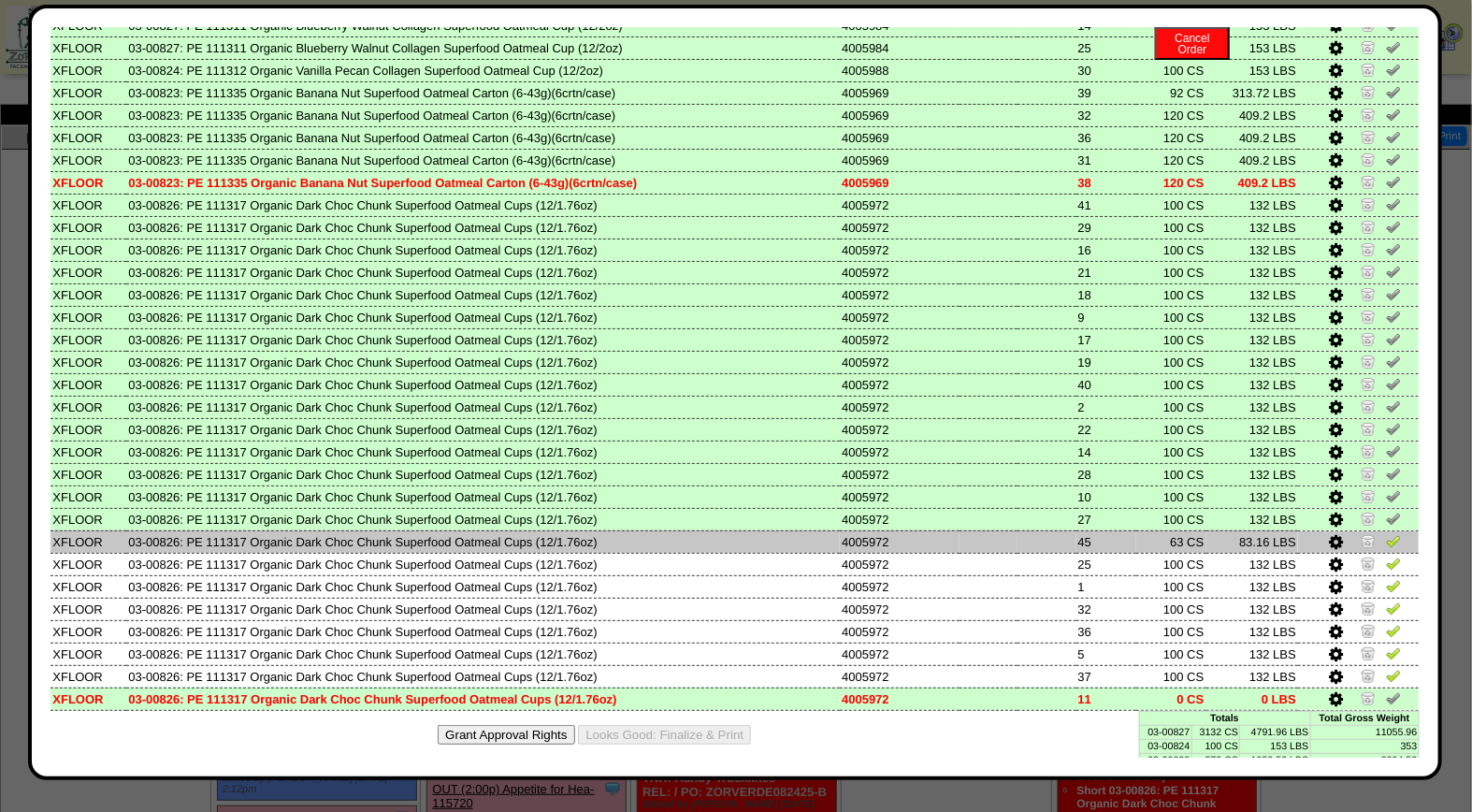
click at [1386, 533] on img at bounding box center [1394, 541] width 15 height 15
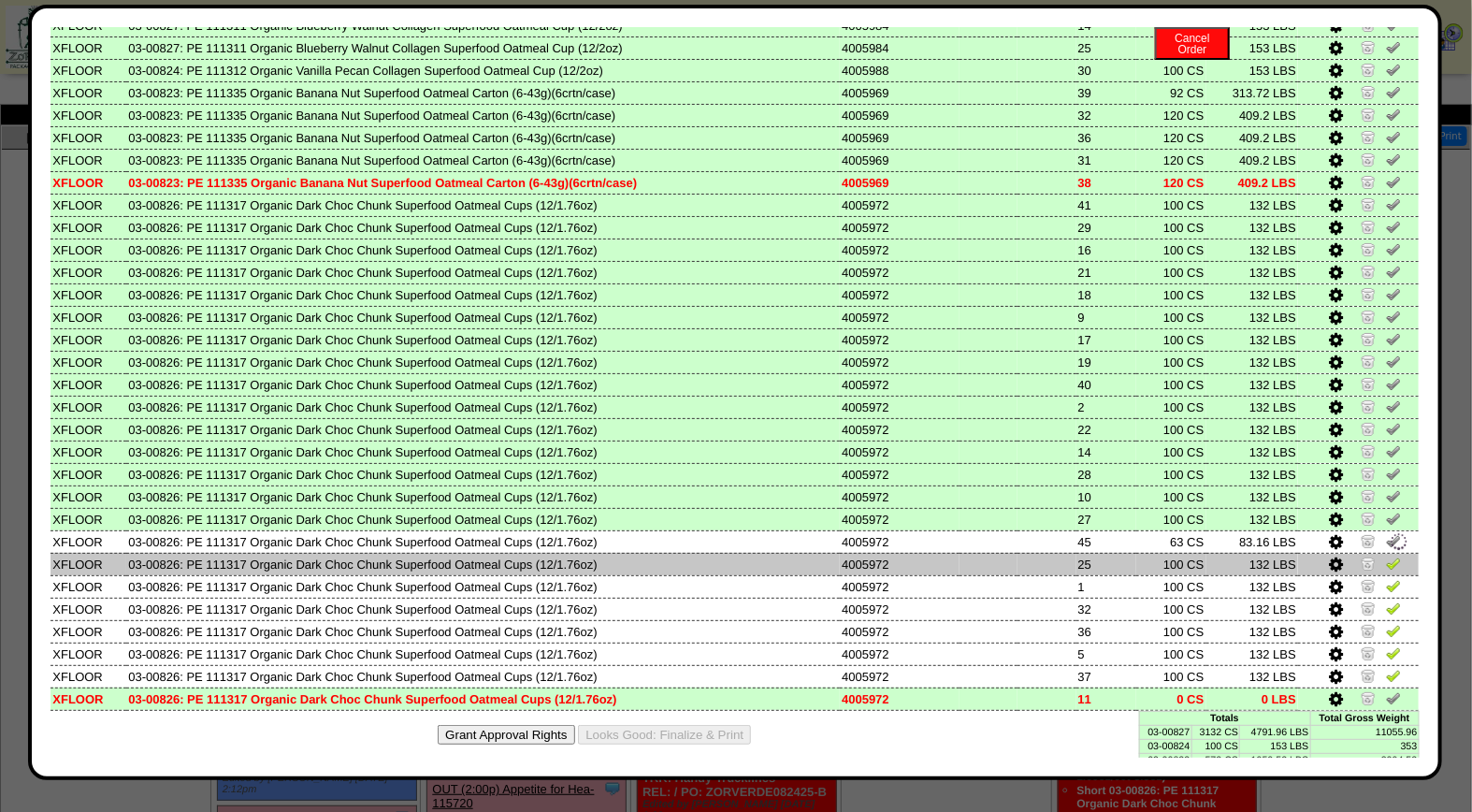
click at [1386, 555] on img at bounding box center [1394, 563] width 15 height 15
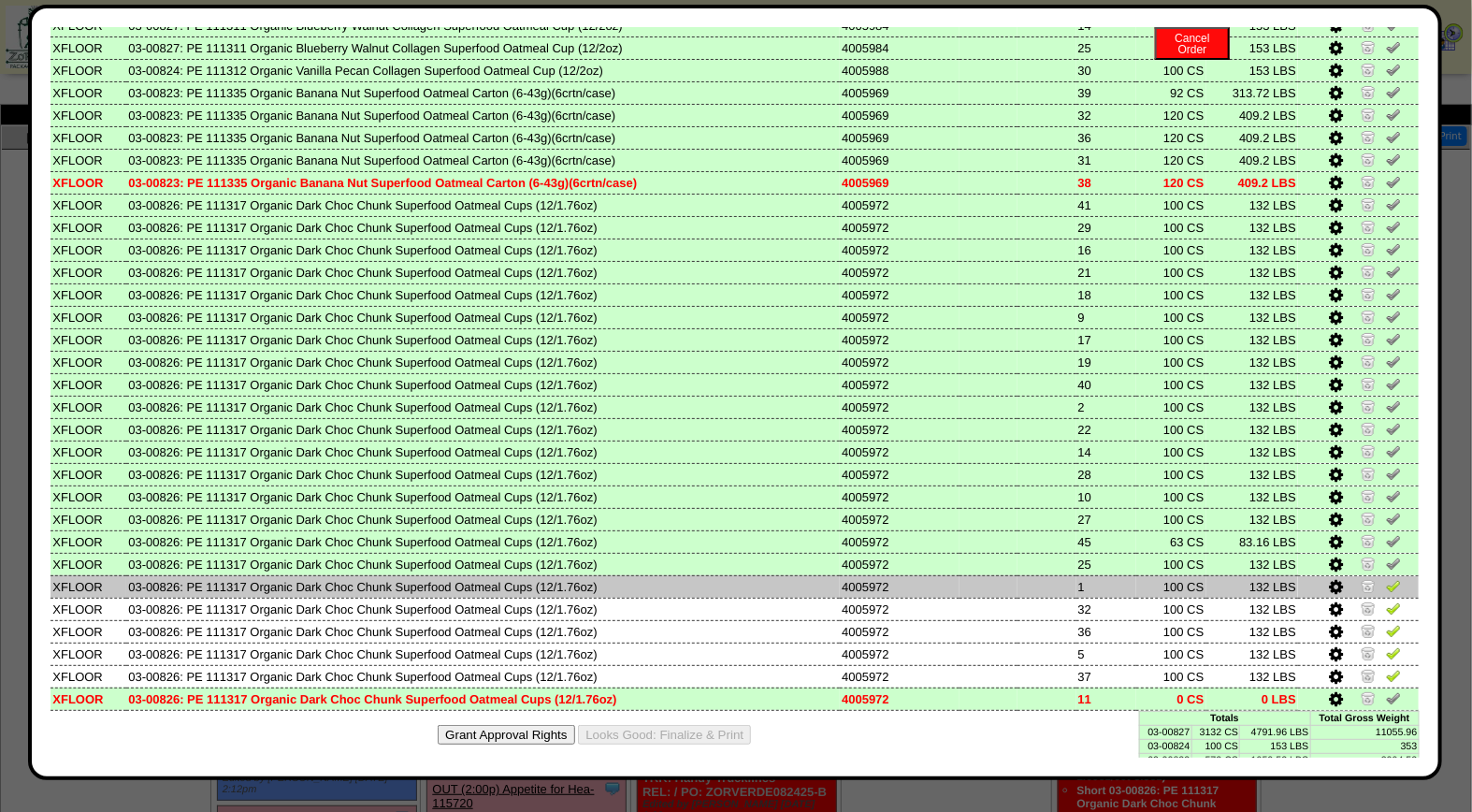
click at [1386, 578] on img at bounding box center [1394, 586] width 15 height 15
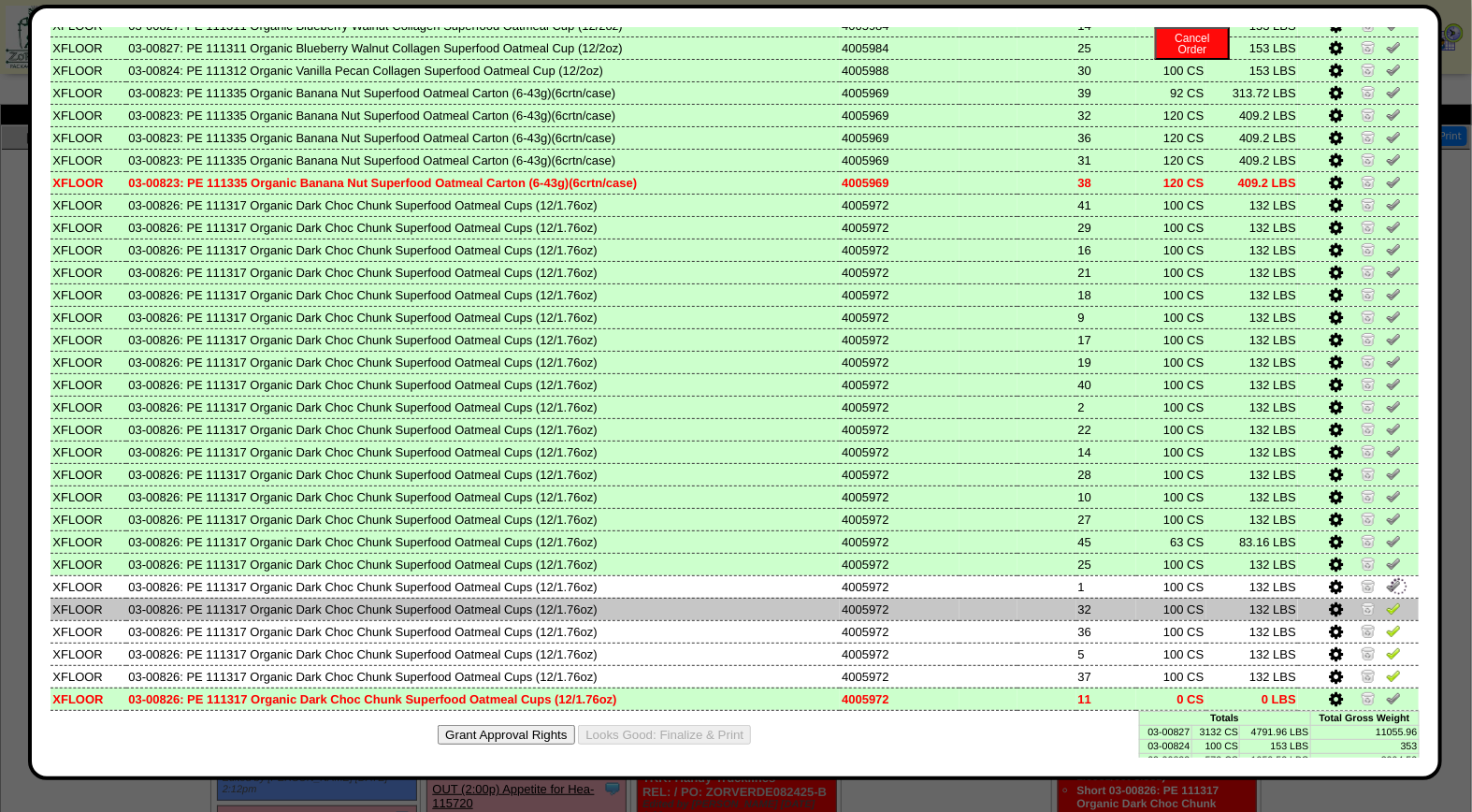
click at [1386, 600] on img at bounding box center [1394, 608] width 15 height 15
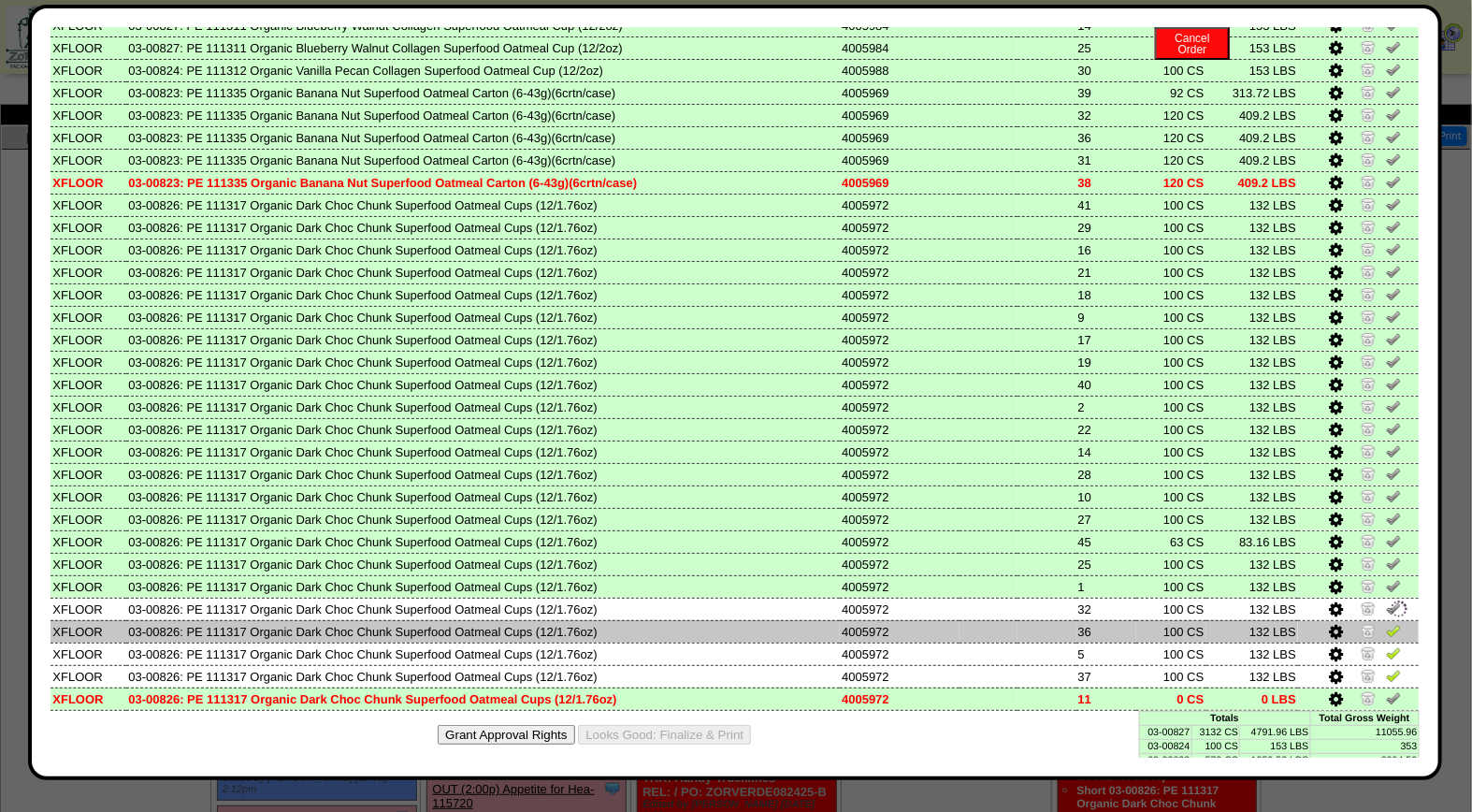
click at [1386, 622] on img at bounding box center [1394, 630] width 15 height 15
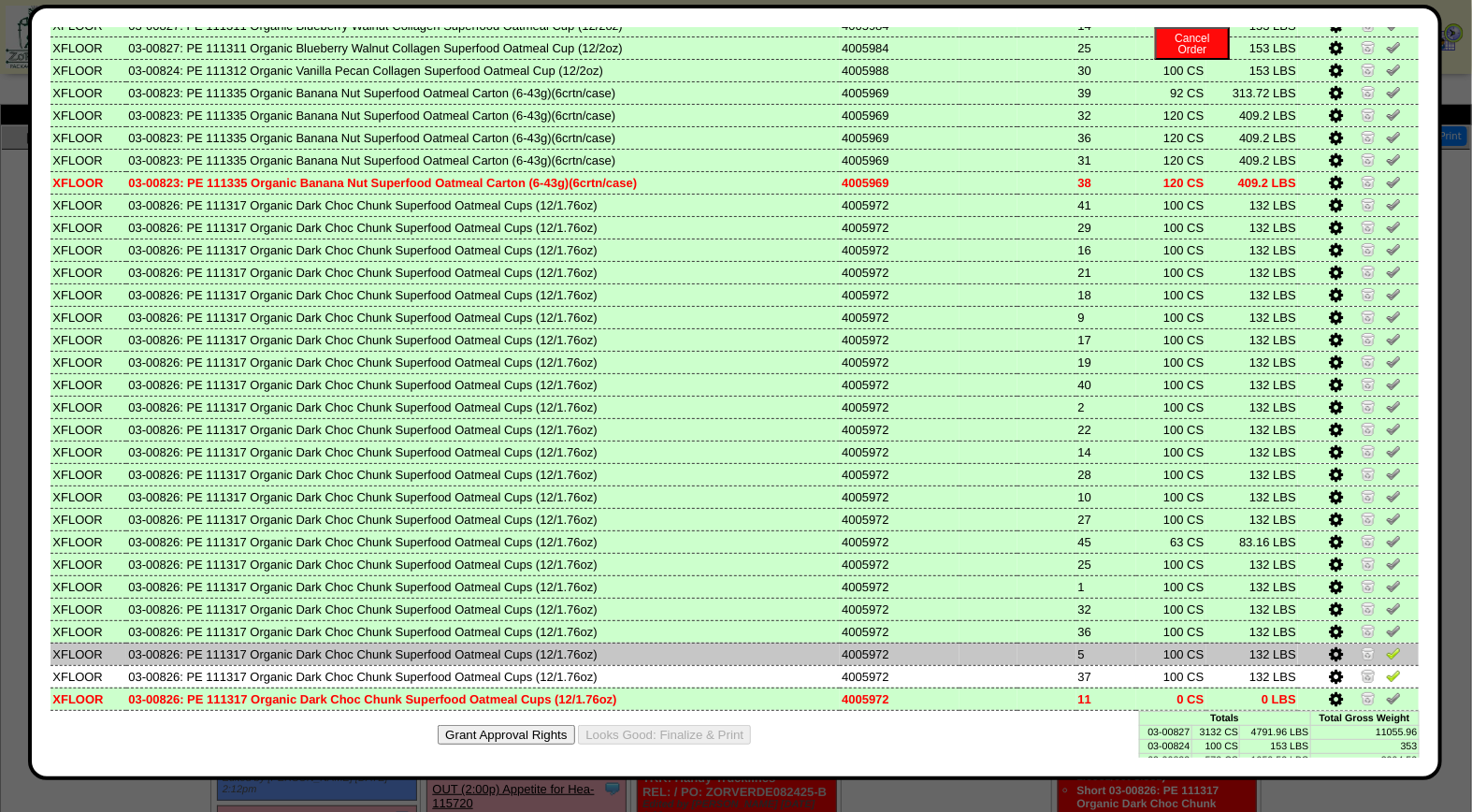
click at [1386, 646] on img at bounding box center [1394, 653] width 15 height 15
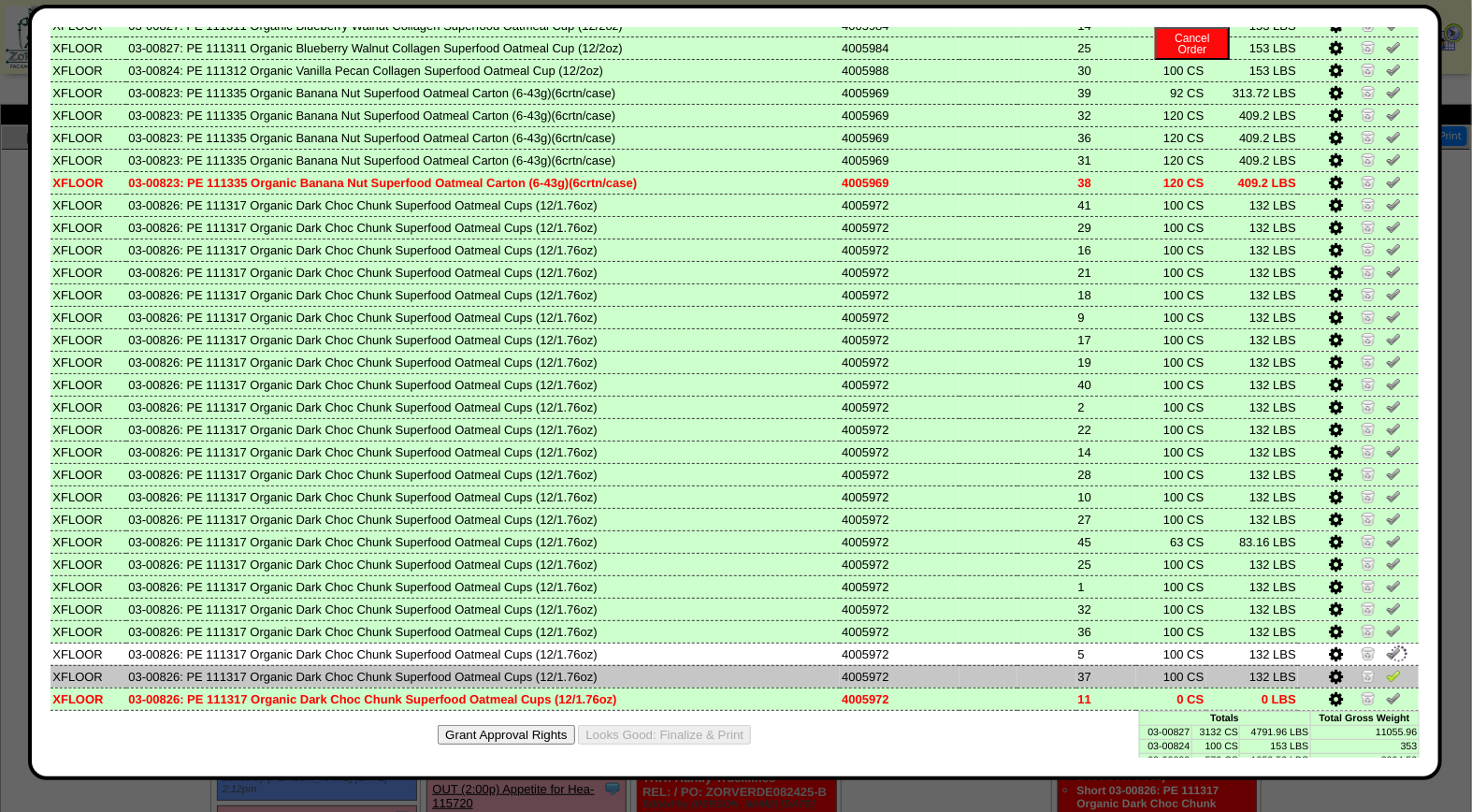
click at [1386, 668] on img at bounding box center [1394, 675] width 15 height 15
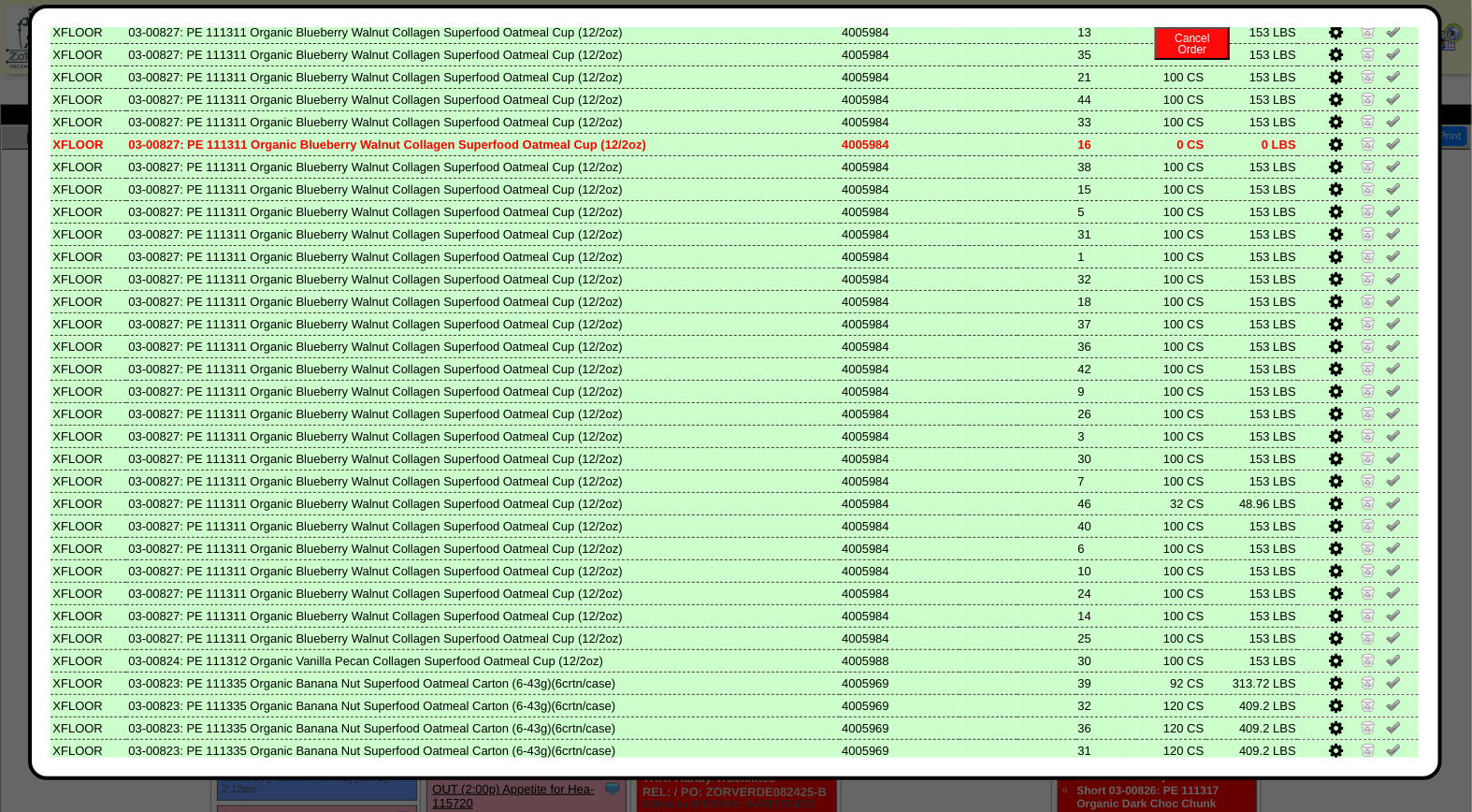
scroll to position [0, 0]
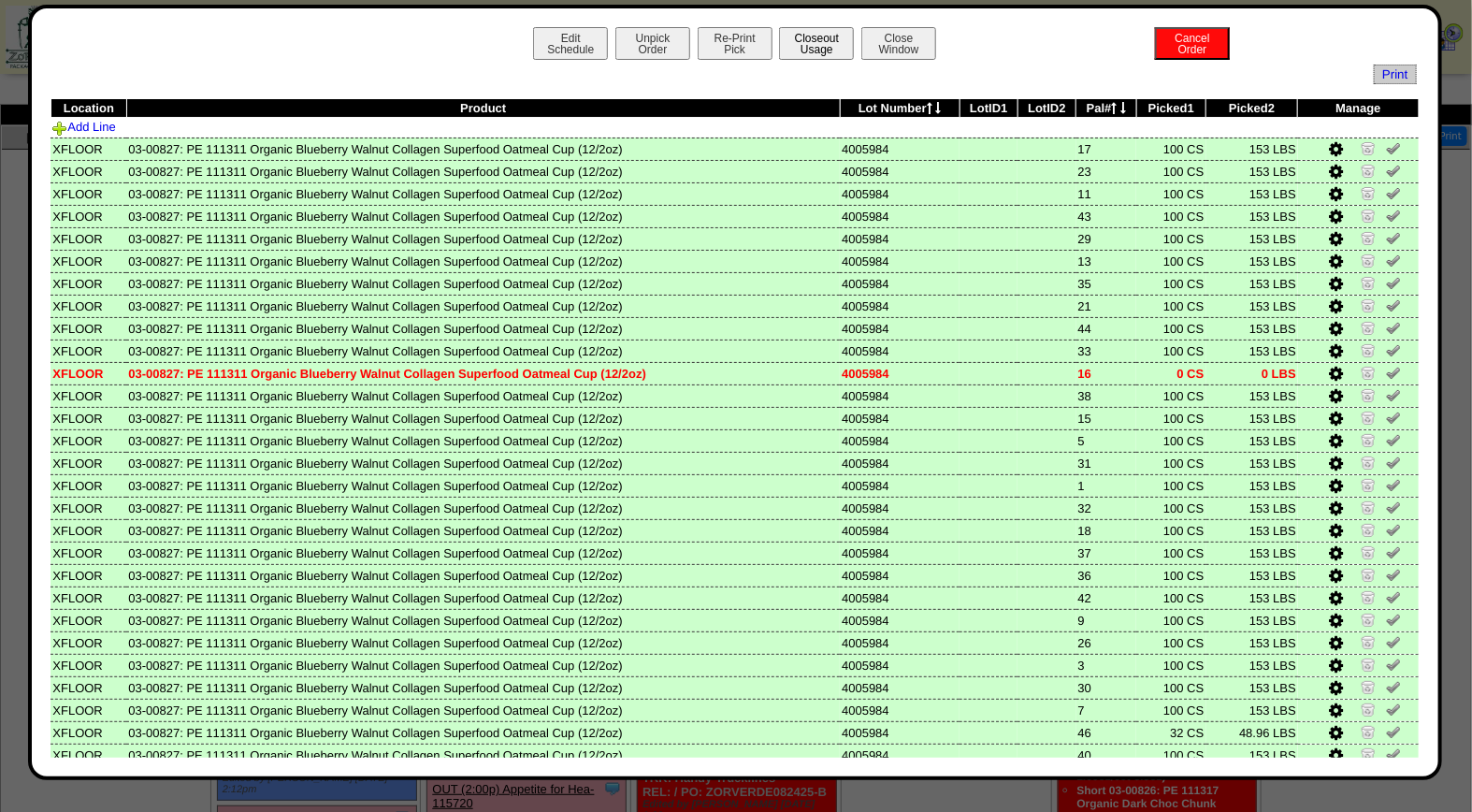
click at [804, 48] on button "Closeout Usage" at bounding box center [817, 43] width 75 height 33
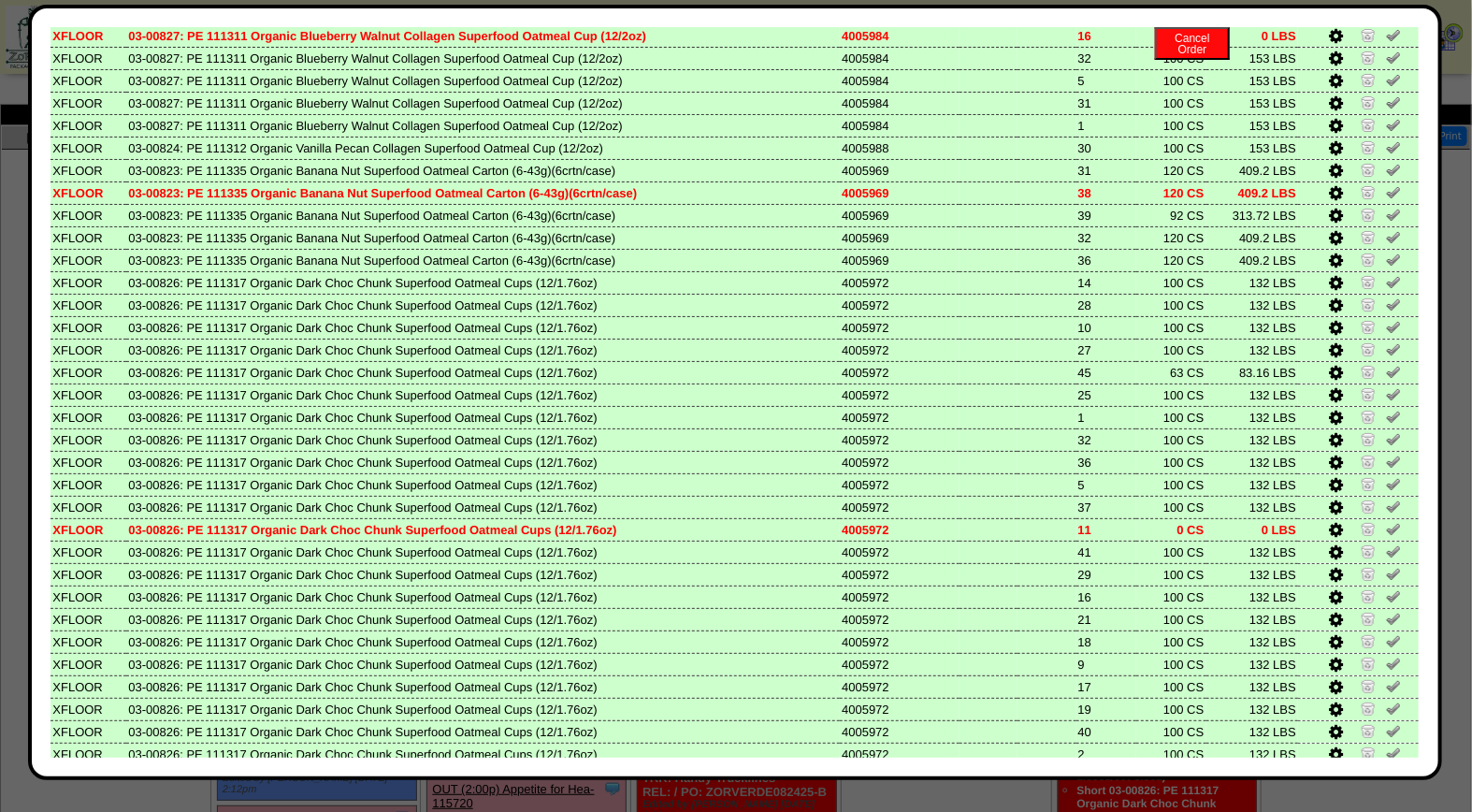
scroll to position [819, 0]
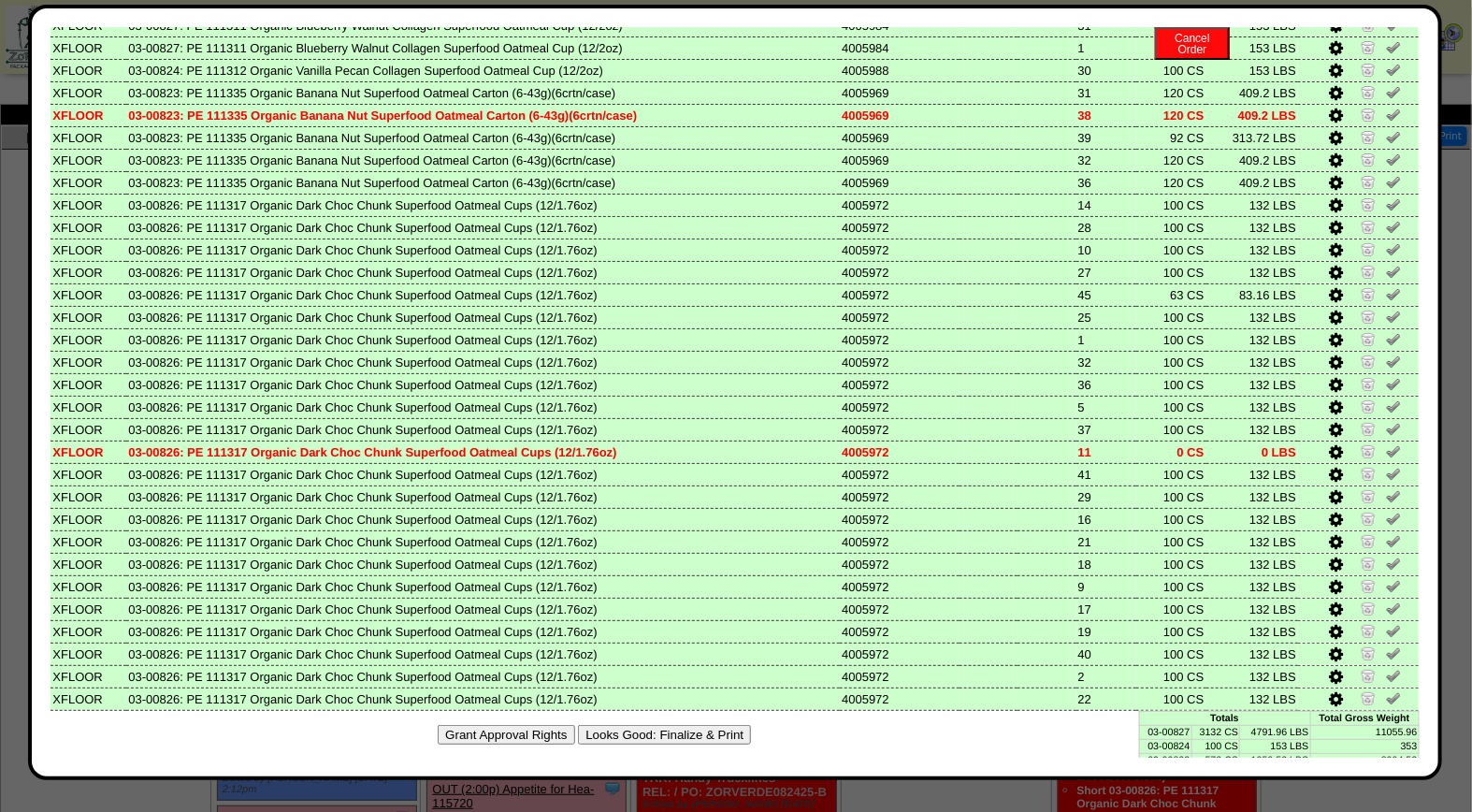
click at [709, 724] on button "Looks Good: Finalize & Print" at bounding box center [665, 734] width 173 height 19
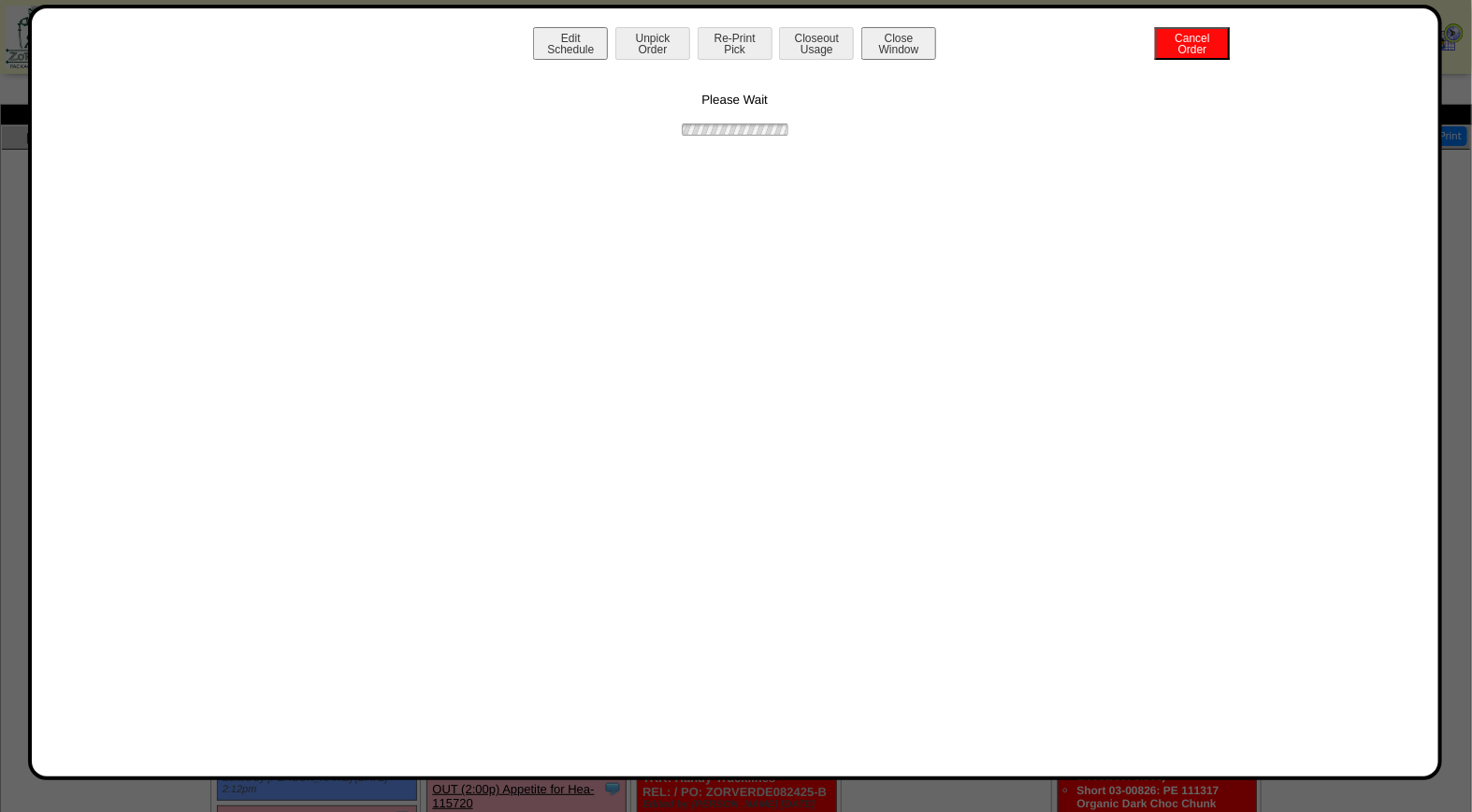
scroll to position [0, 0]
click at [739, 45] on button "Print BOL" at bounding box center [735, 43] width 75 height 33
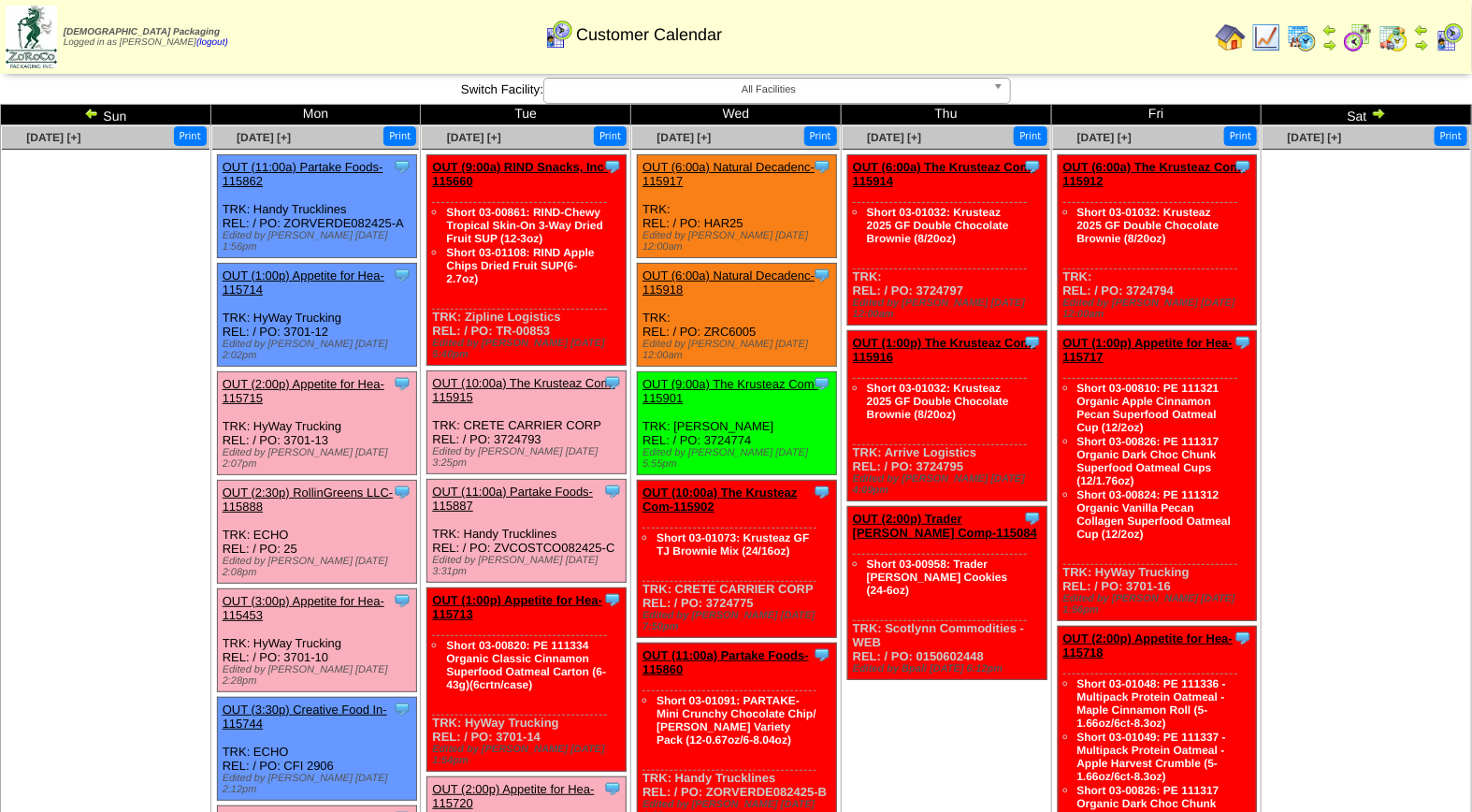
click at [316, 594] on link "OUT (3:00p) Appetite for Hea-115453" at bounding box center [303, 607] width 162 height 28
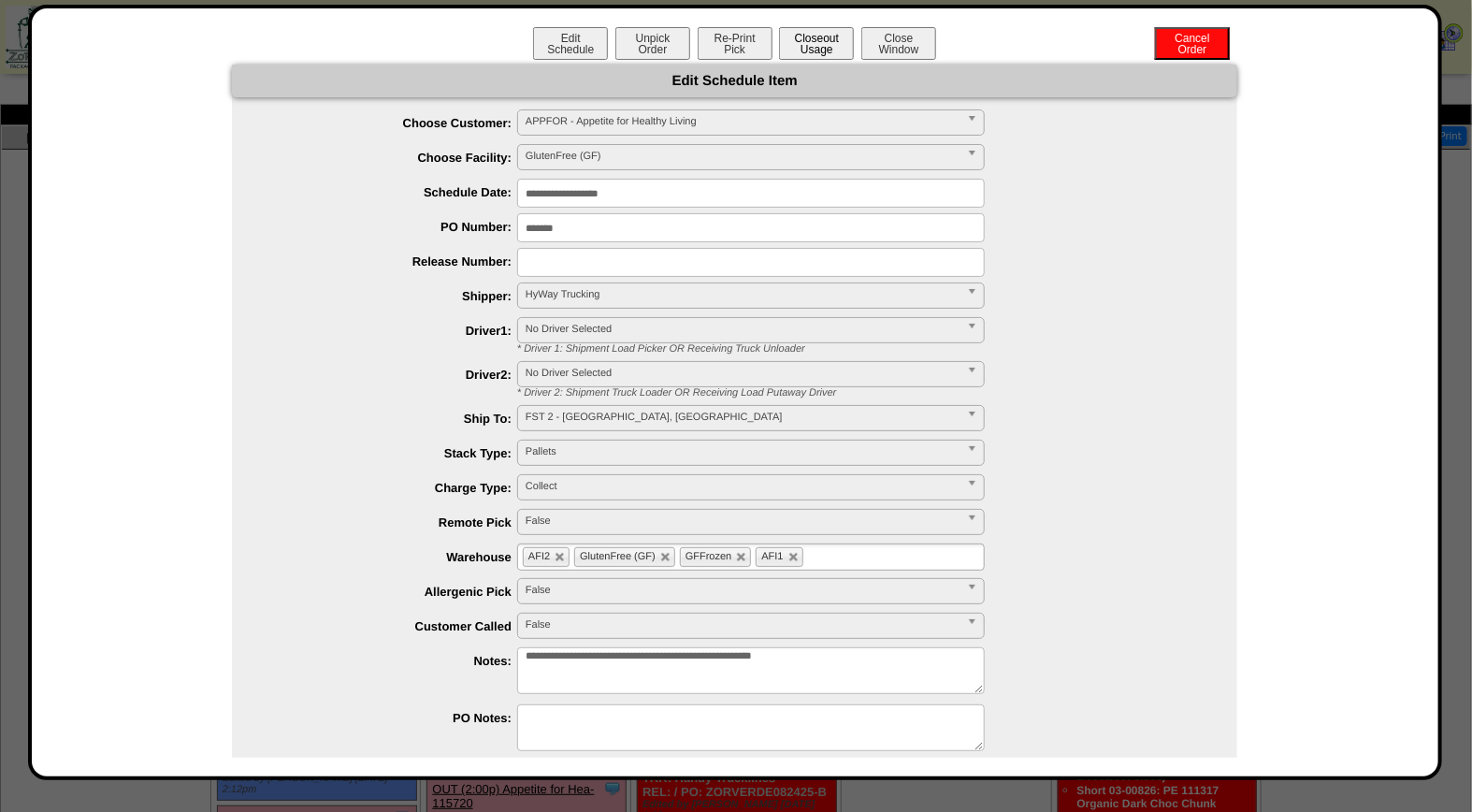
click at [819, 39] on button "Closeout Usage" at bounding box center [817, 43] width 75 height 33
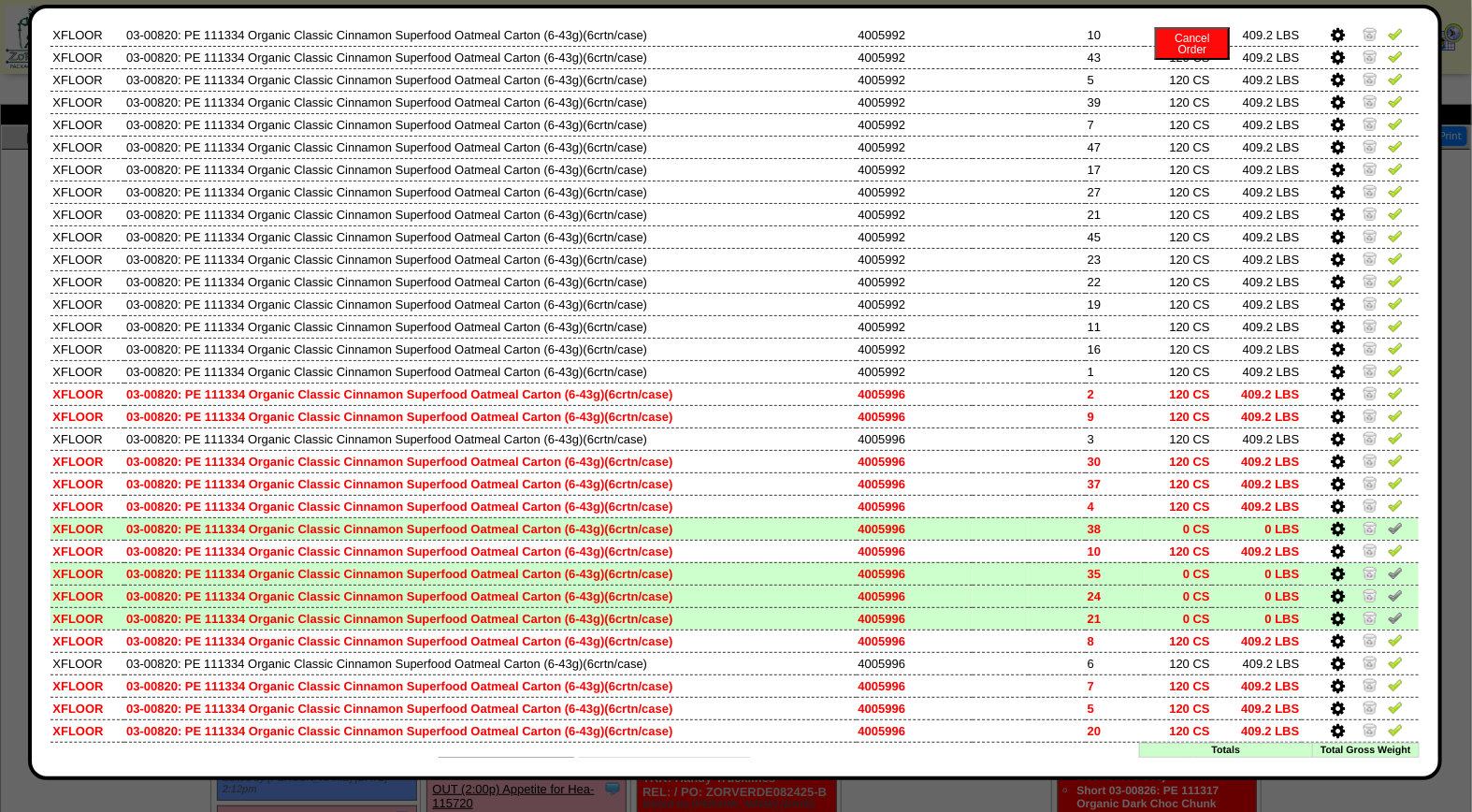
scroll to position [838, 0]
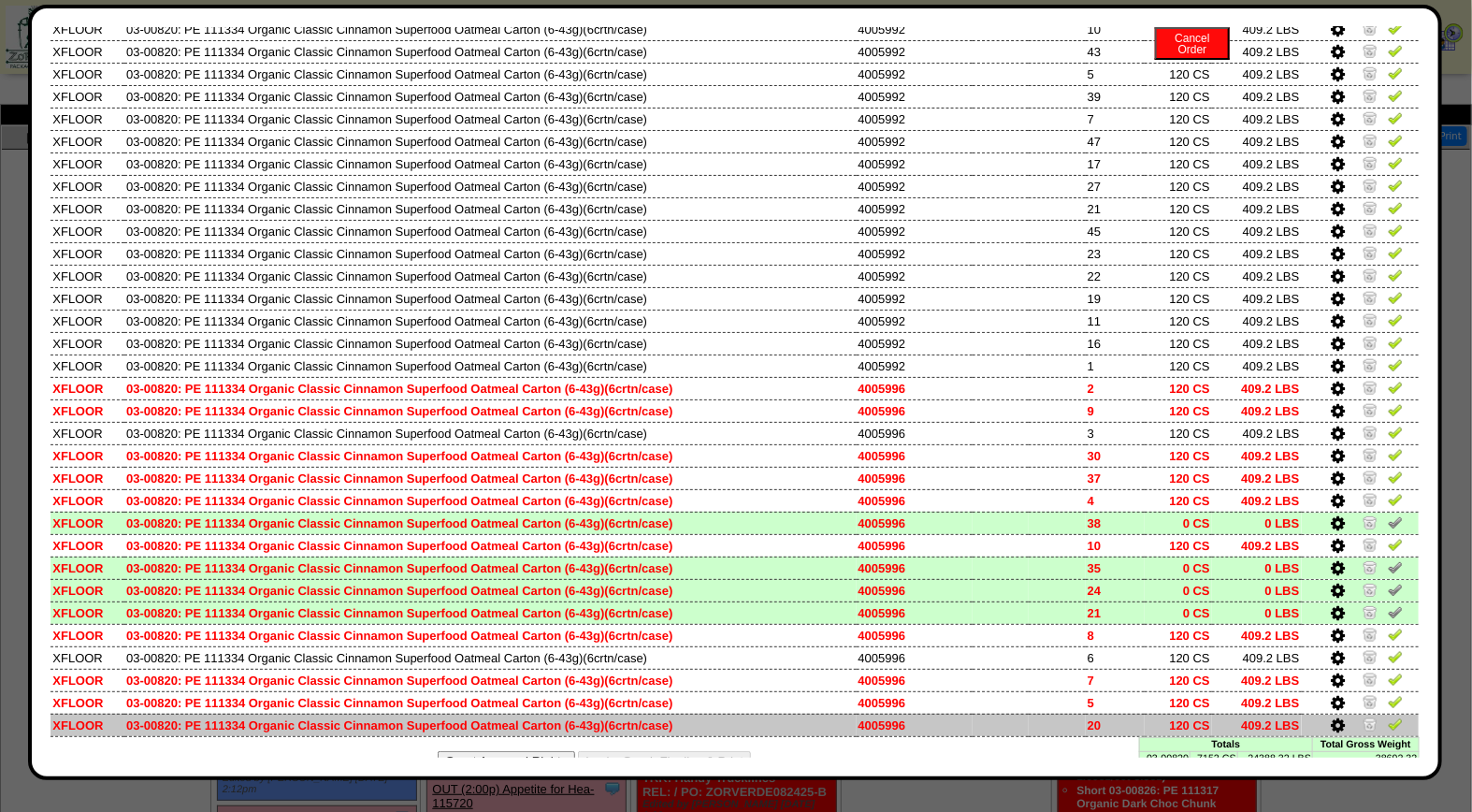
click at [1362, 717] on img at bounding box center [1370, 724] width 15 height 15
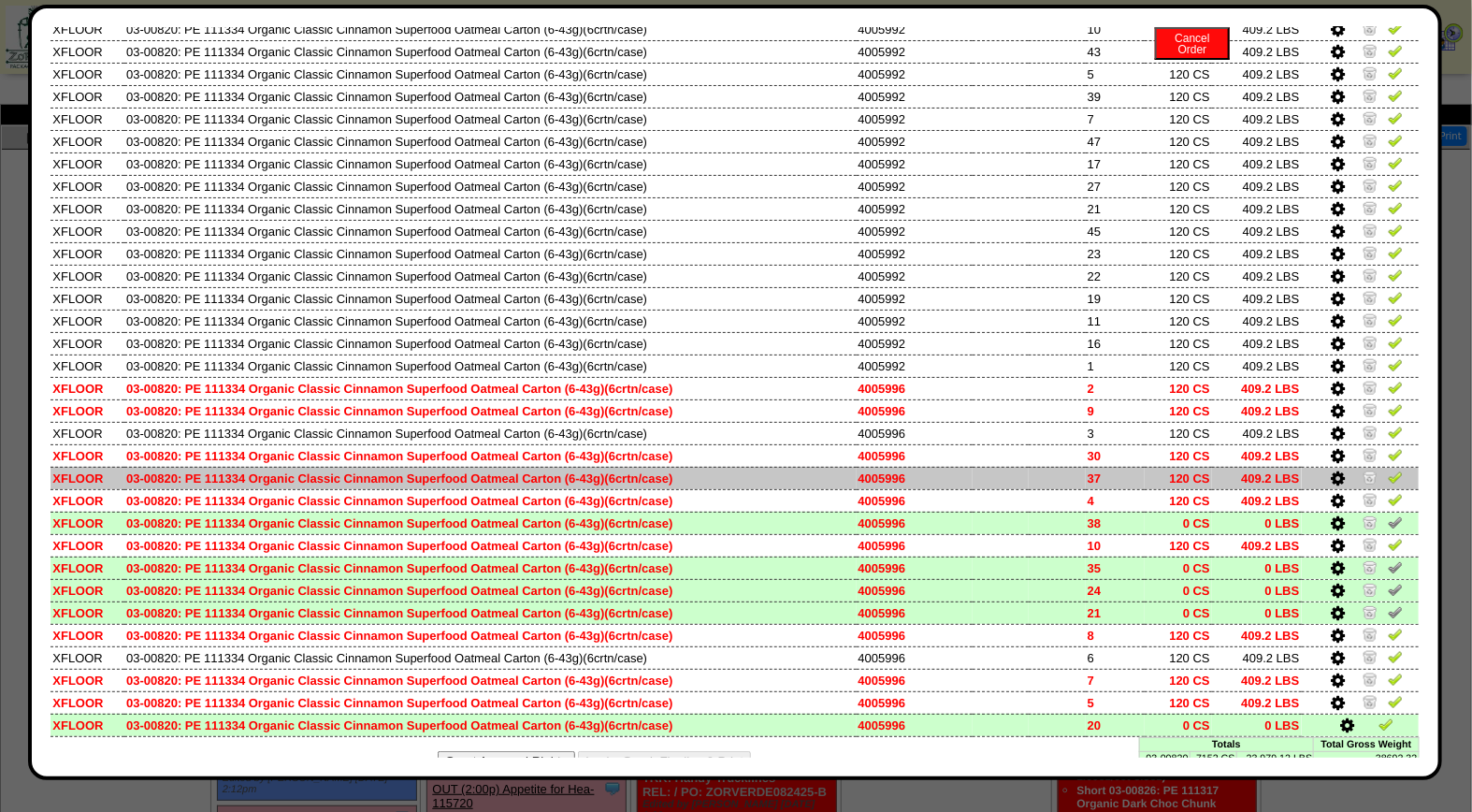
click at [1362, 469] on img at bounding box center [1370, 477] width 15 height 15
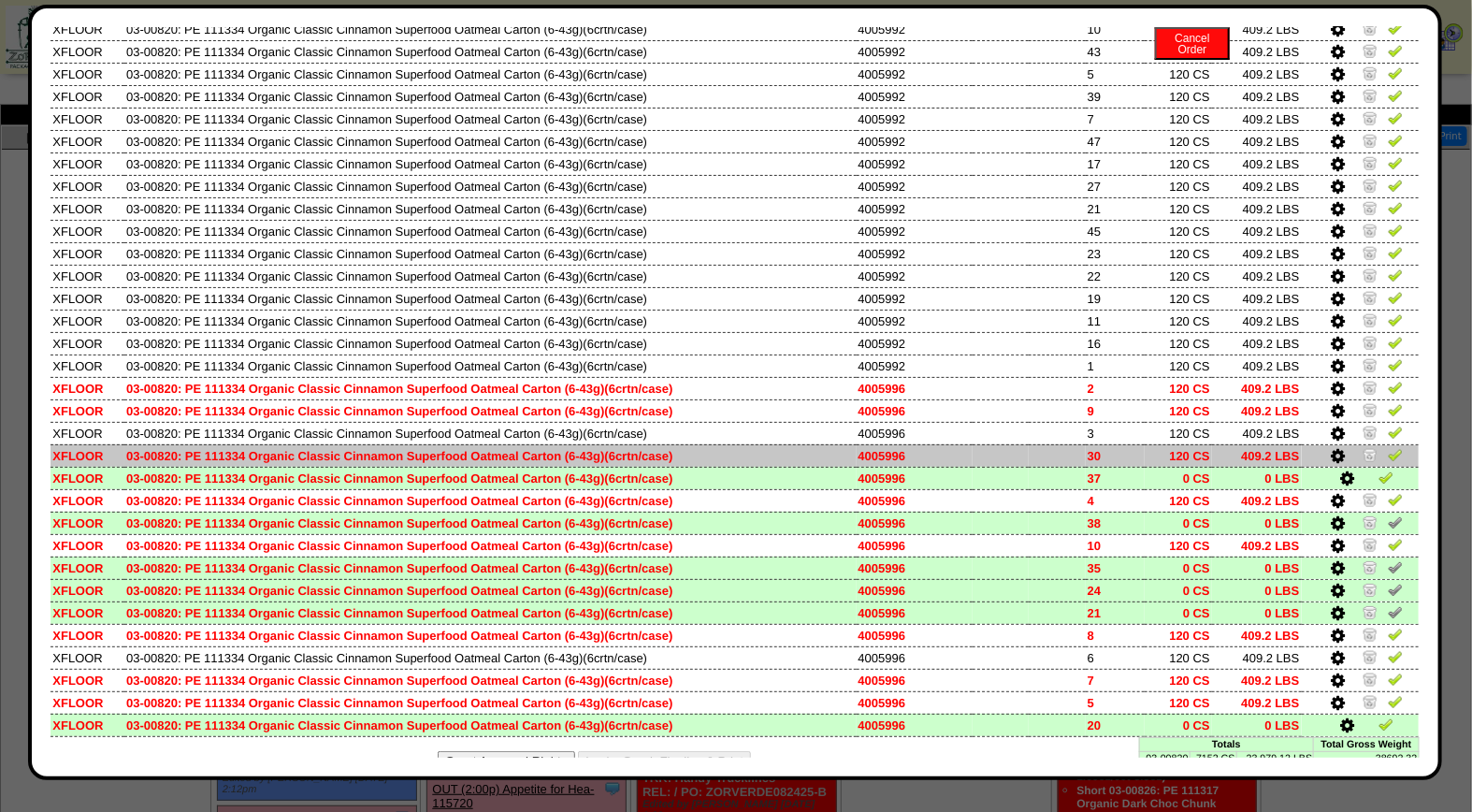
click at [1362, 447] on img at bounding box center [1370, 455] width 15 height 15
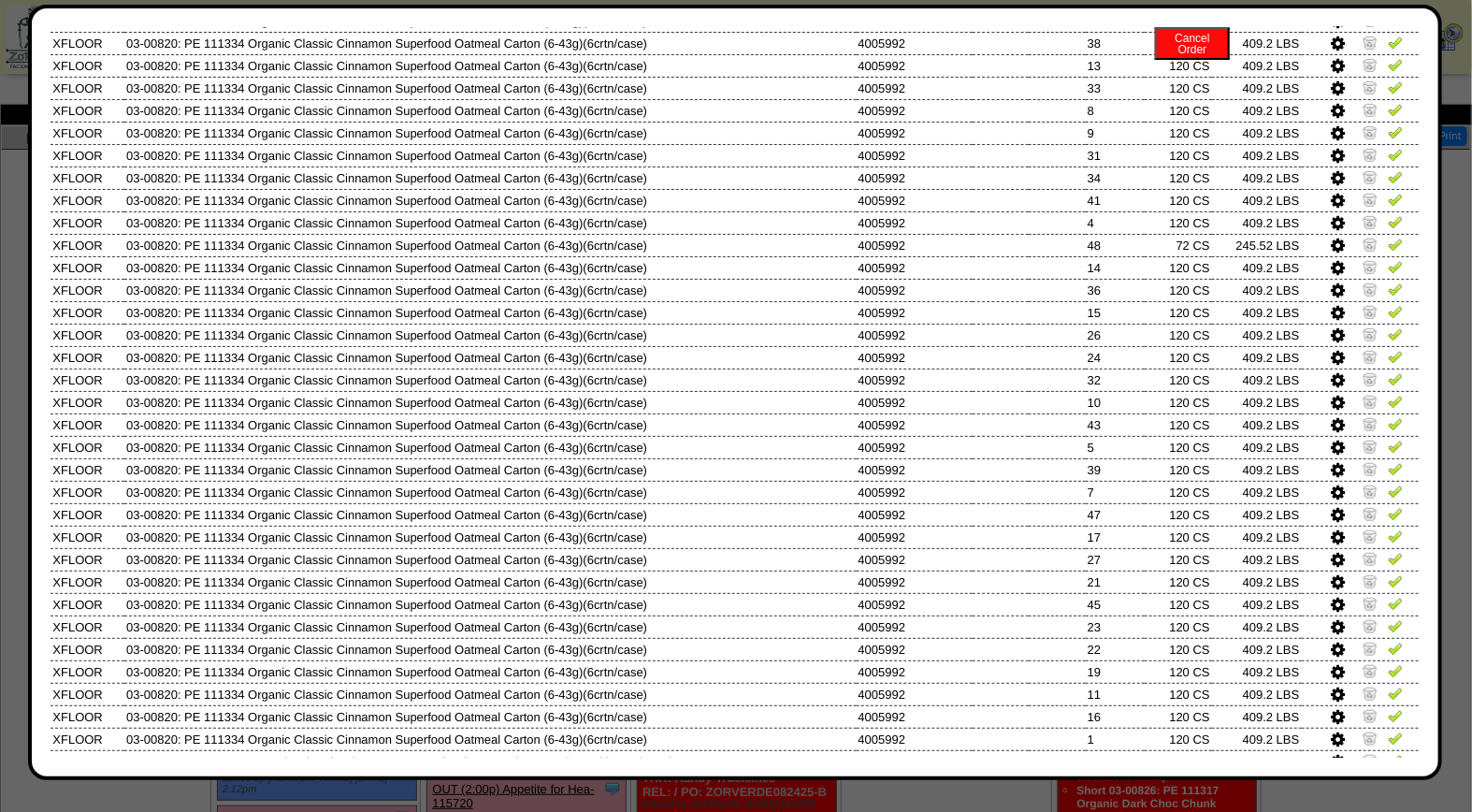
scroll to position [0, 0]
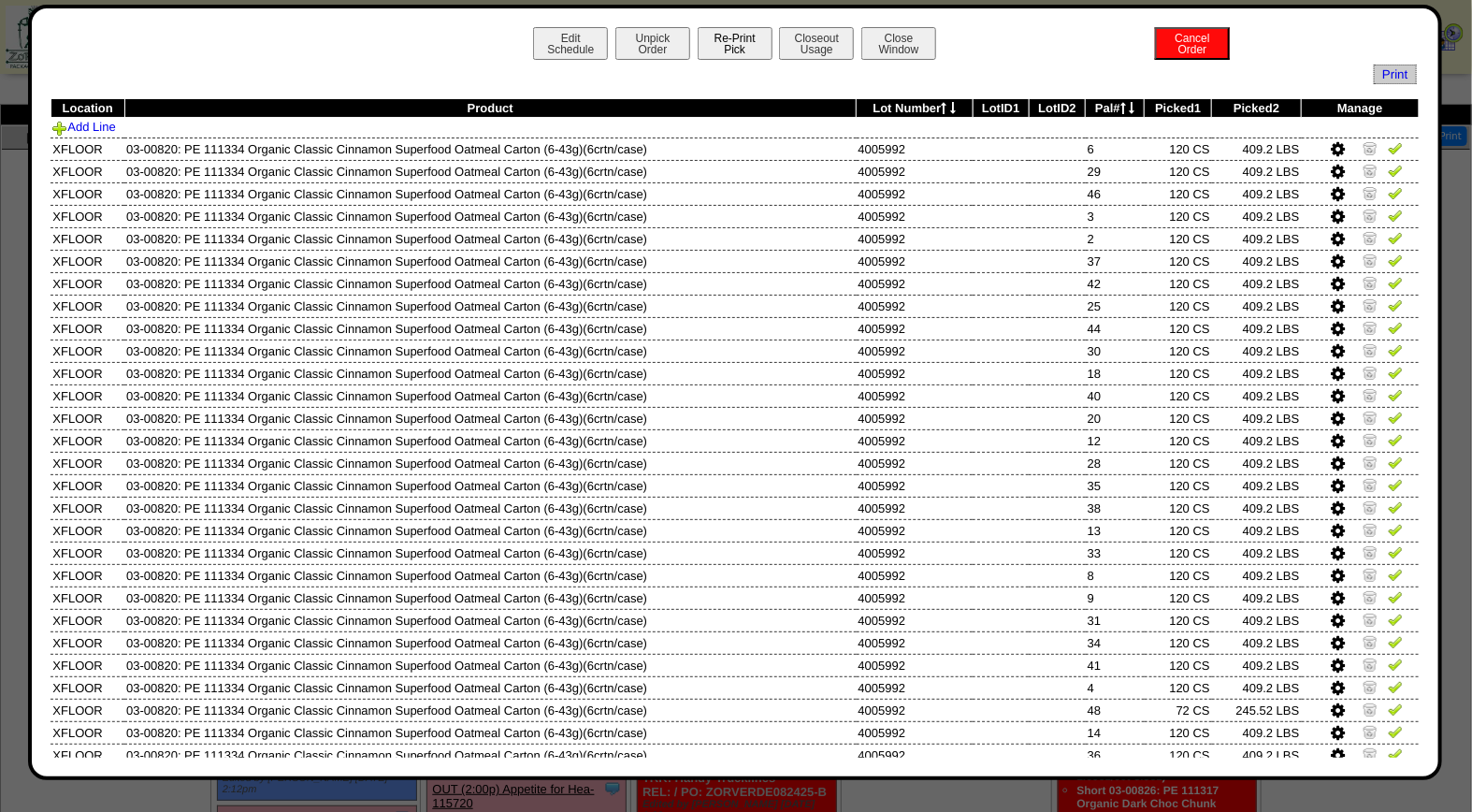
click at [740, 39] on button "Re-Print Pick" at bounding box center [735, 43] width 75 height 33
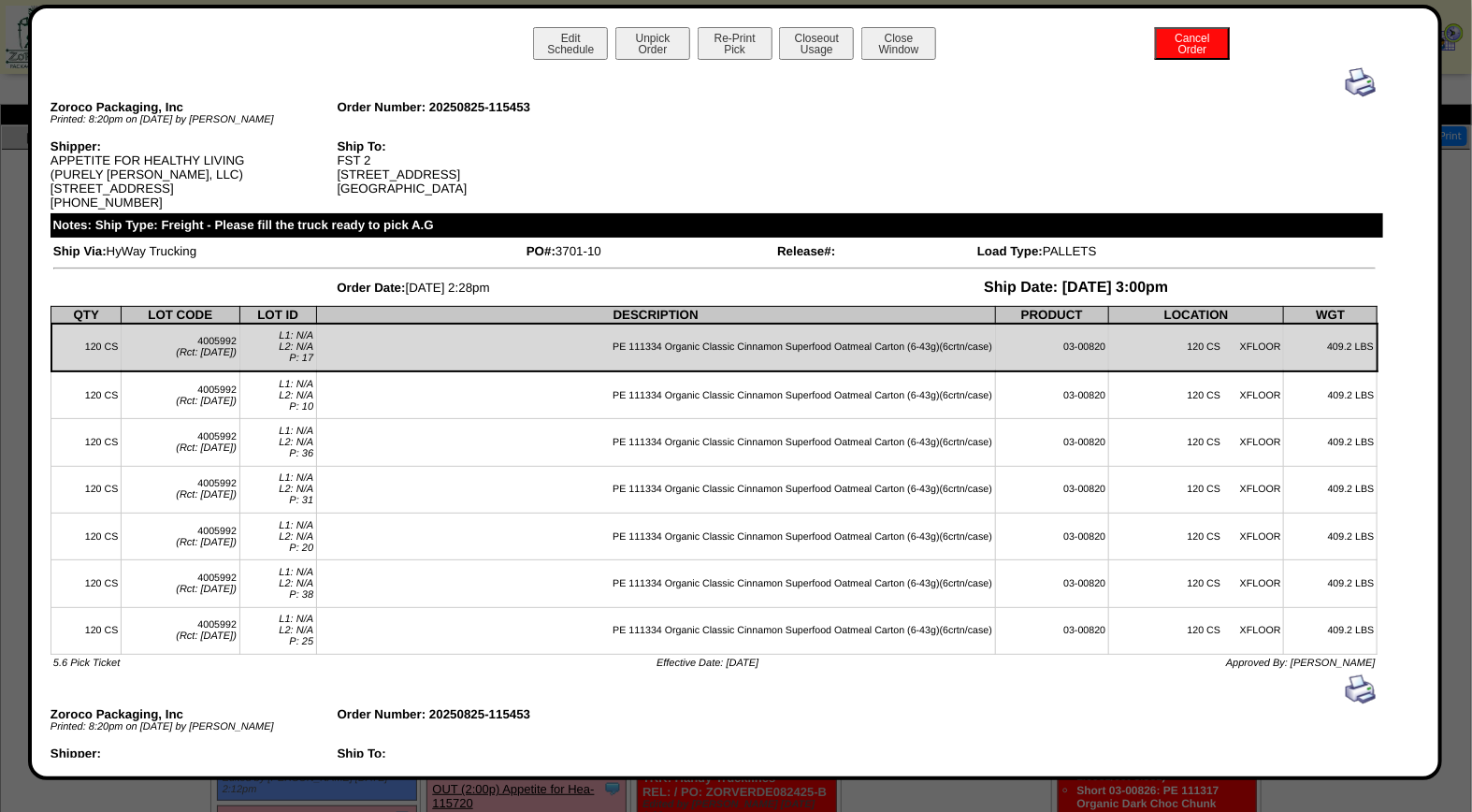
click at [1346, 79] on img at bounding box center [1360, 82] width 30 height 30
